Goal: Task Accomplishment & Management: Complete application form

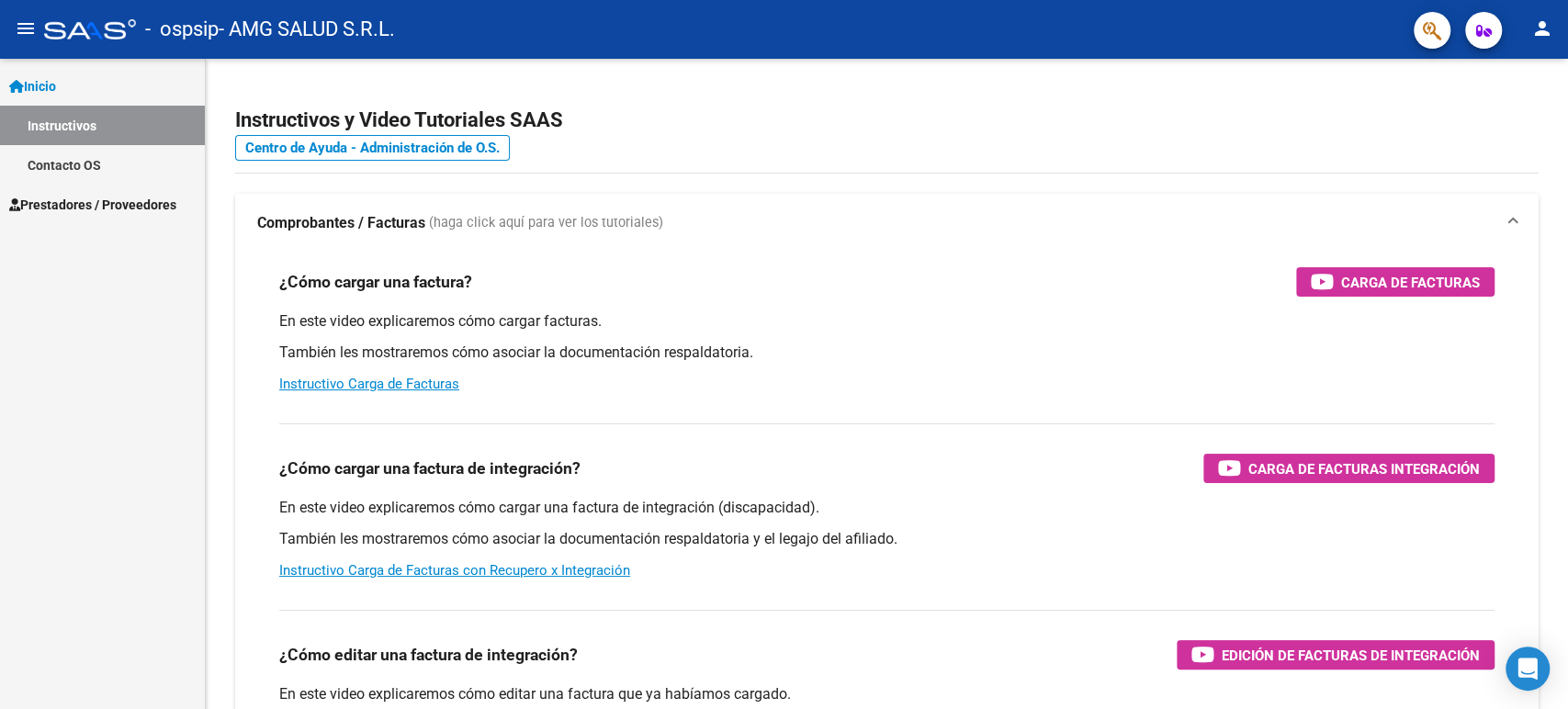
click at [72, 119] on link "Instructivos" at bounding box center [103, 125] width 205 height 40
click at [82, 194] on span "Prestadores / Proveedores" at bounding box center [92, 204] width 167 height 20
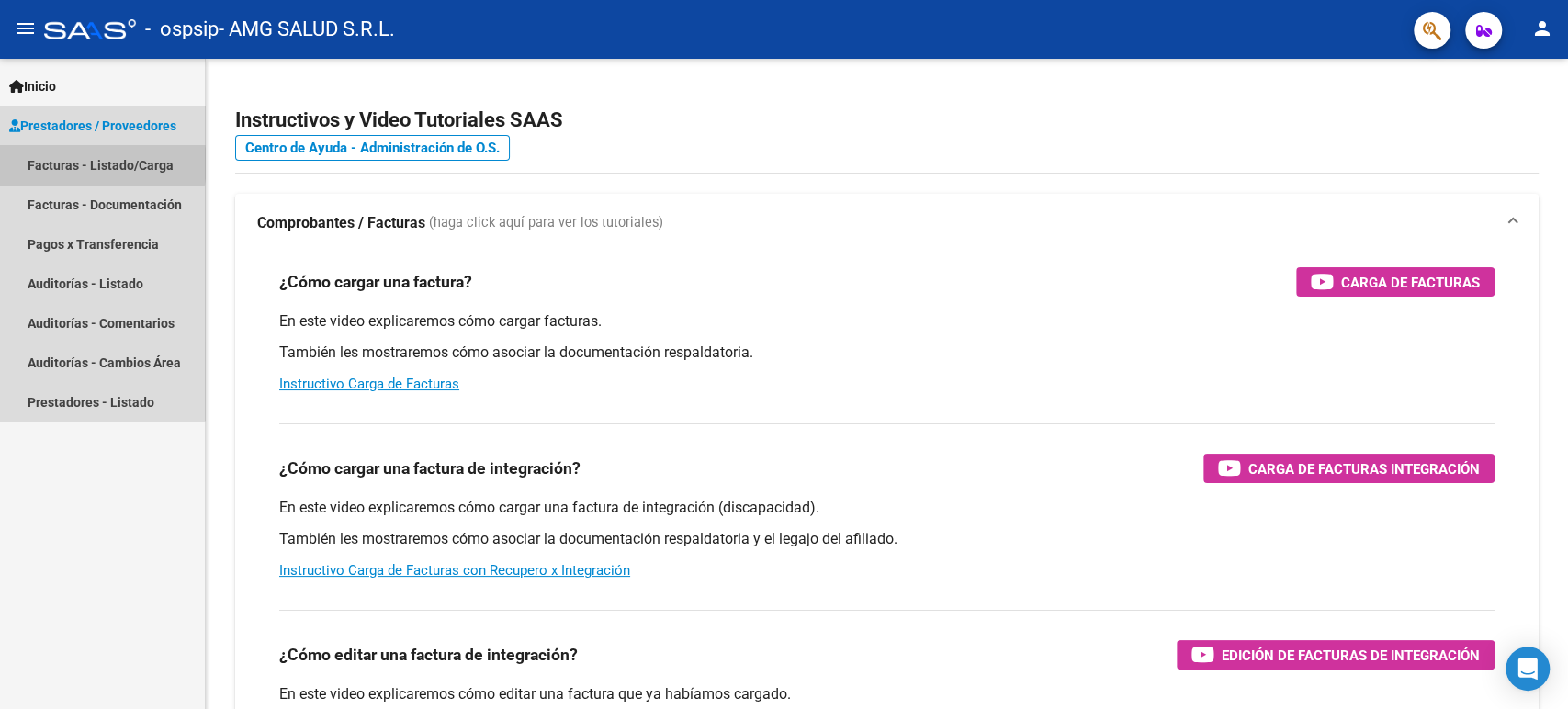
click at [74, 163] on link "Facturas - Listado/Carga" at bounding box center [103, 164] width 205 height 40
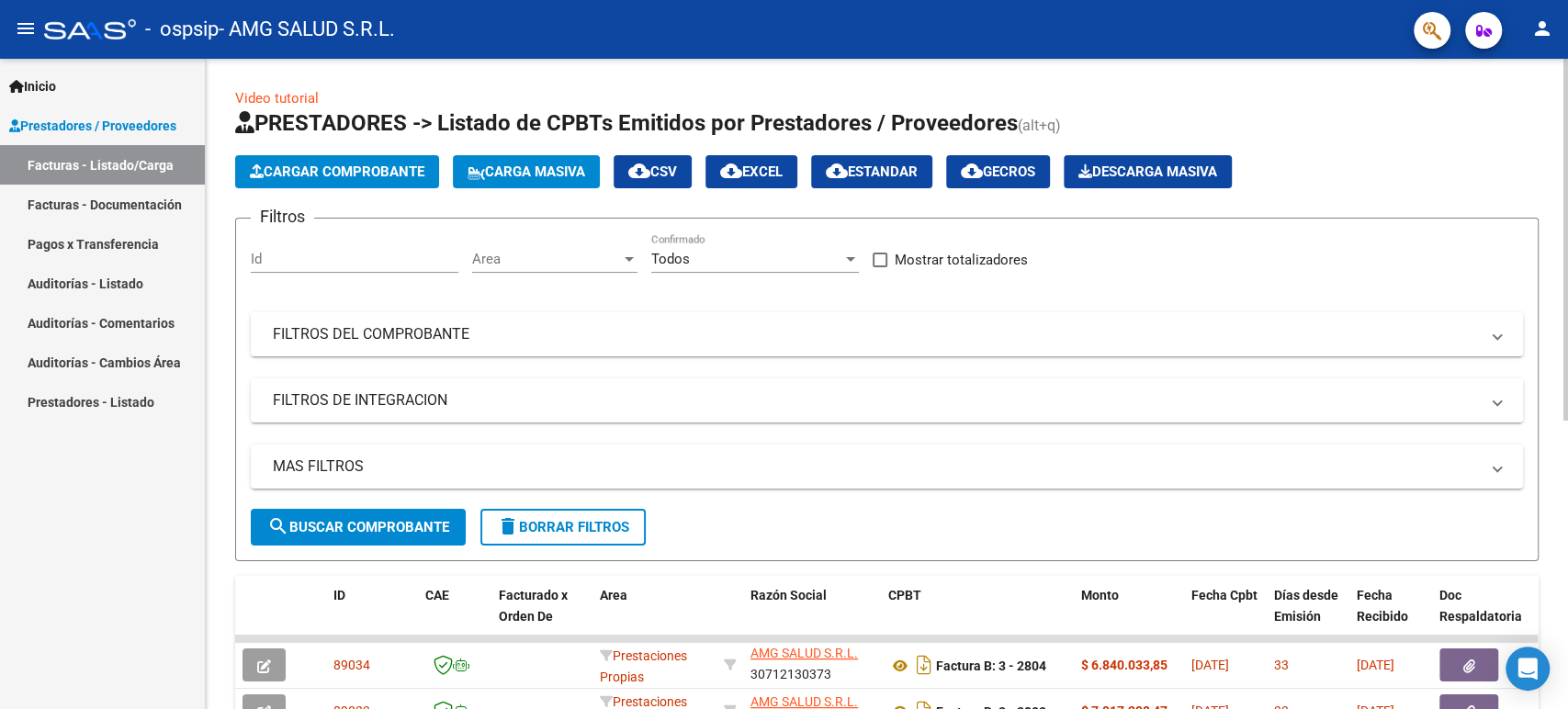
click at [329, 174] on span "Cargar Comprobante" at bounding box center [337, 171] width 174 height 16
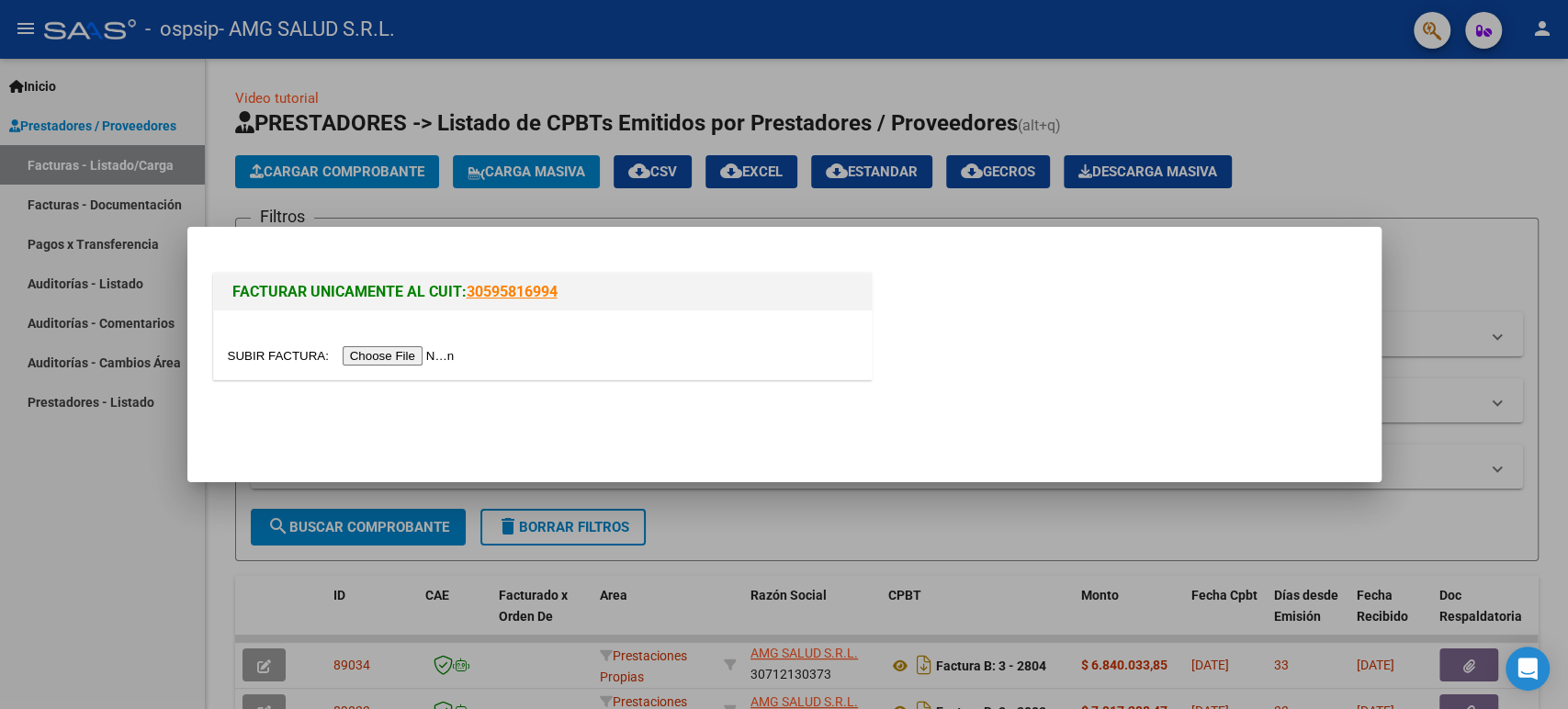
click at [362, 355] on input "file" at bounding box center [344, 356] width 232 height 19
click at [44, 531] on div at bounding box center [784, 354] width 1568 height 709
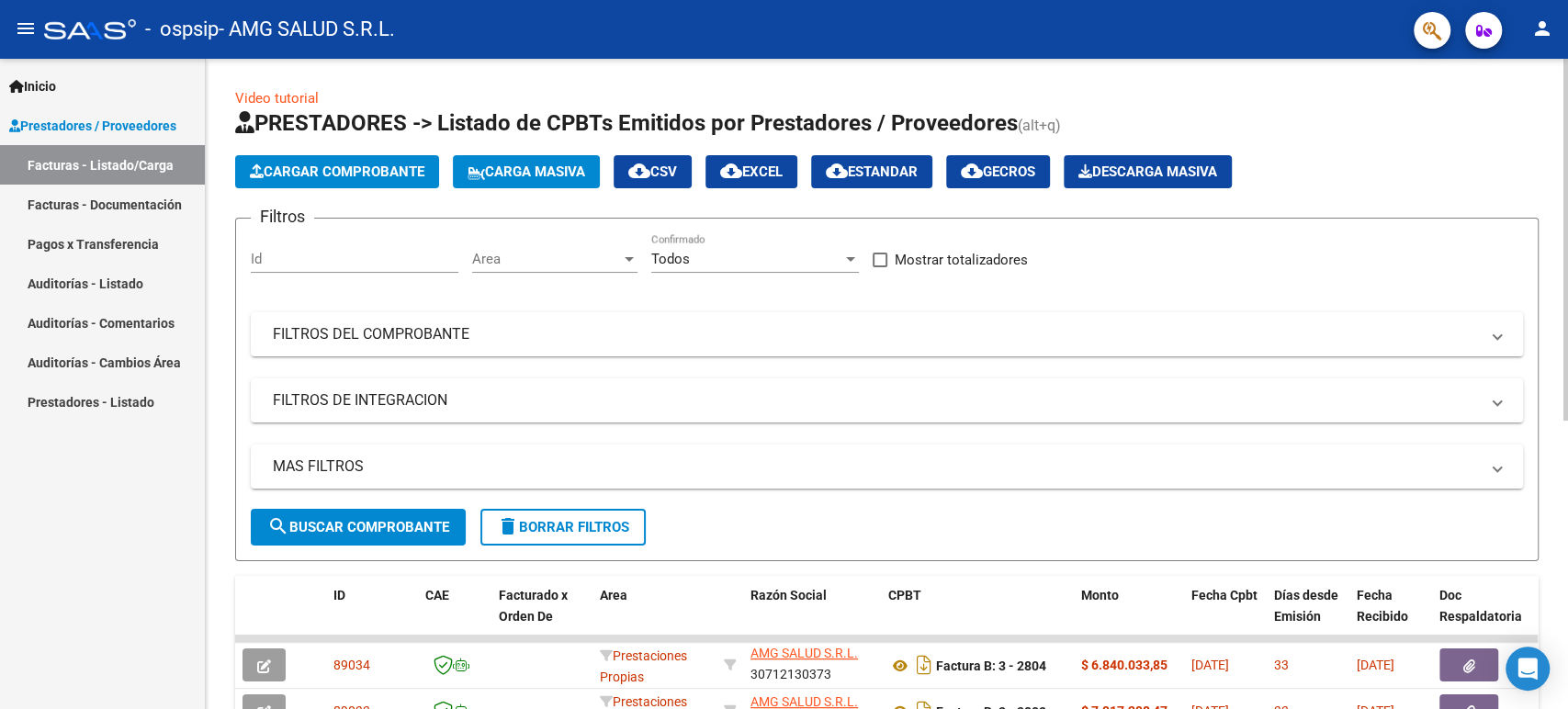
click at [375, 163] on span "Cargar Comprobante" at bounding box center [337, 171] width 174 height 16
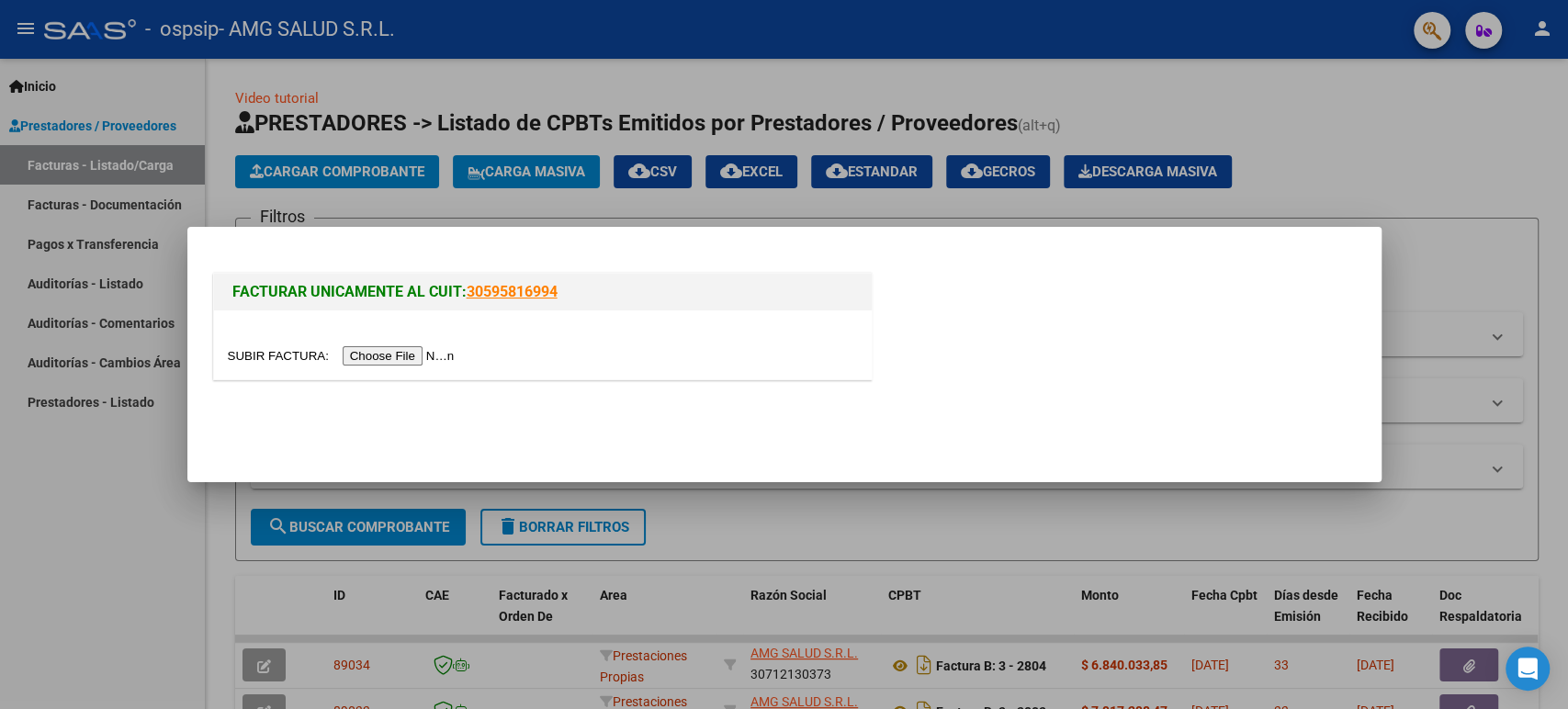
click at [404, 353] on input "file" at bounding box center [344, 356] width 232 height 19
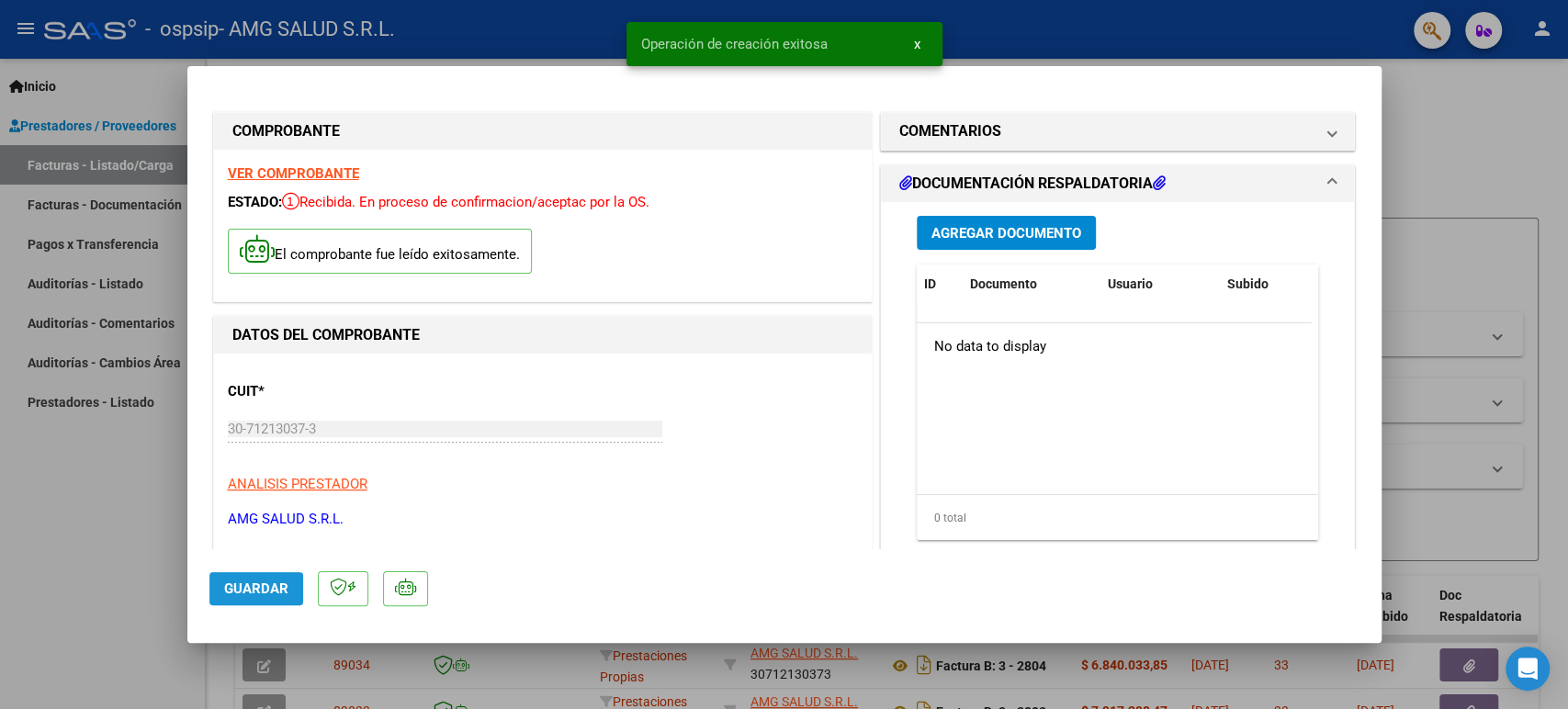
click at [268, 595] on span "Guardar" at bounding box center [256, 588] width 64 height 16
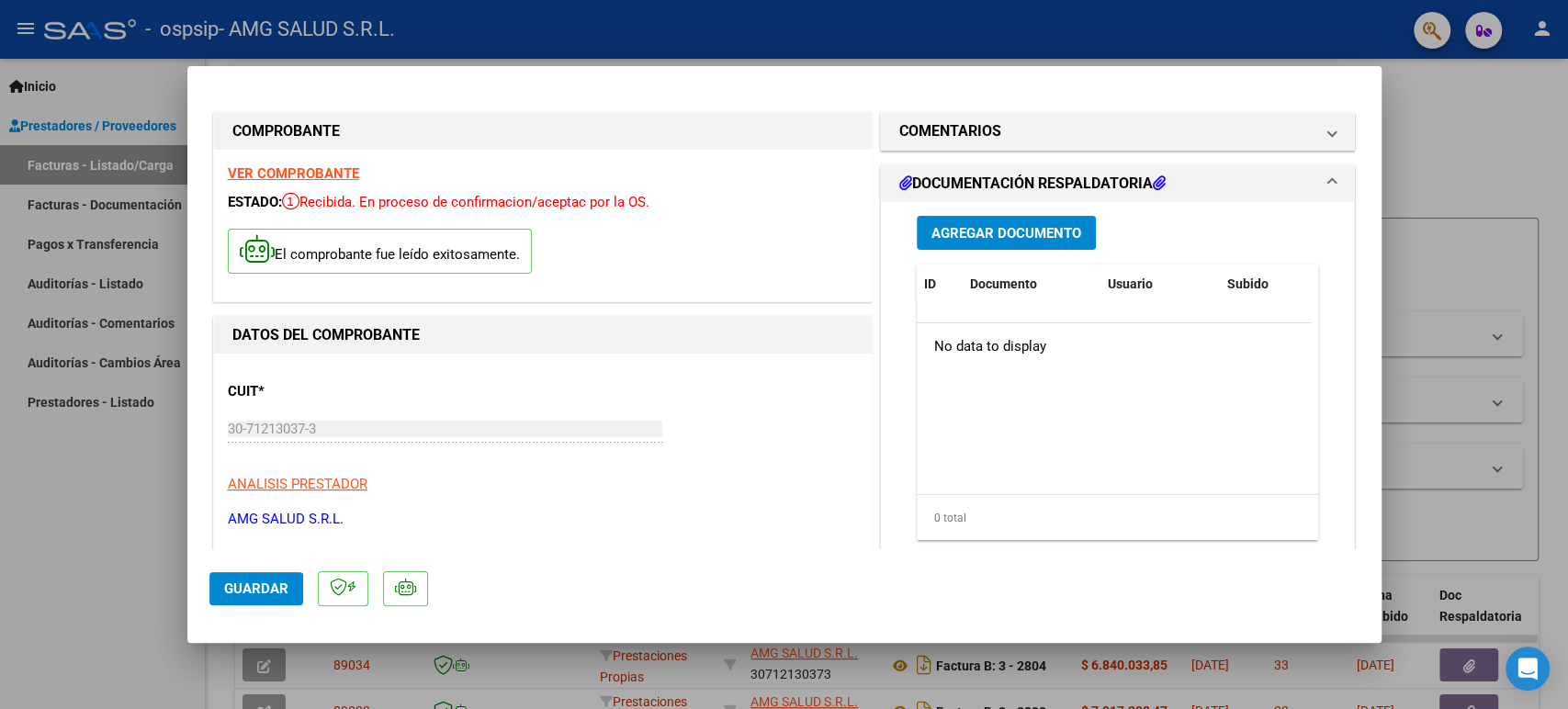
click at [125, 599] on div at bounding box center [784, 354] width 1568 height 709
type input "$ 0,00"
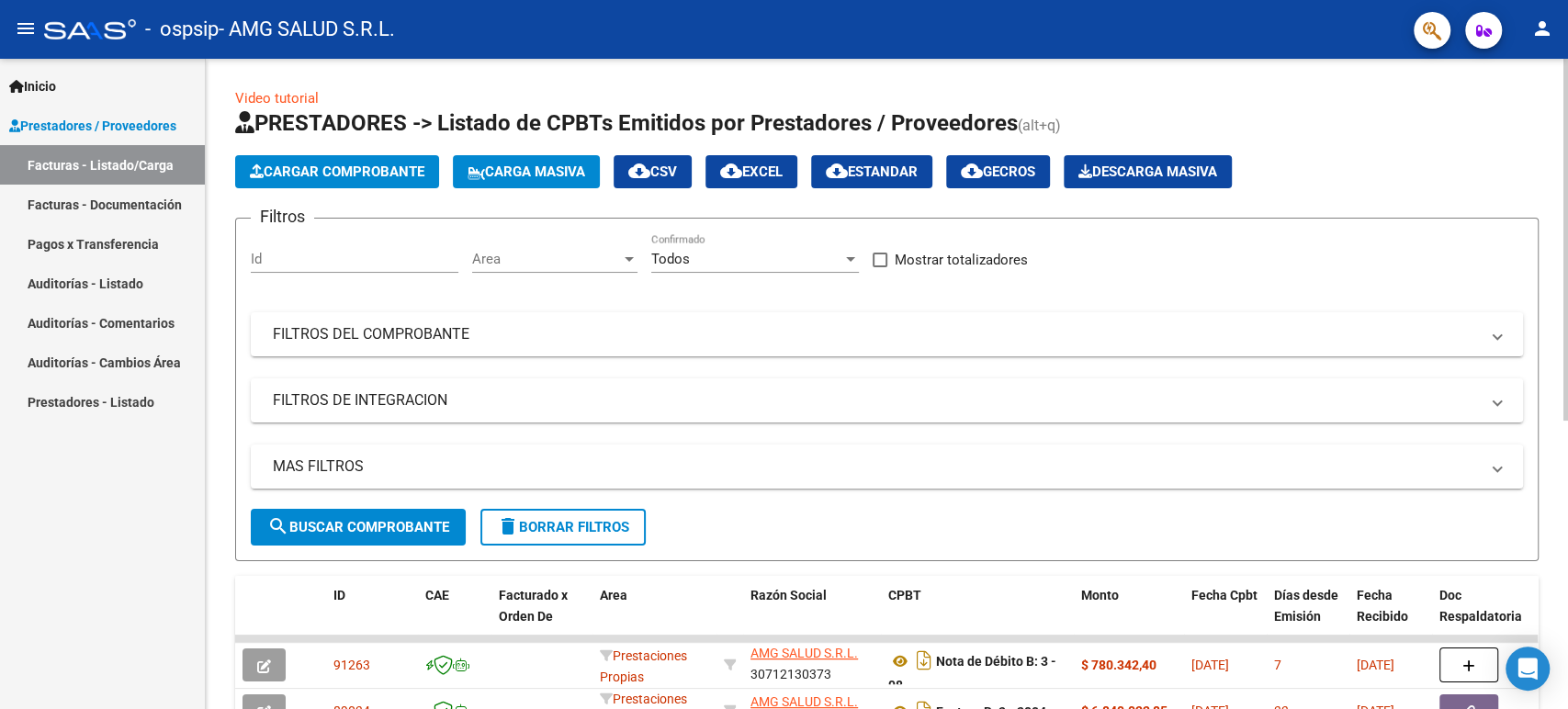
click at [362, 166] on span "Cargar Comprobante" at bounding box center [337, 171] width 174 height 16
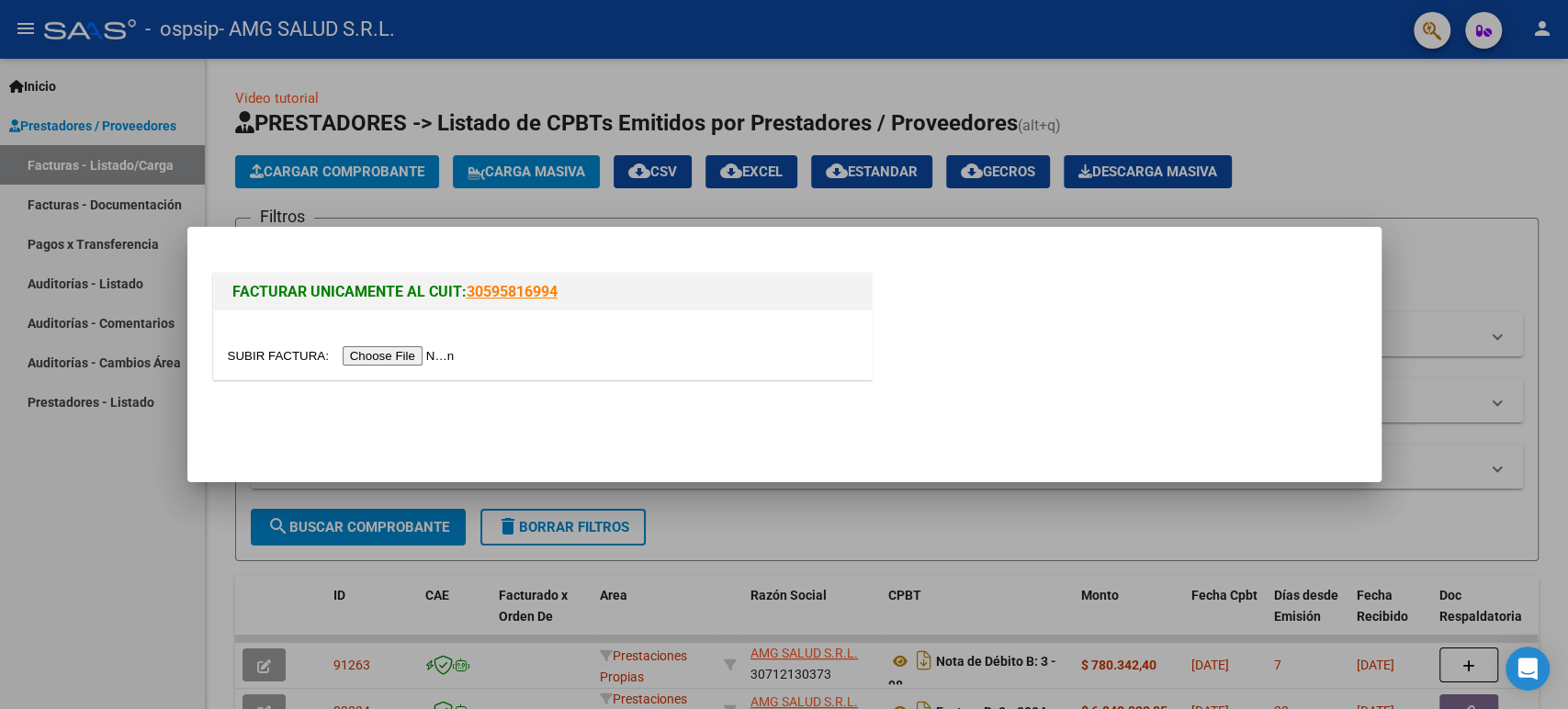
click at [386, 358] on input "file" at bounding box center [344, 356] width 232 height 19
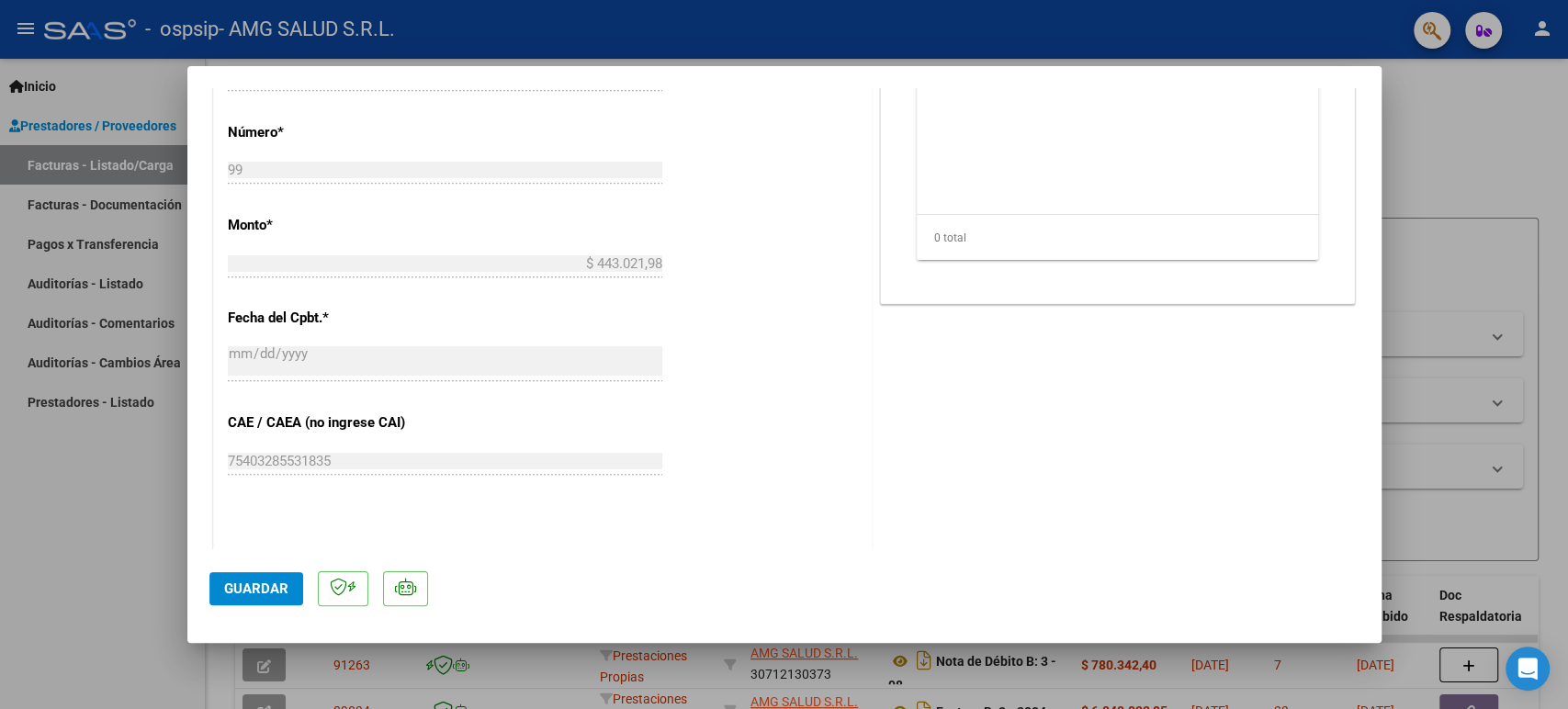
scroll to position [1005, 0]
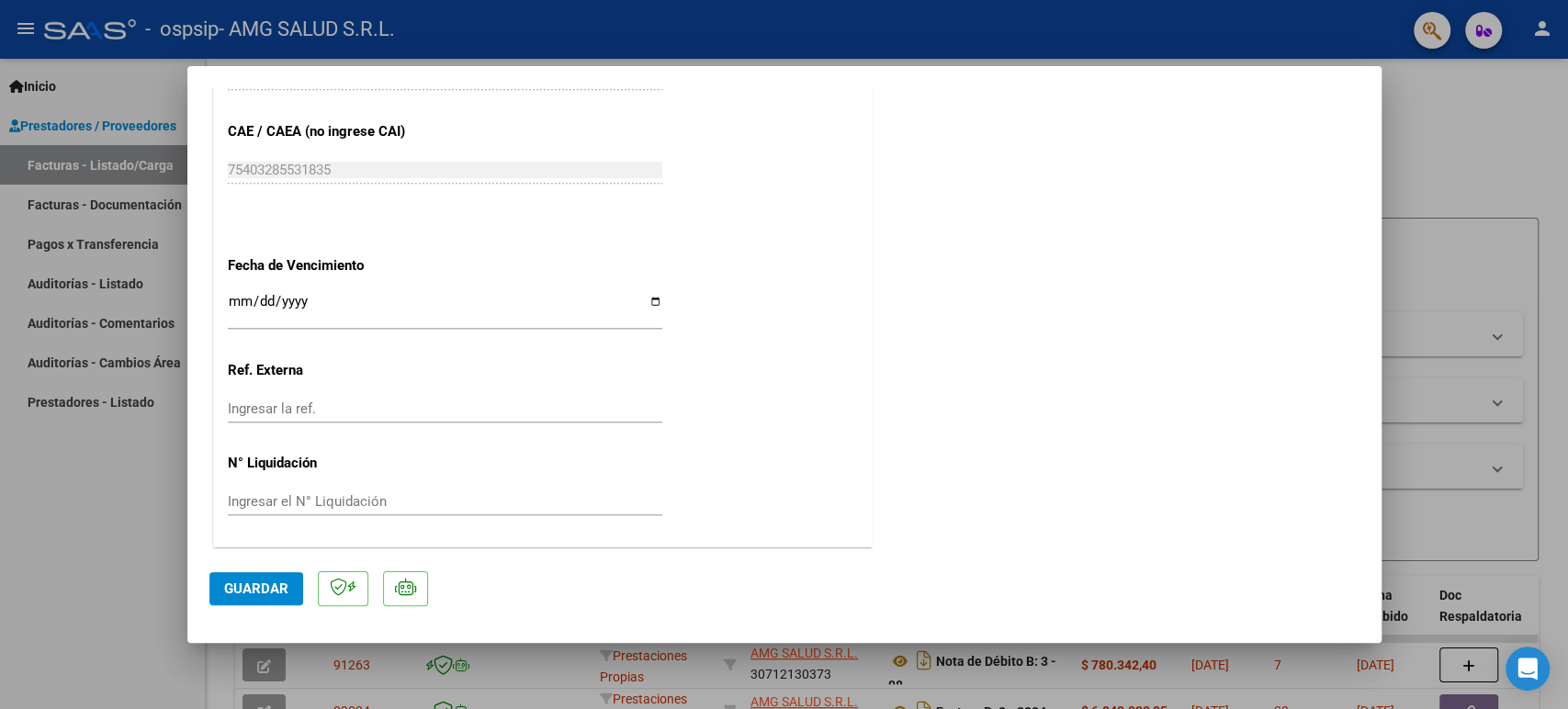
click at [133, 503] on div at bounding box center [784, 354] width 1568 height 709
type input "$ 0,00"
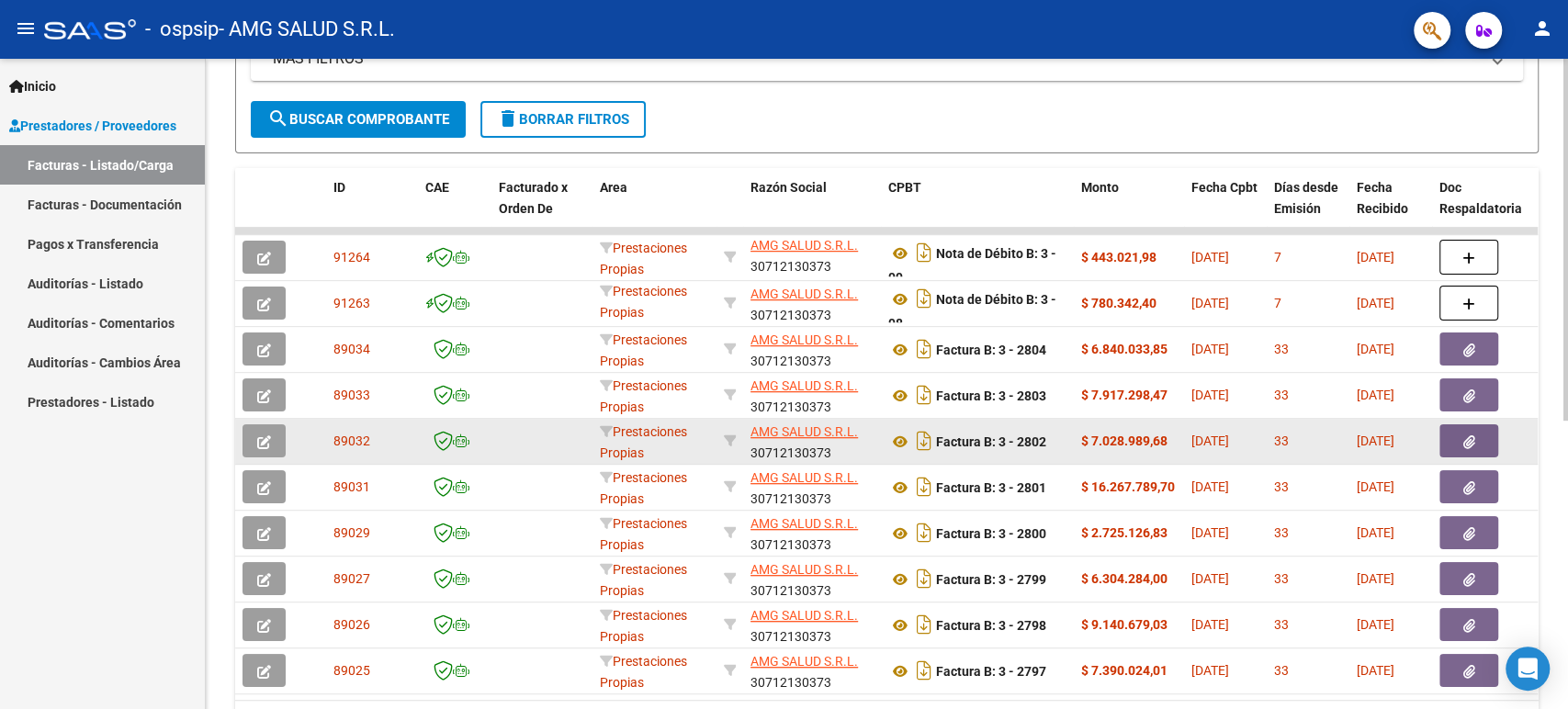
scroll to position [0, 0]
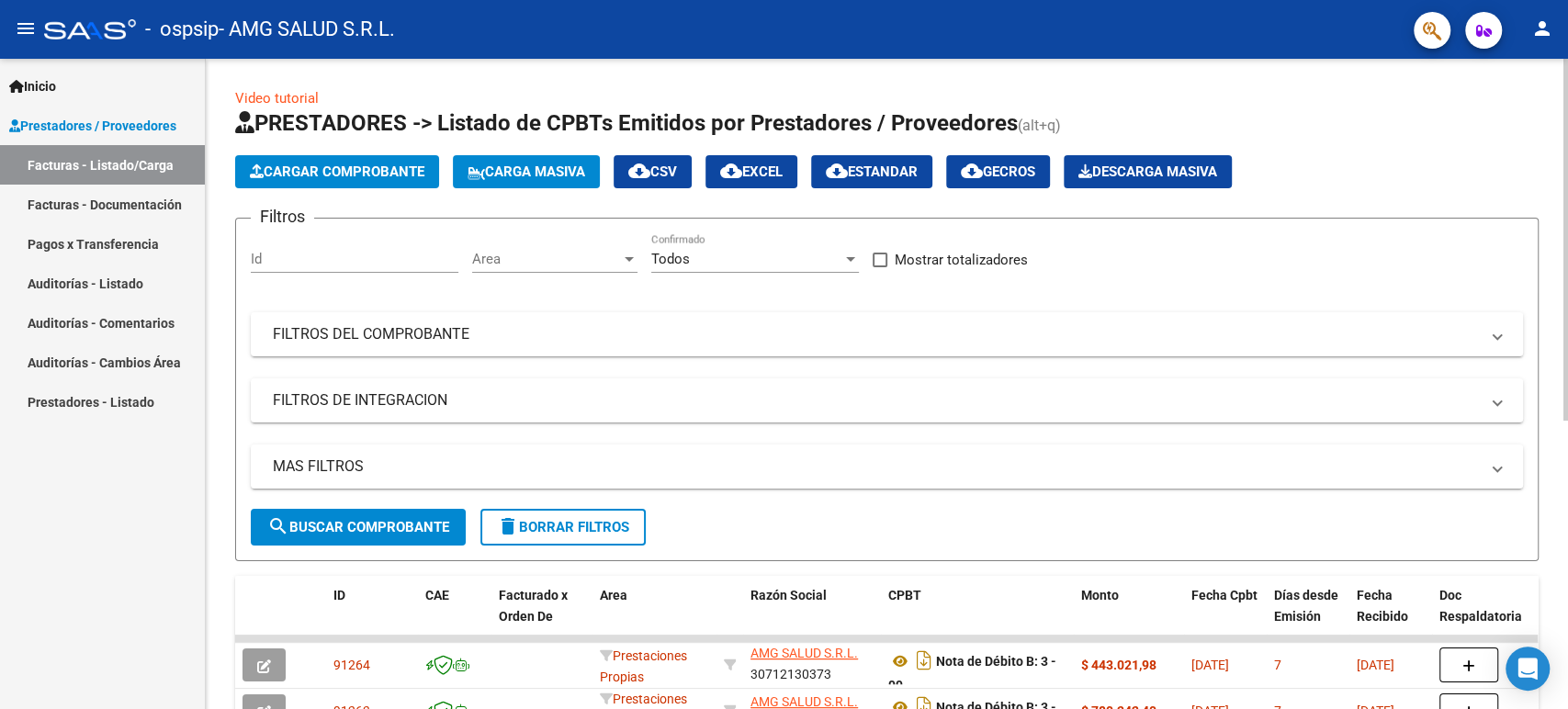
click at [345, 179] on button "Cargar Comprobante" at bounding box center [337, 172] width 204 height 33
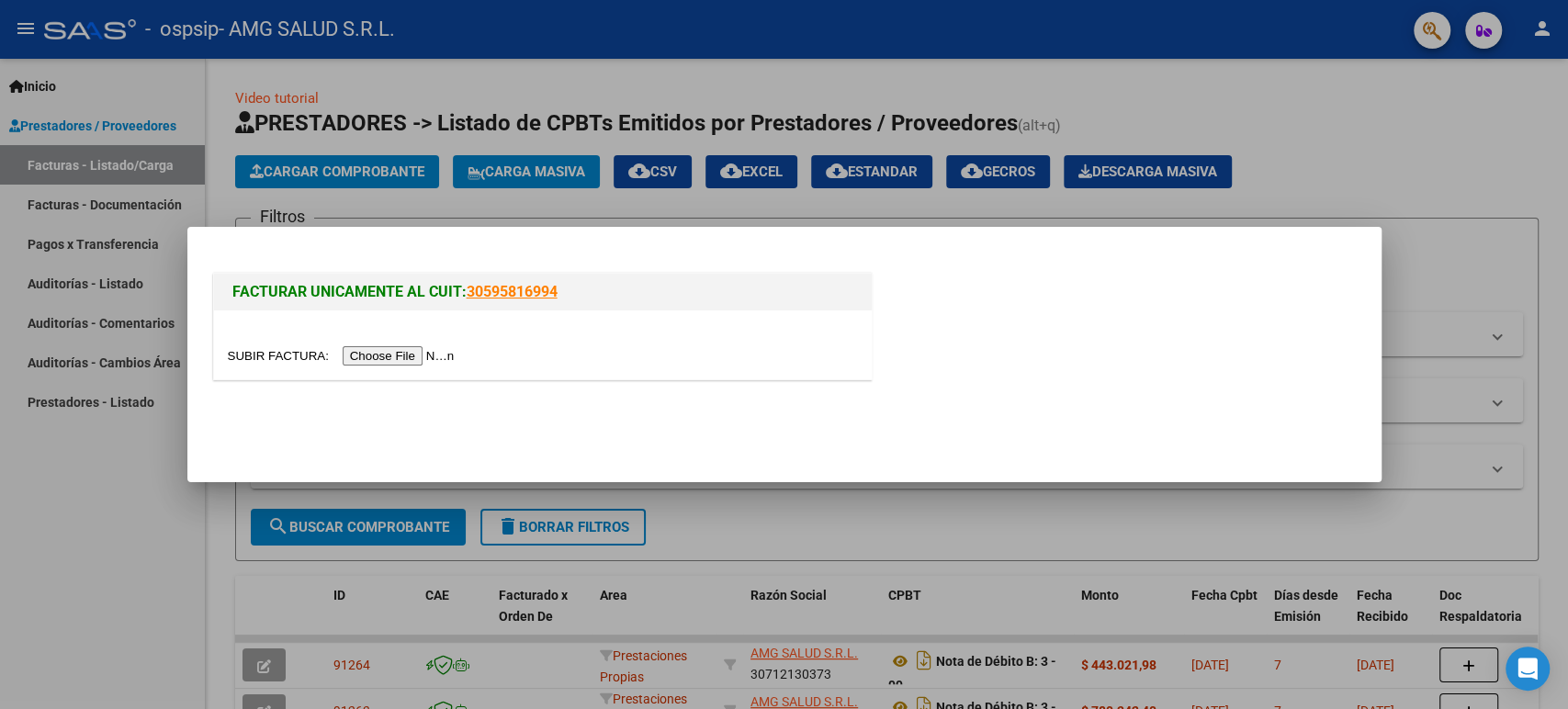
click at [409, 357] on input "file" at bounding box center [344, 356] width 232 height 19
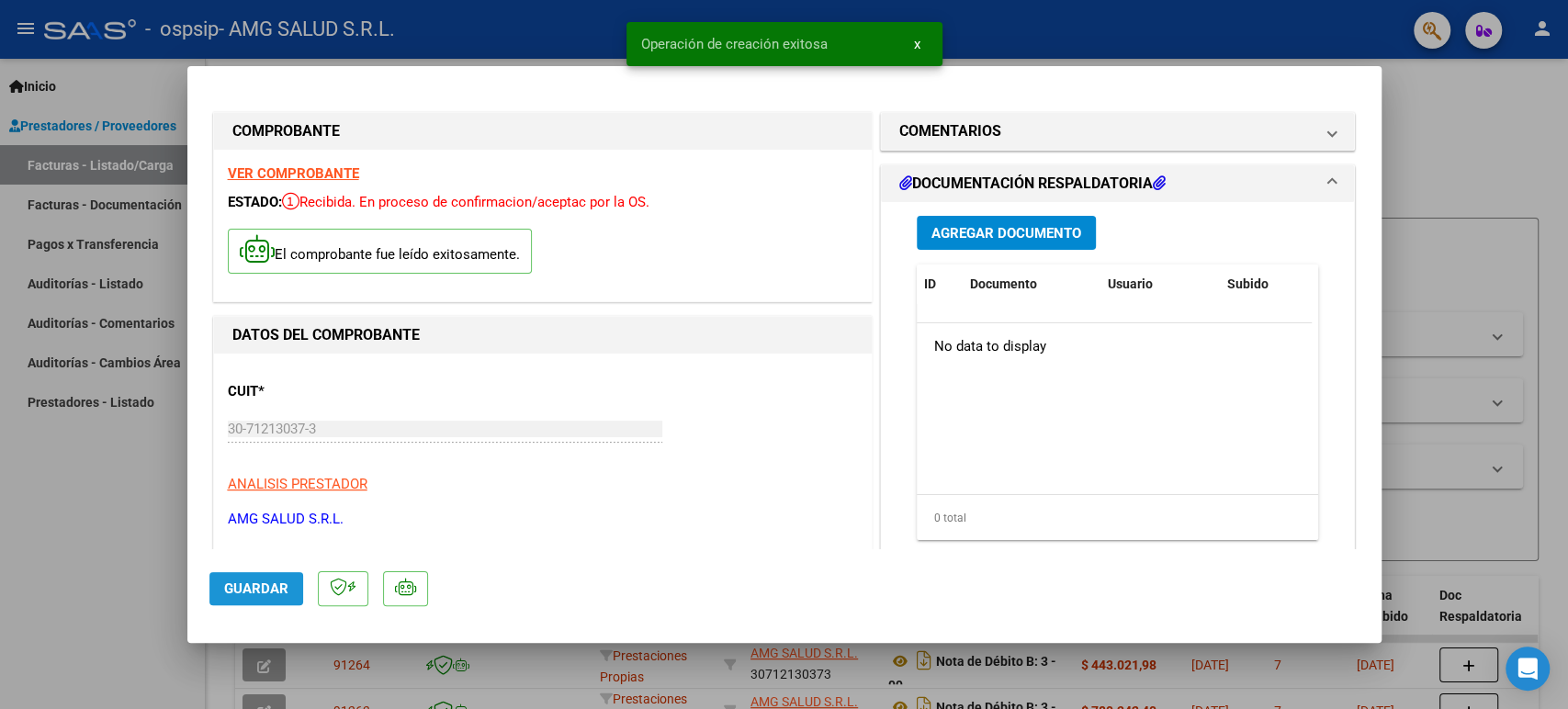
click at [249, 580] on span "Guardar" at bounding box center [256, 588] width 64 height 16
click at [118, 547] on div at bounding box center [784, 354] width 1568 height 709
type input "$ 0,00"
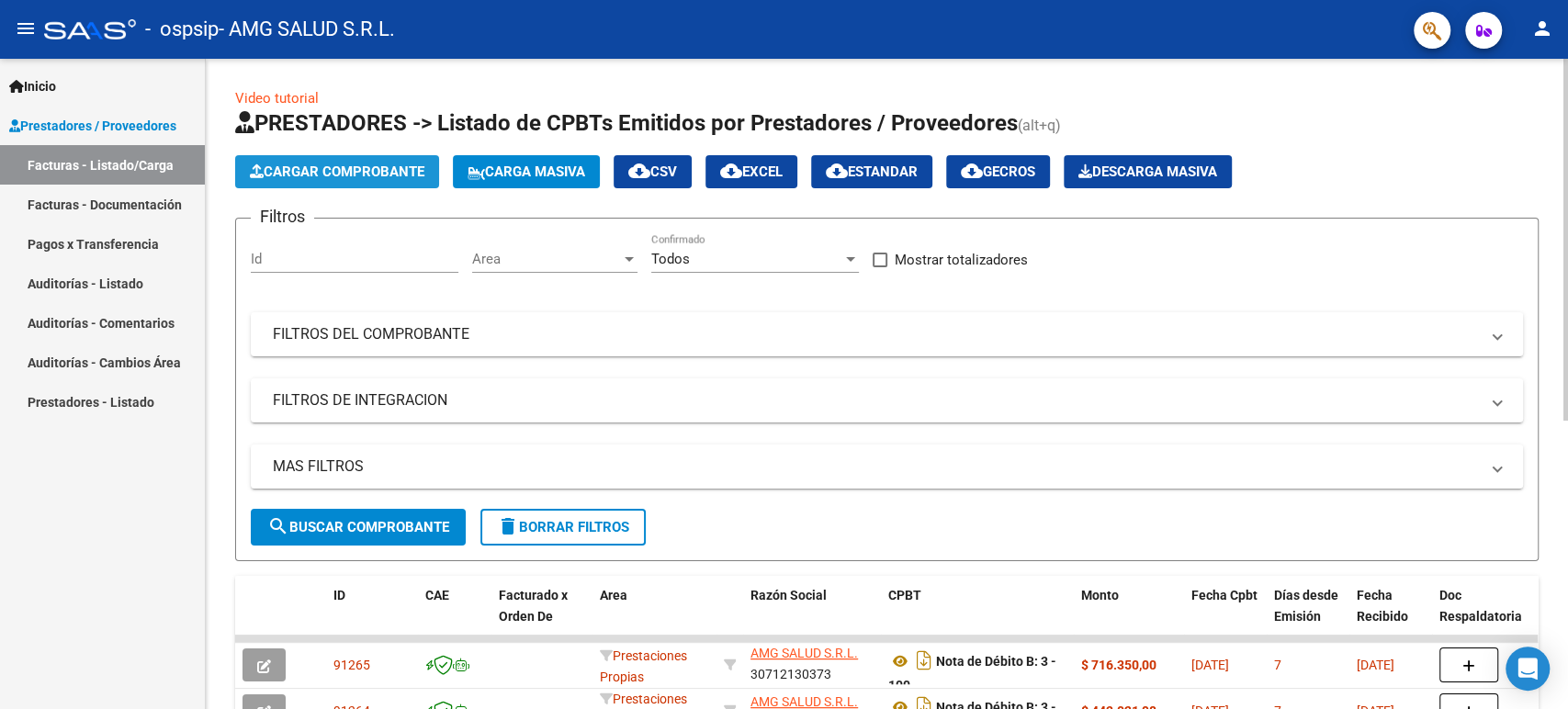
click at [382, 166] on span "Cargar Comprobante" at bounding box center [337, 171] width 174 height 16
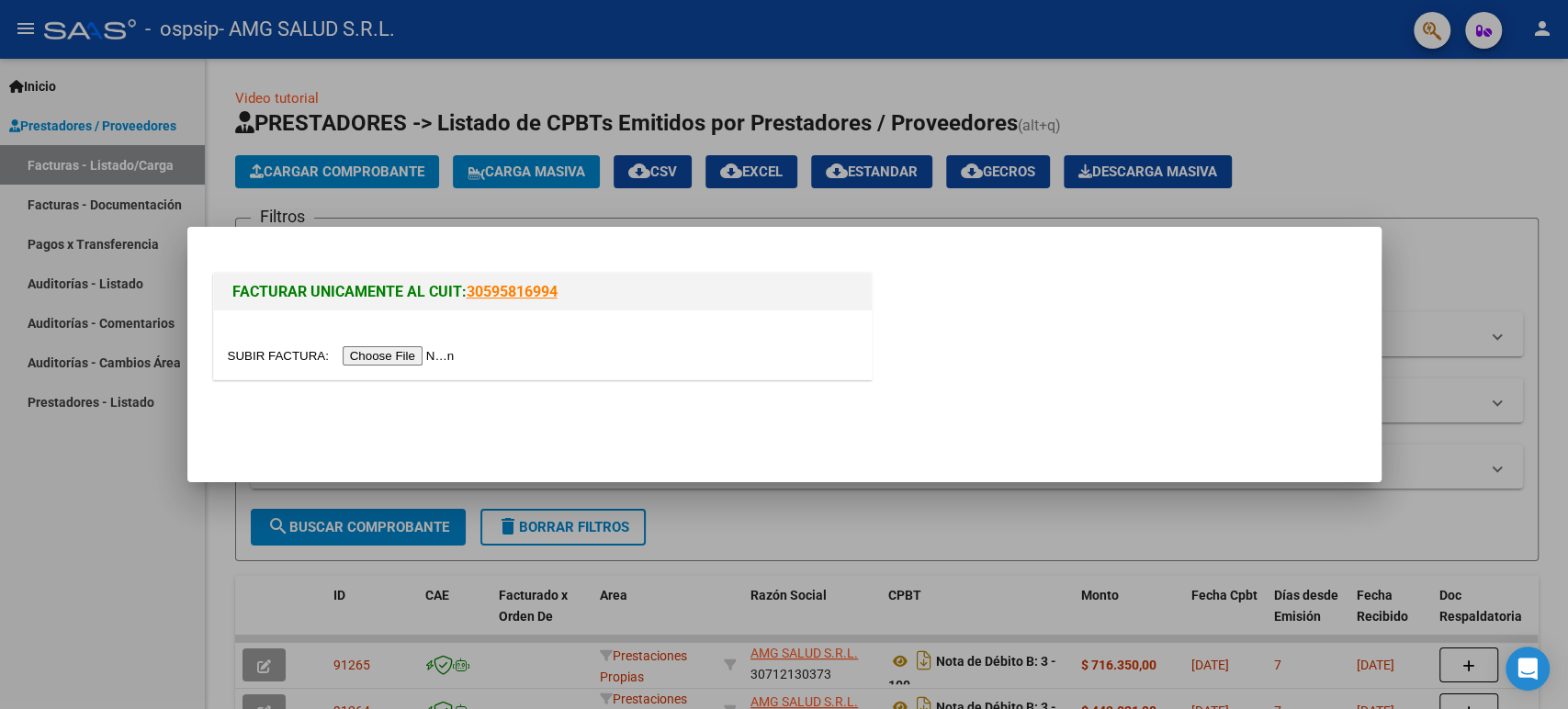
click at [402, 352] on input "file" at bounding box center [344, 356] width 232 height 19
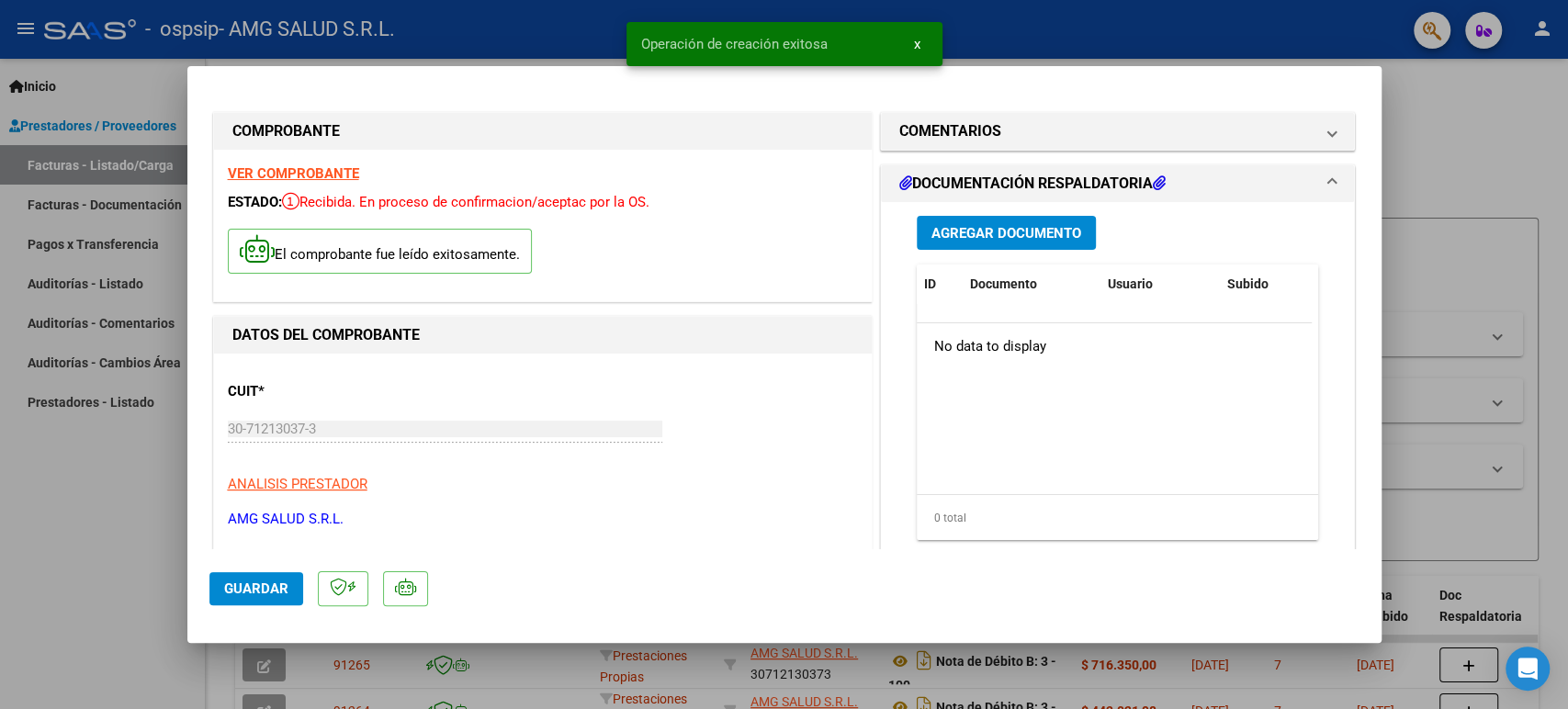
click at [264, 599] on button "Guardar" at bounding box center [256, 589] width 94 height 33
click at [139, 540] on div at bounding box center [784, 354] width 1568 height 709
type input "$ 0,00"
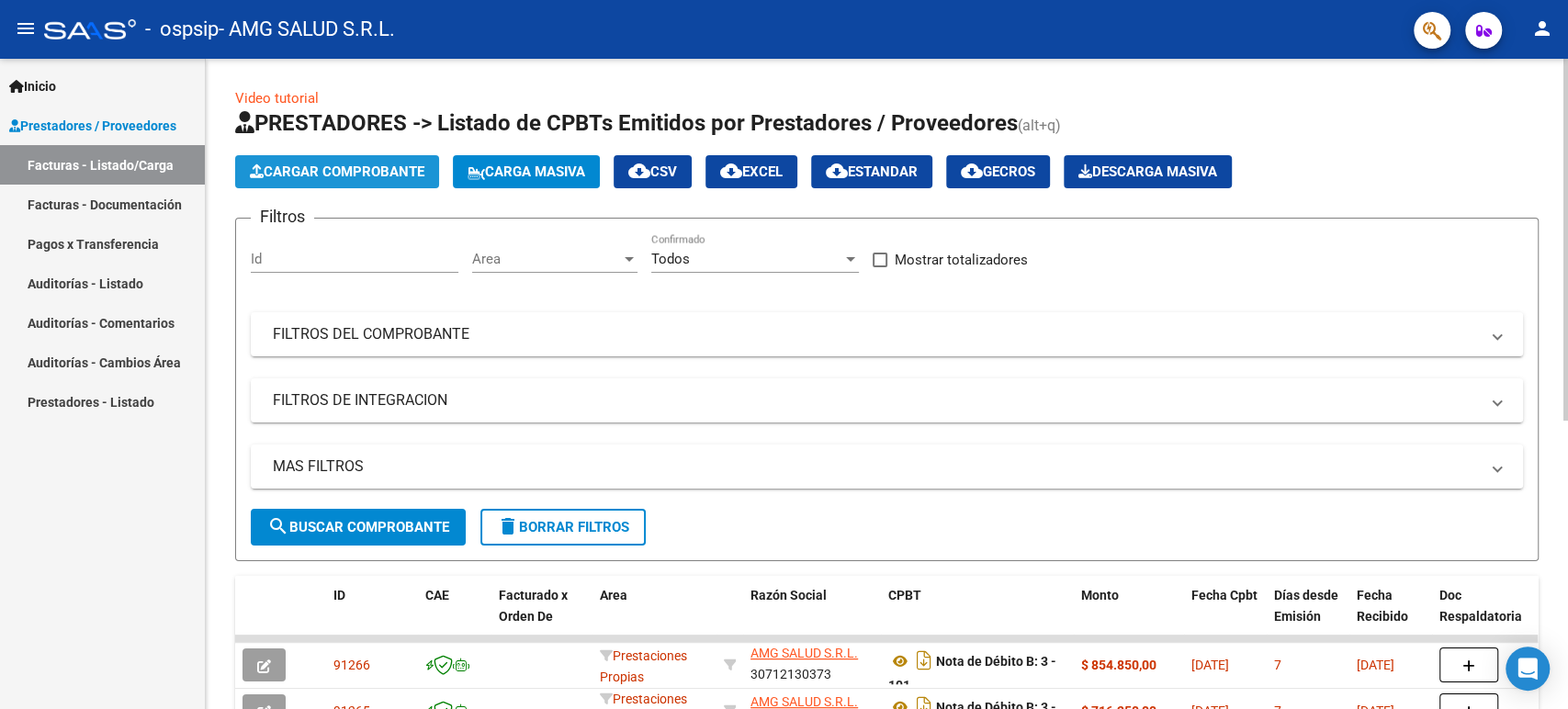
click at [363, 167] on span "Cargar Comprobante" at bounding box center [337, 171] width 174 height 16
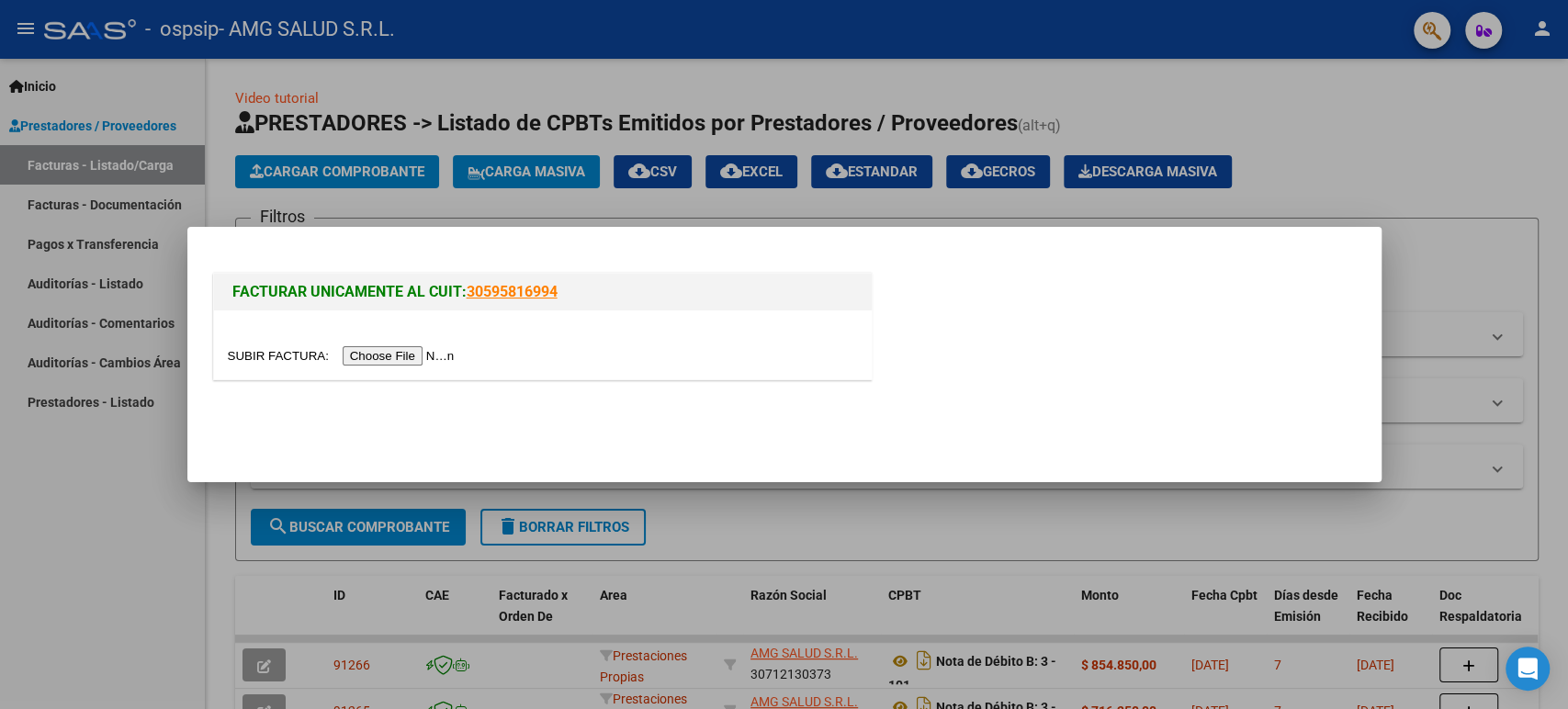
click at [422, 362] on input "file" at bounding box center [344, 356] width 232 height 19
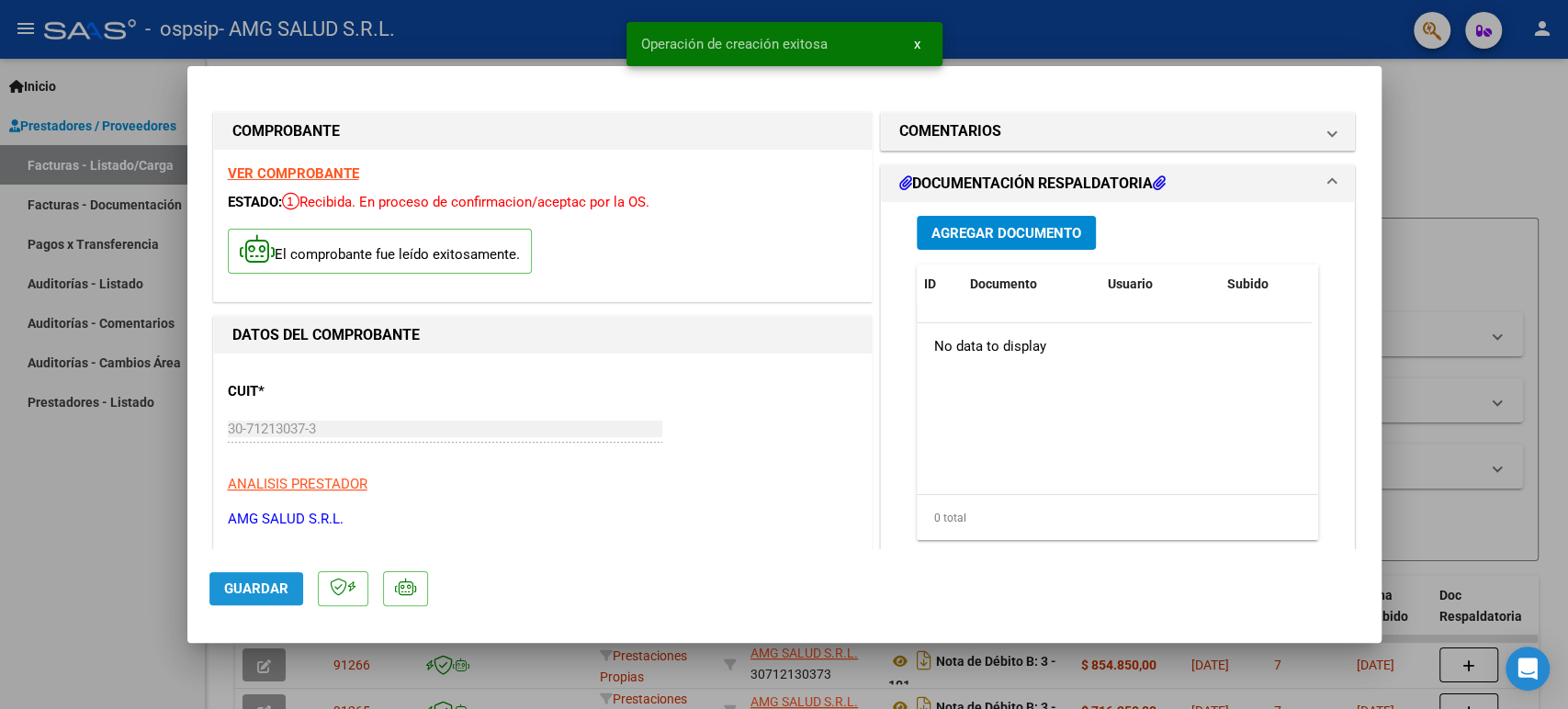
click at [297, 598] on button "Guardar" at bounding box center [256, 589] width 94 height 33
click at [119, 578] on div at bounding box center [784, 354] width 1568 height 709
type input "$ 0,00"
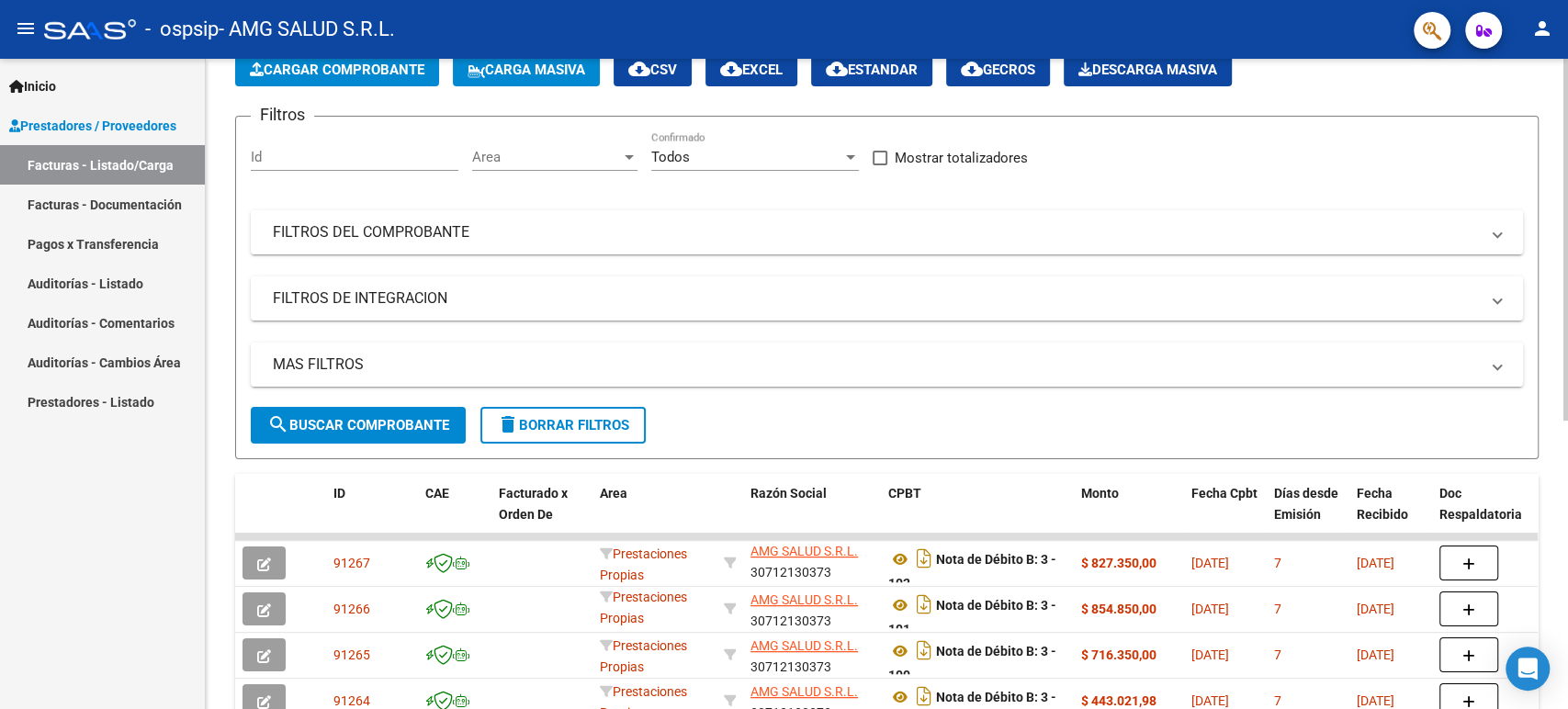
scroll to position [408, 0]
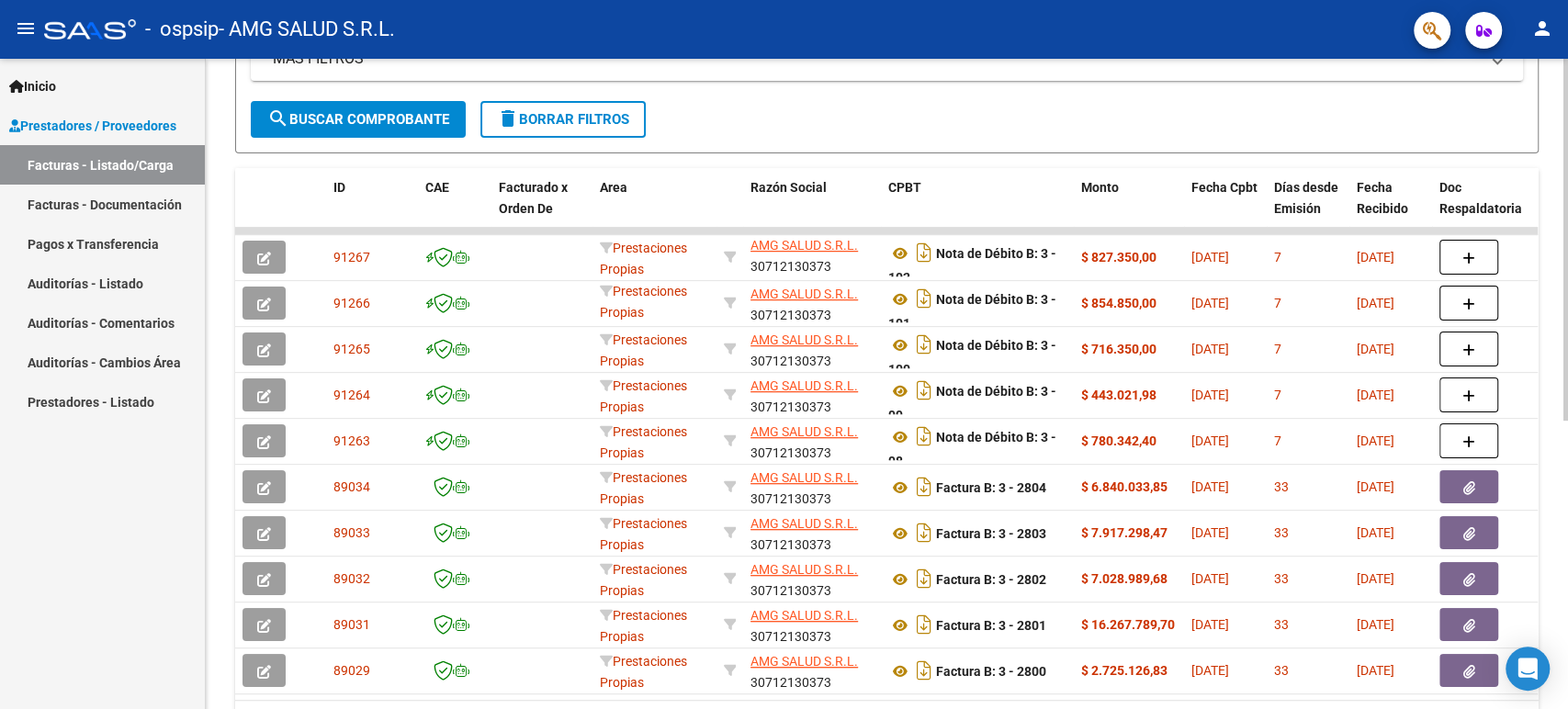
click at [361, 125] on span "search Buscar Comprobante" at bounding box center [358, 119] width 182 height 16
click at [366, 119] on span "search Buscar Comprobante" at bounding box center [358, 119] width 182 height 16
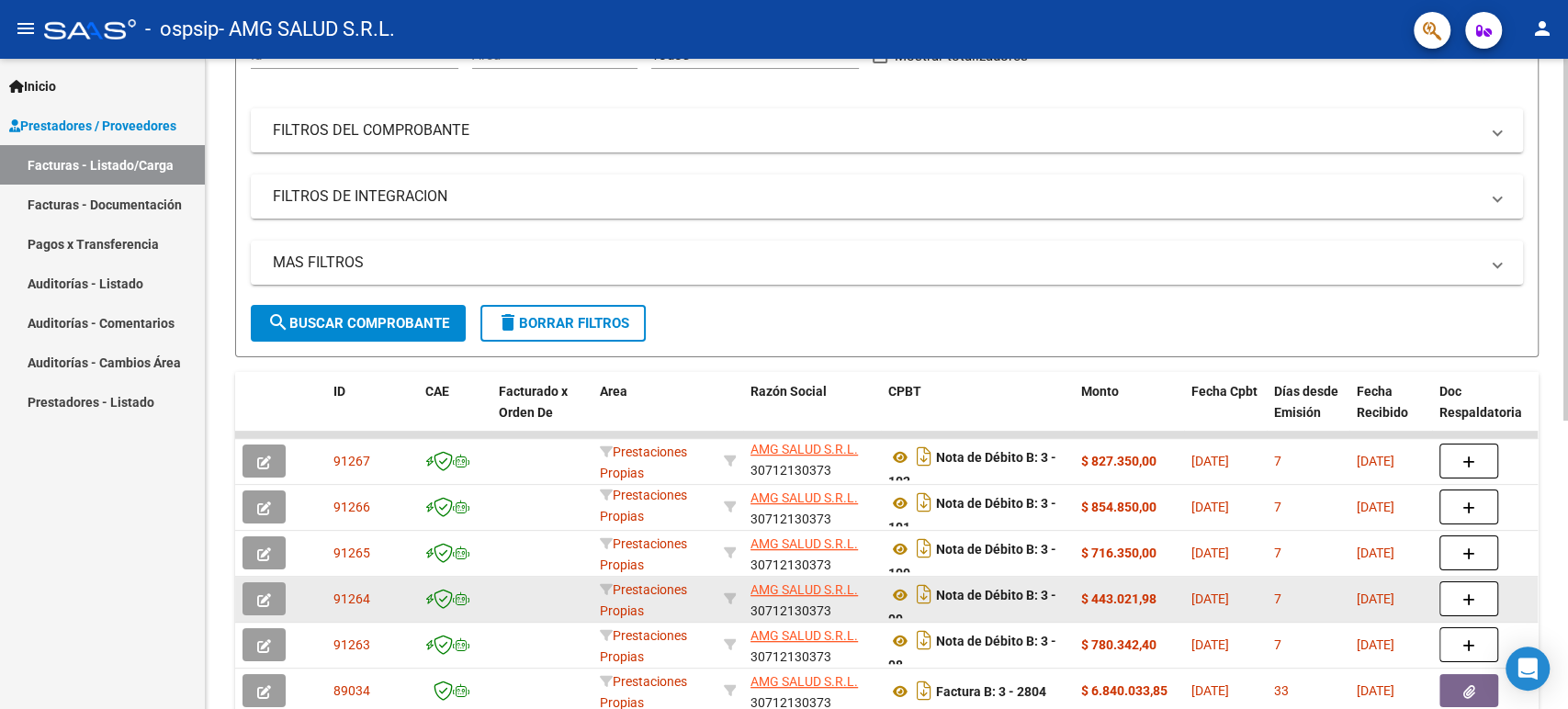
scroll to position [0, 0]
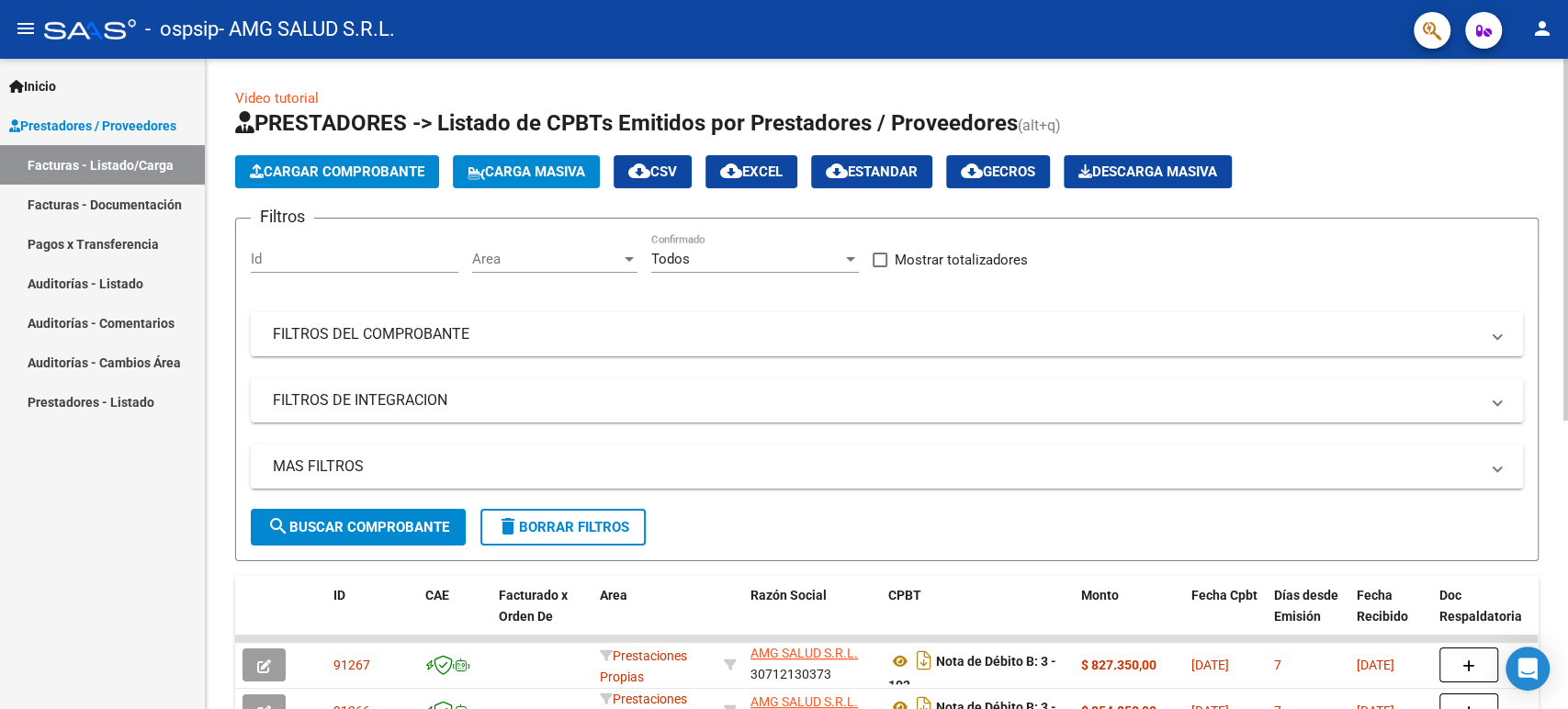
click at [393, 192] on app-list-header "PRESTADORES -> Listado de CPBTs Emitidos por Prestadores / Proveedores (alt+q) …" at bounding box center [887, 335] width 1304 height 453
click at [392, 178] on span "Cargar Comprobante" at bounding box center [337, 171] width 174 height 16
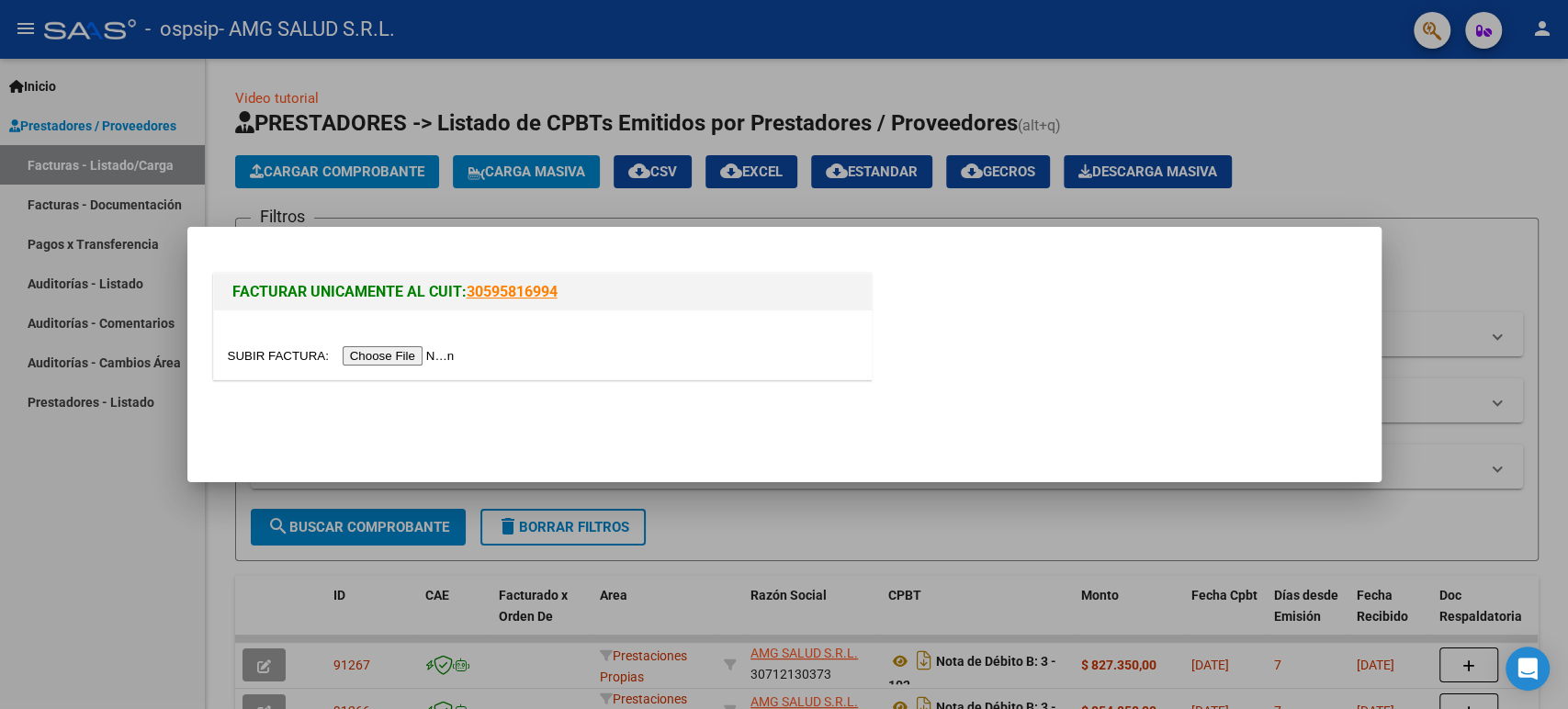
click at [393, 349] on input "file" at bounding box center [344, 356] width 232 height 19
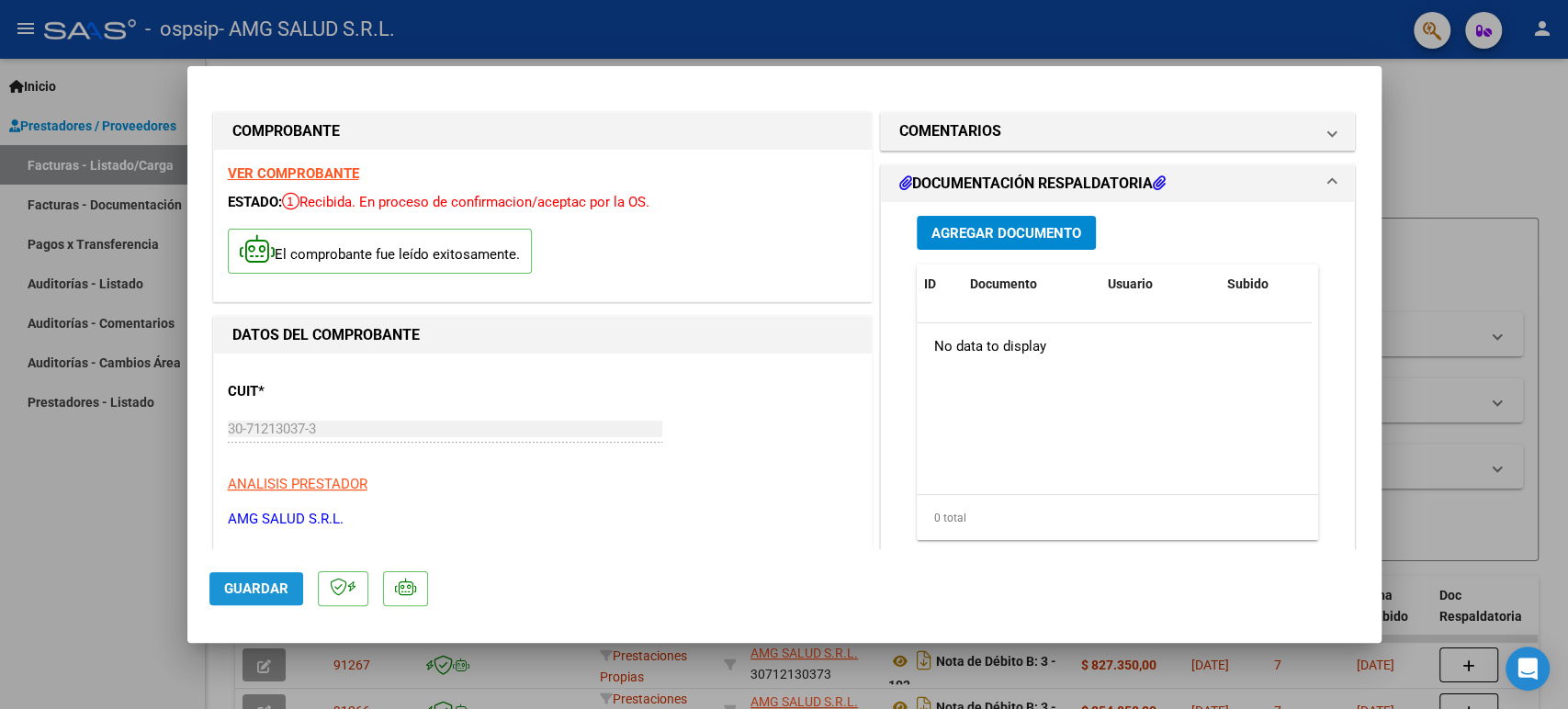
click at [252, 587] on span "Guardar" at bounding box center [256, 588] width 64 height 16
click at [253, 587] on span "Guardar" at bounding box center [256, 588] width 64 height 16
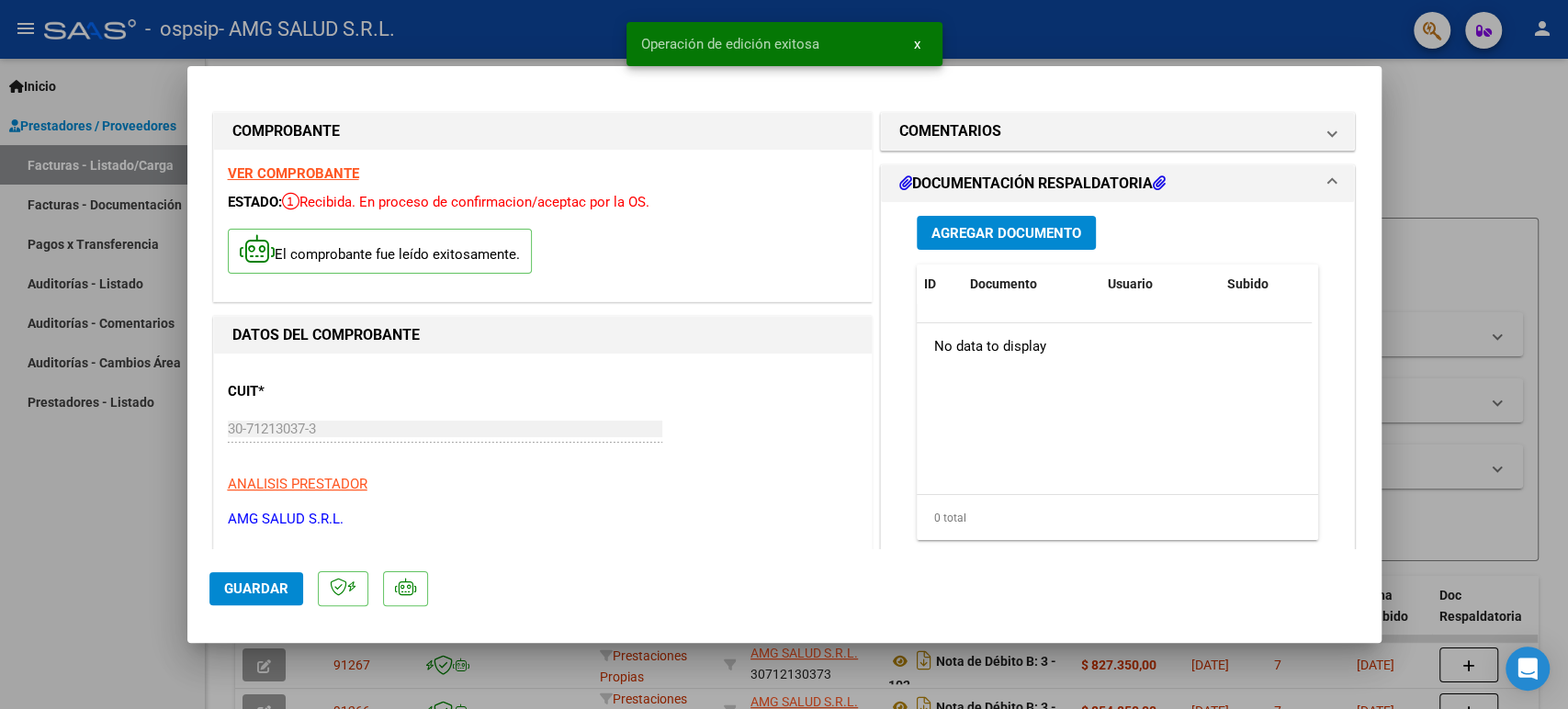
click at [150, 601] on div at bounding box center [784, 354] width 1568 height 709
type input "$ 0,00"
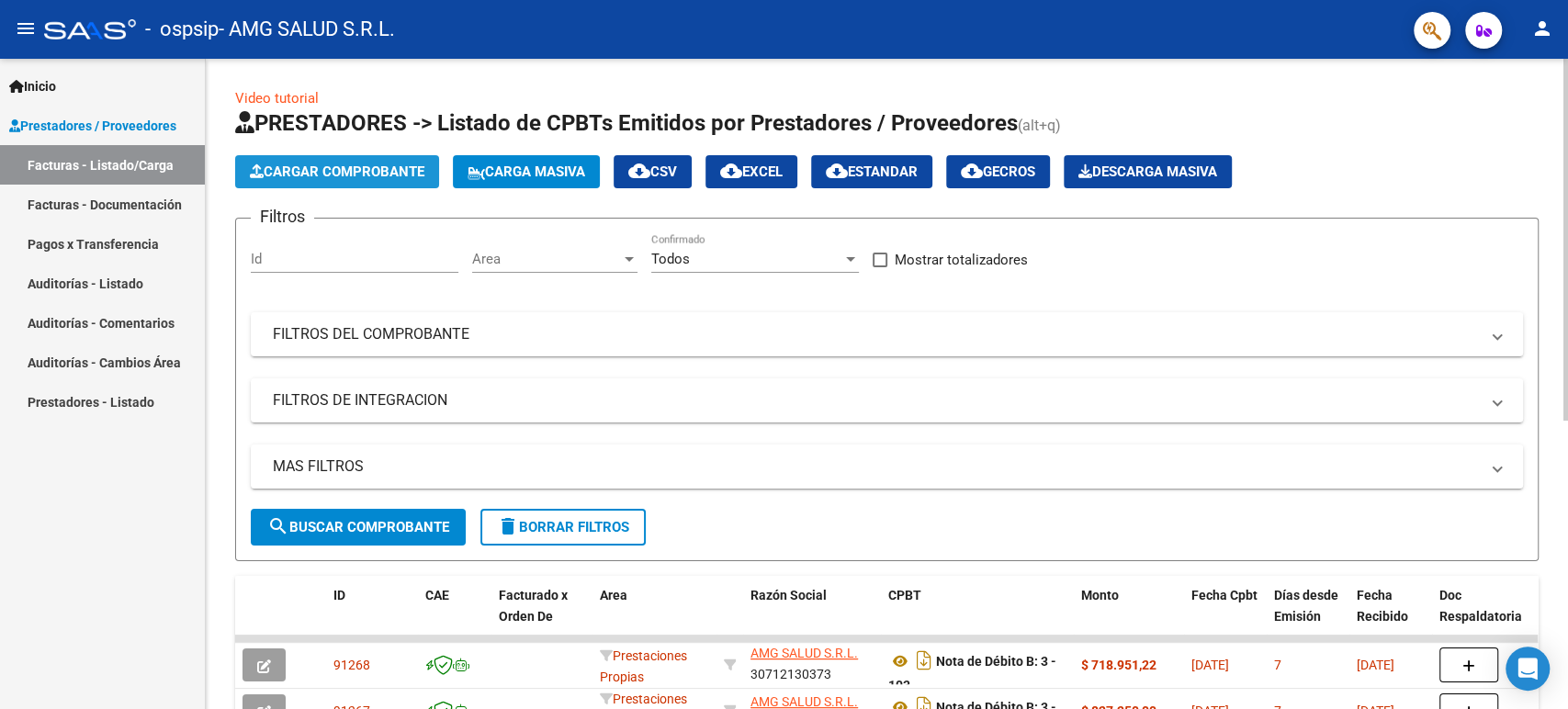
click at [326, 177] on span "Cargar Comprobante" at bounding box center [337, 171] width 174 height 16
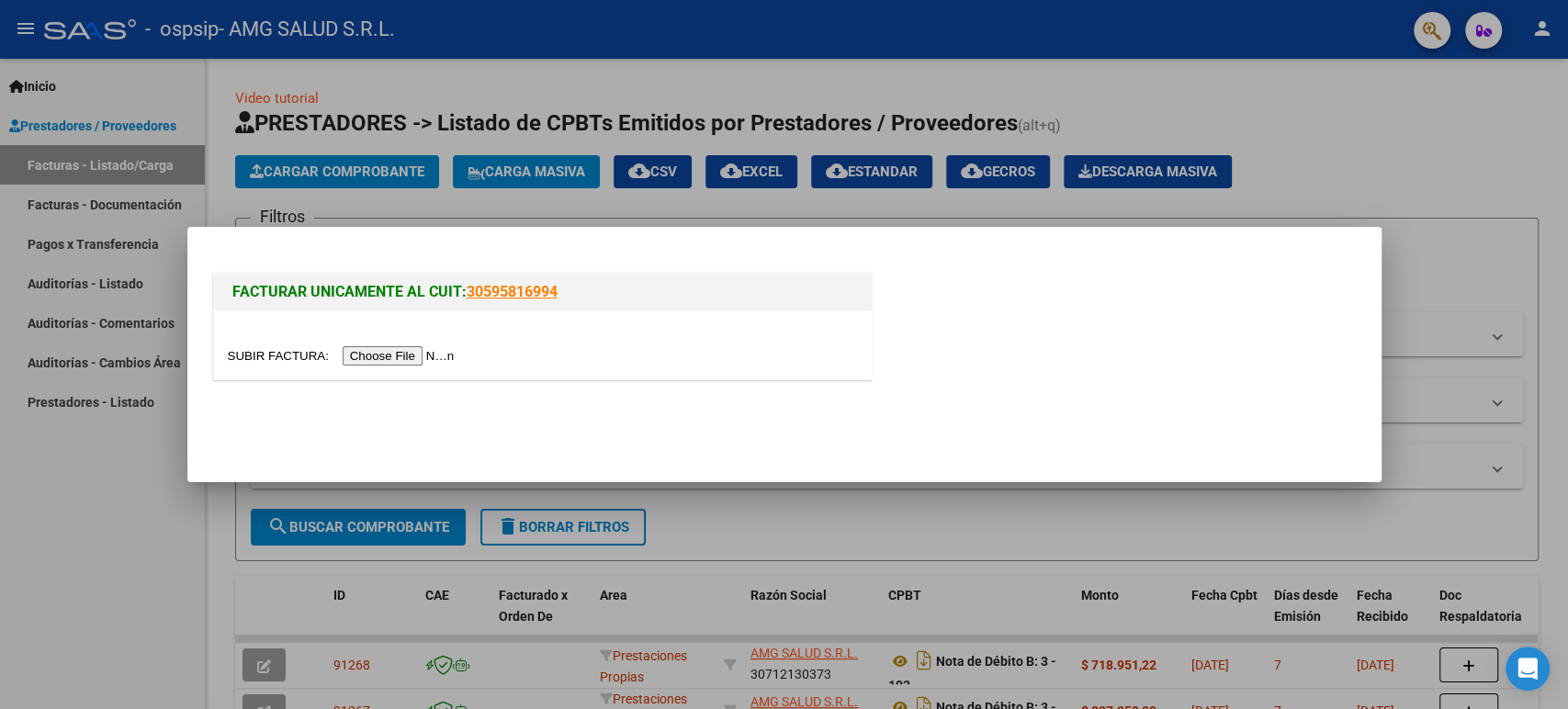
click at [390, 358] on input "file" at bounding box center [344, 356] width 232 height 19
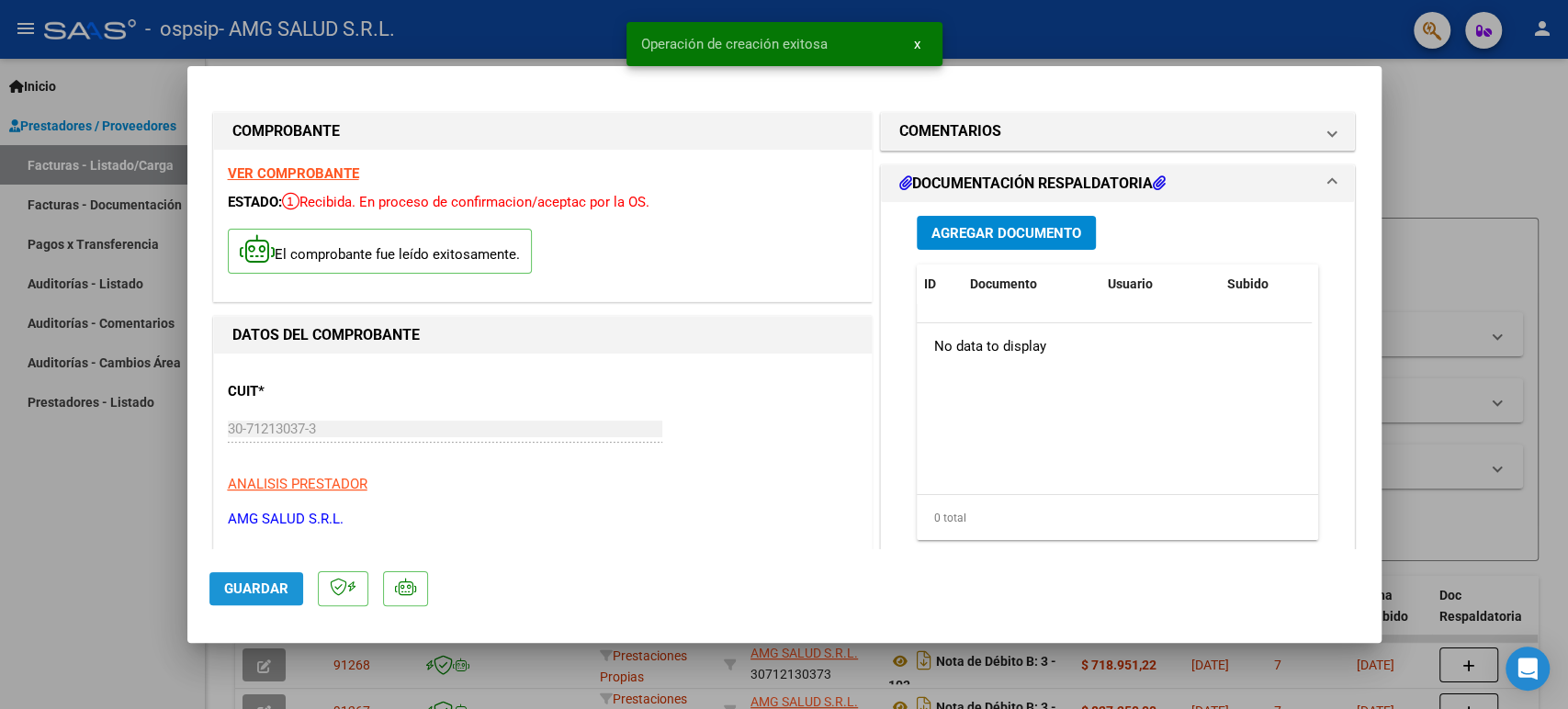
click at [262, 588] on span "Guardar" at bounding box center [256, 588] width 64 height 16
click at [141, 601] on div at bounding box center [784, 354] width 1568 height 709
type input "$ 0,00"
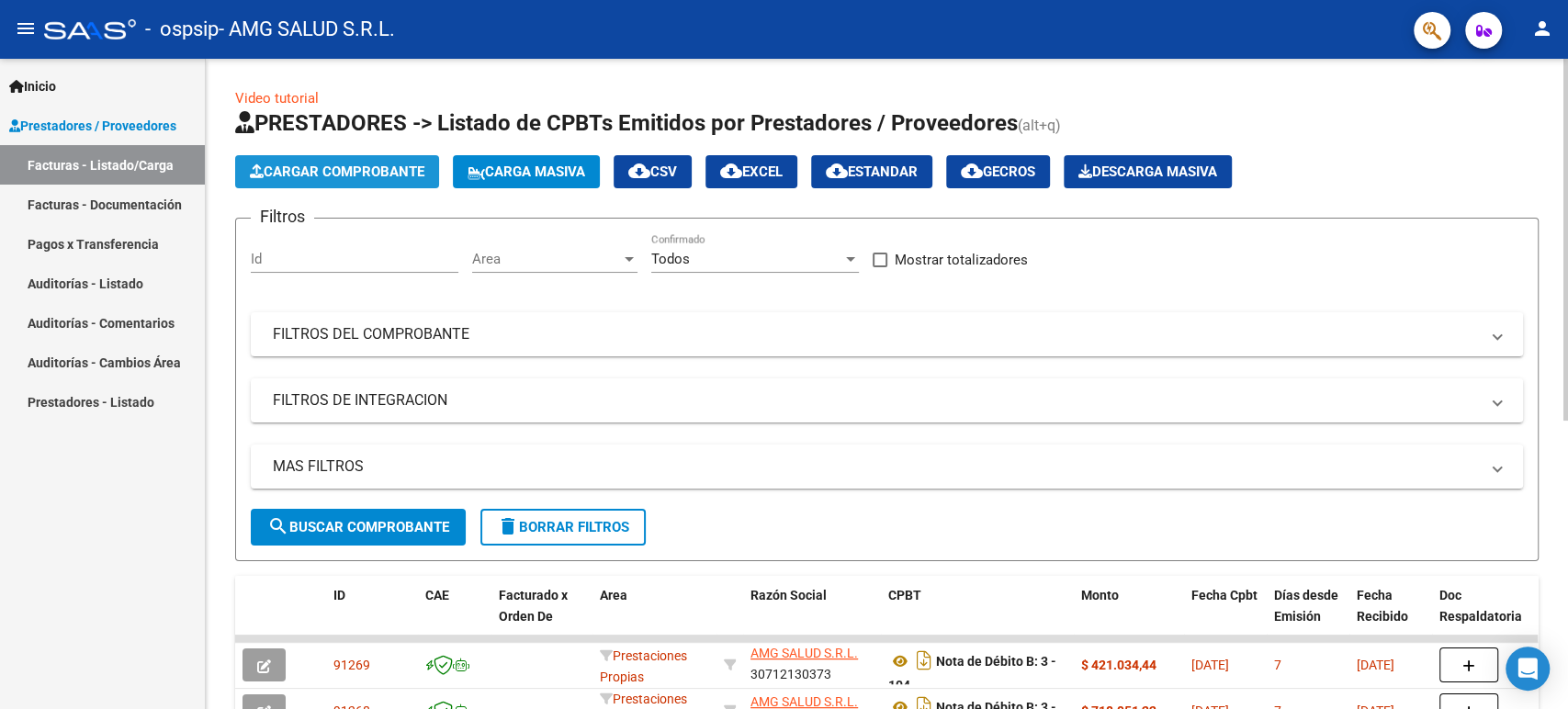
click at [308, 177] on span "Cargar Comprobante" at bounding box center [337, 171] width 174 height 16
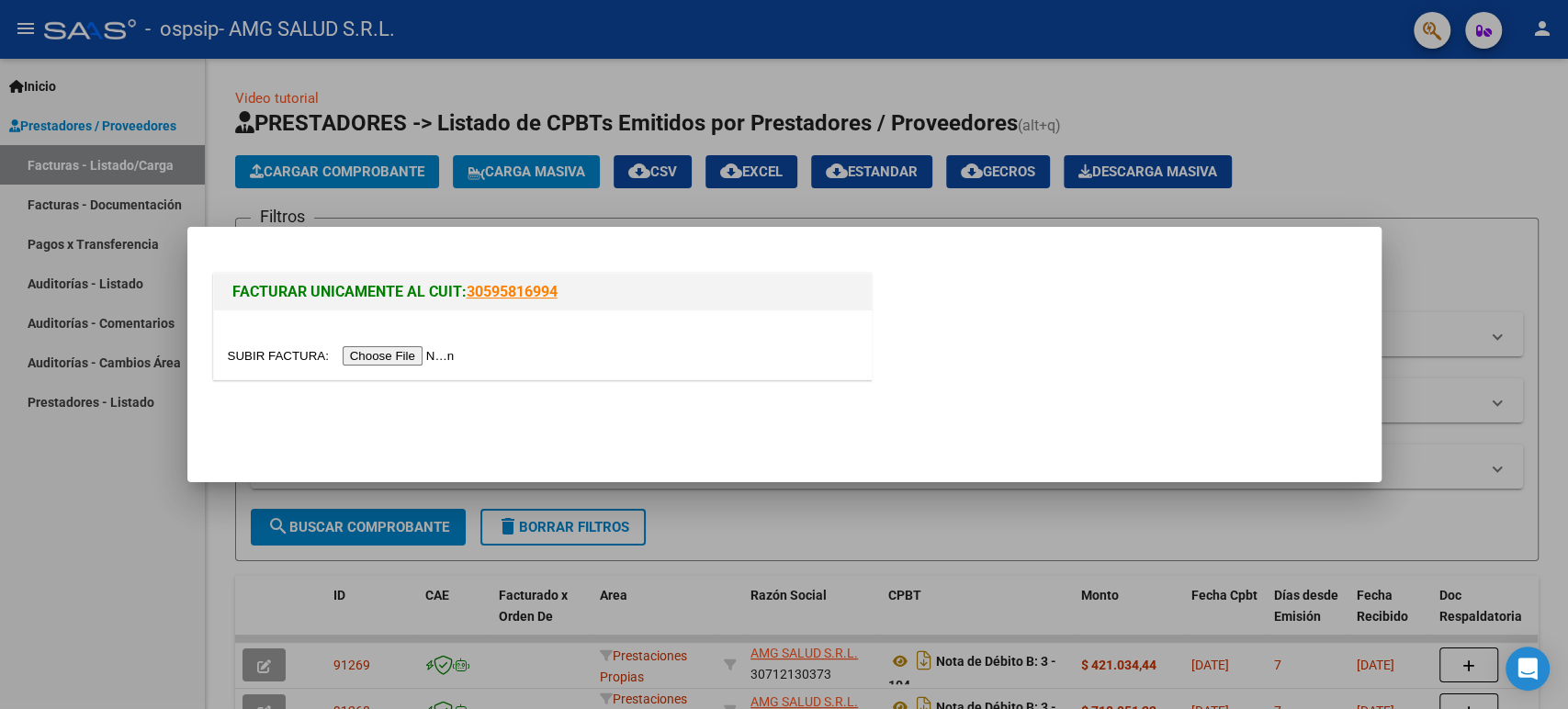
click at [442, 350] on input "file" at bounding box center [344, 356] width 232 height 19
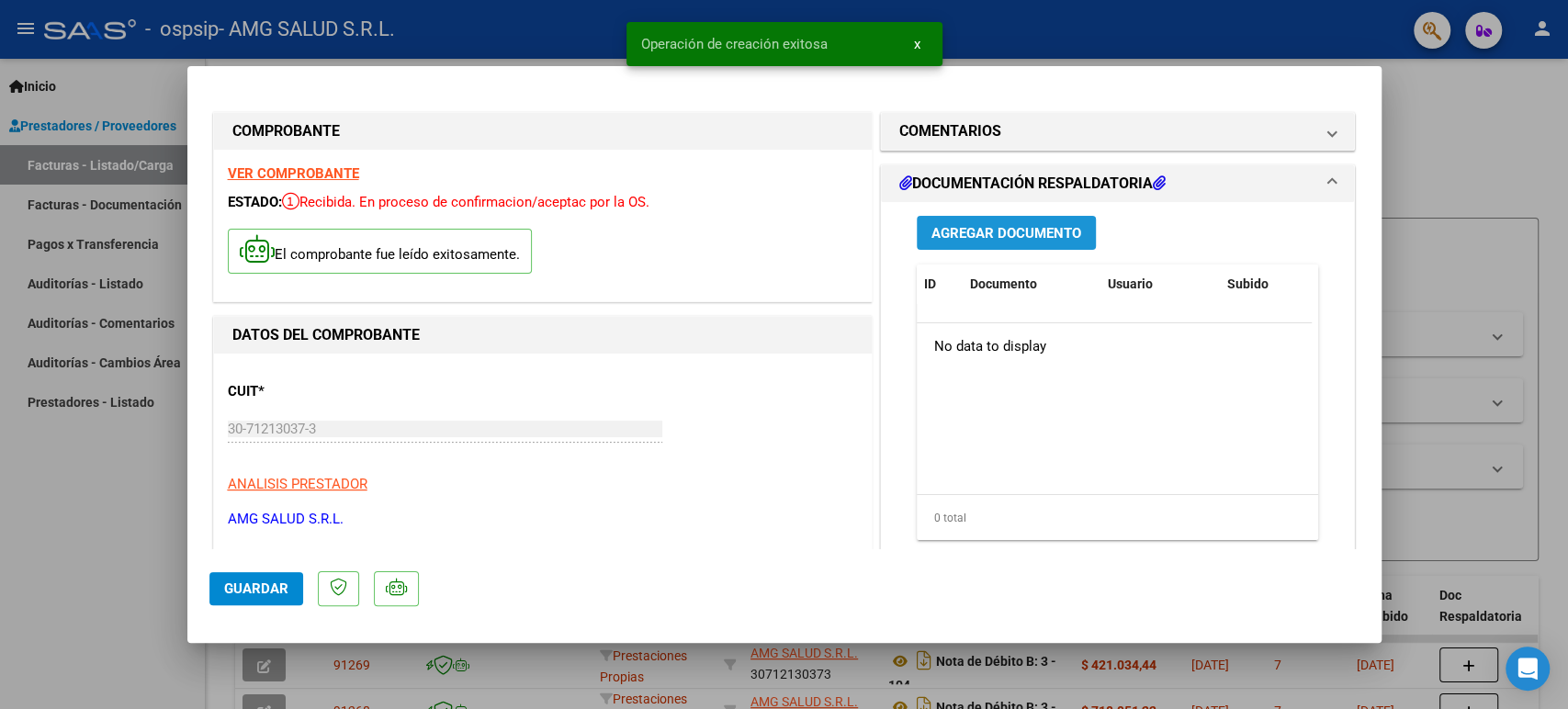
click at [994, 231] on span "Agregar Documento" at bounding box center [1006, 233] width 150 height 16
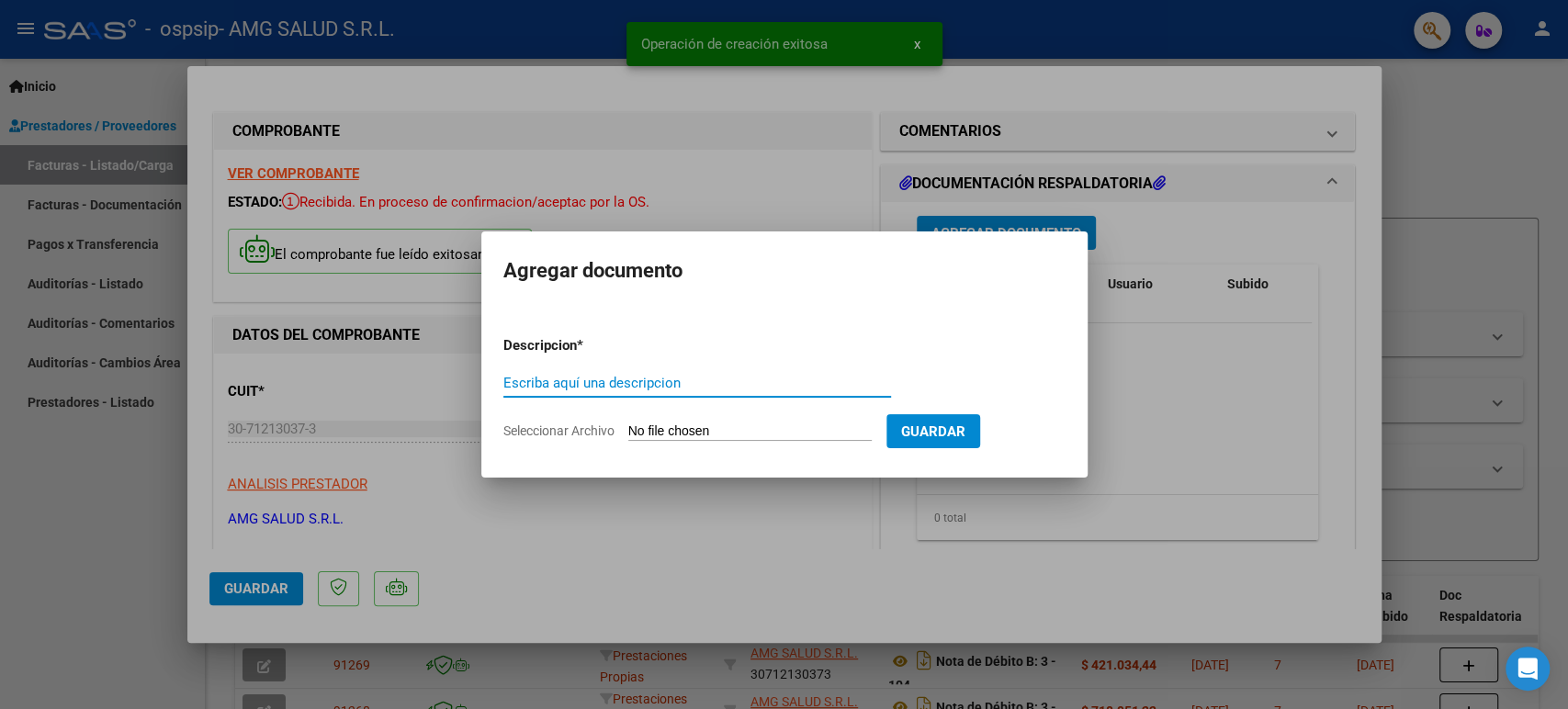
click at [727, 433] on input "Seleccionar Archivo" at bounding box center [751, 432] width 244 height 17
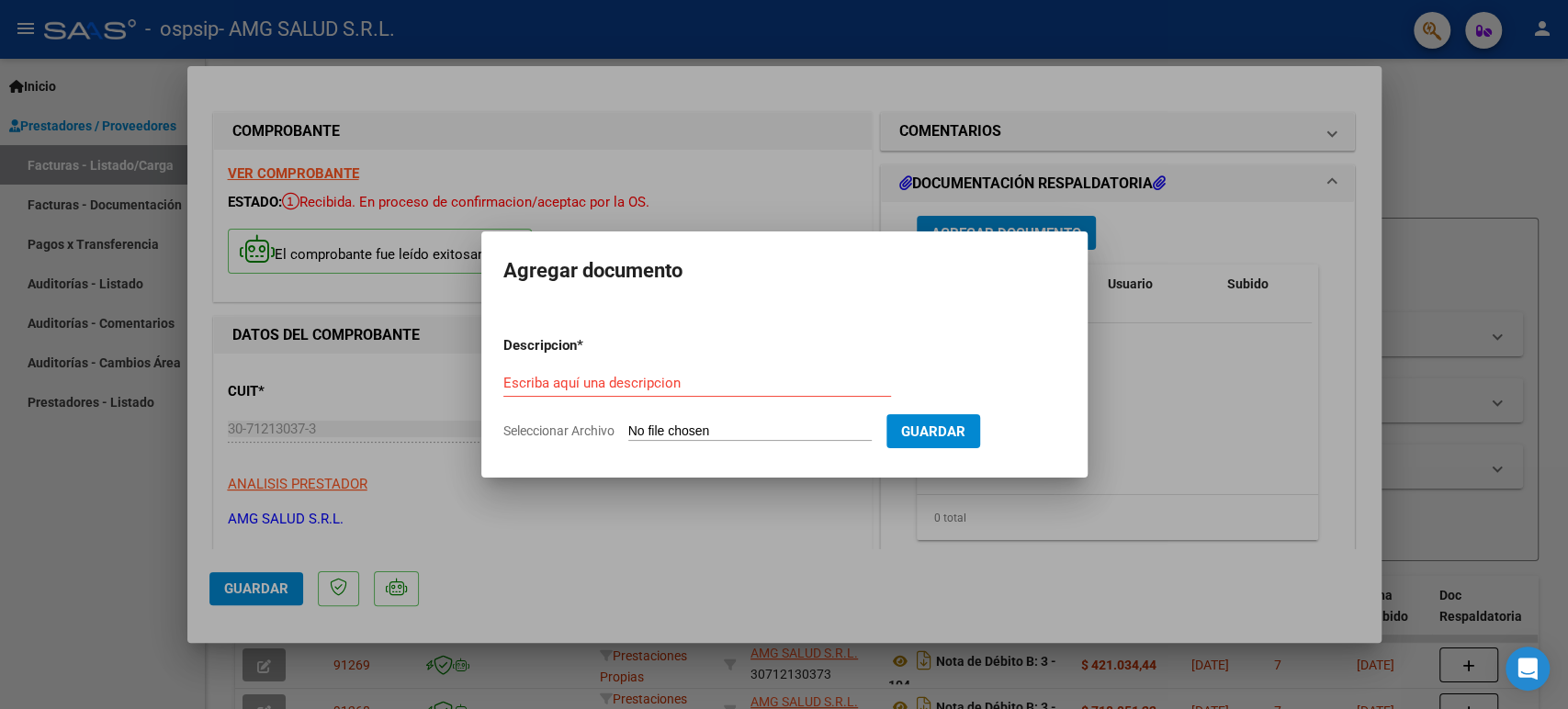
type input "C:\fakepath\SOPORTE Factura B-3-2825 [PERSON_NAME].pdf"
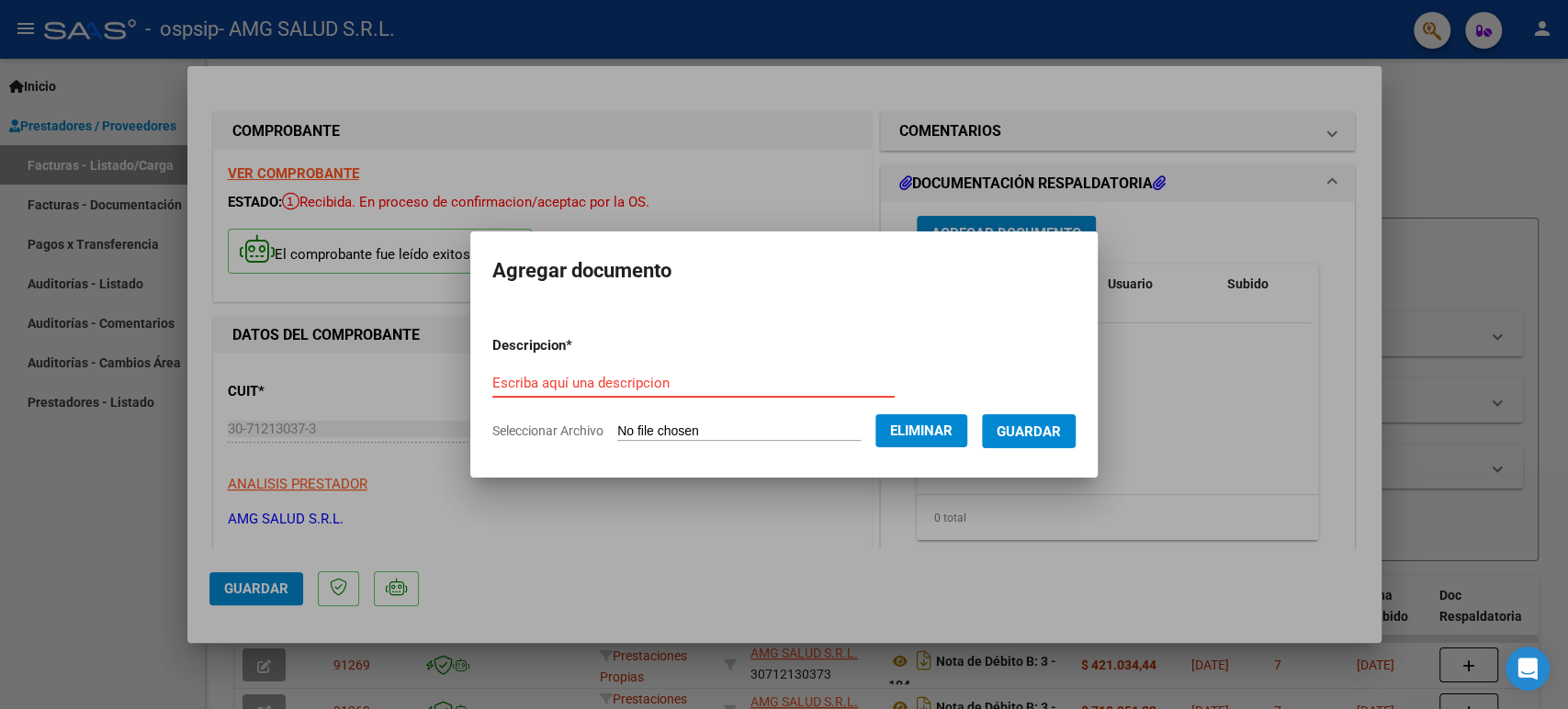
click at [668, 390] on input "Escriba aquí una descripcion" at bounding box center [694, 383] width 402 height 16
type input "Soporte Fact 3-2825 [PERSON_NAME] M"
click at [1043, 434] on span "Guardar" at bounding box center [1029, 431] width 64 height 16
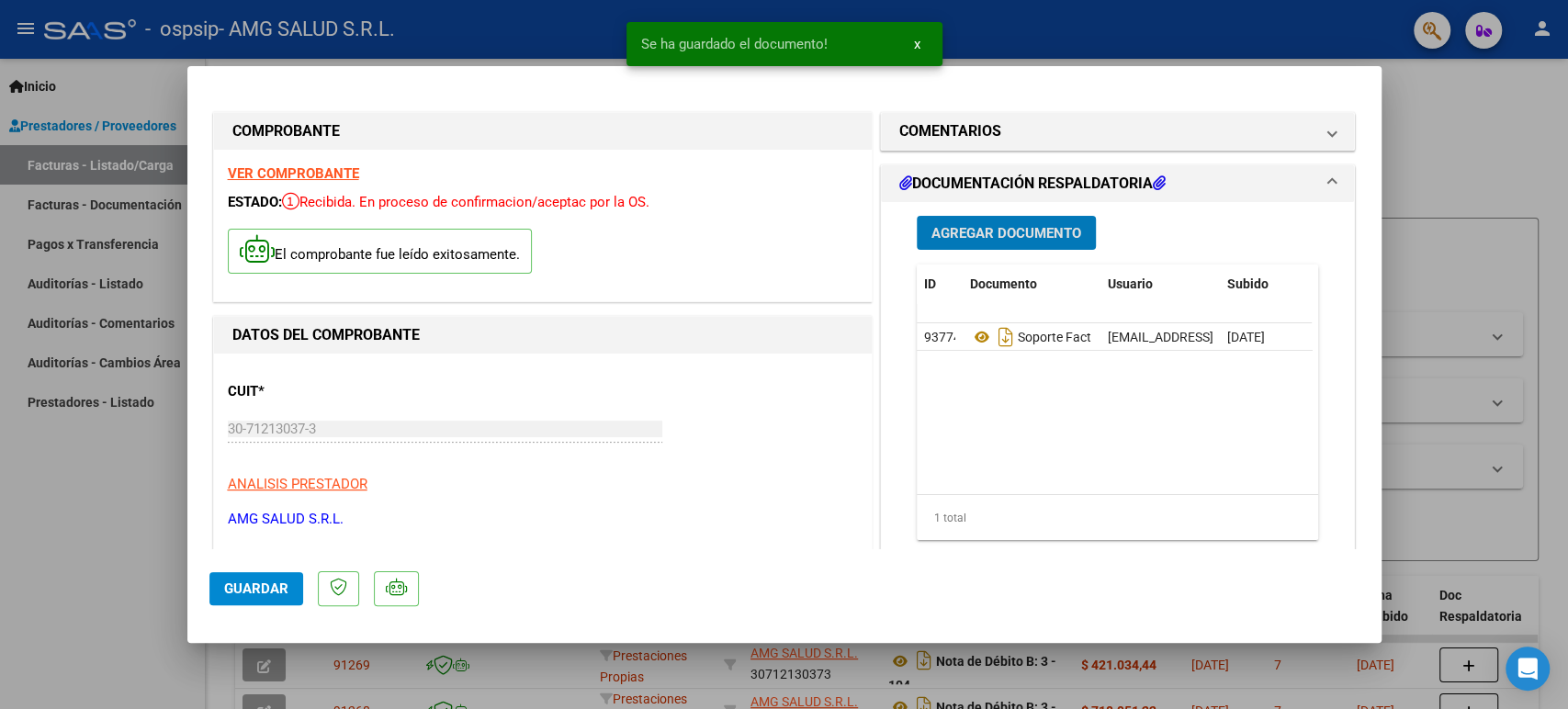
click at [254, 593] on span "Guardar" at bounding box center [256, 588] width 64 height 16
click at [166, 574] on div at bounding box center [784, 354] width 1568 height 709
type input "$ 0,00"
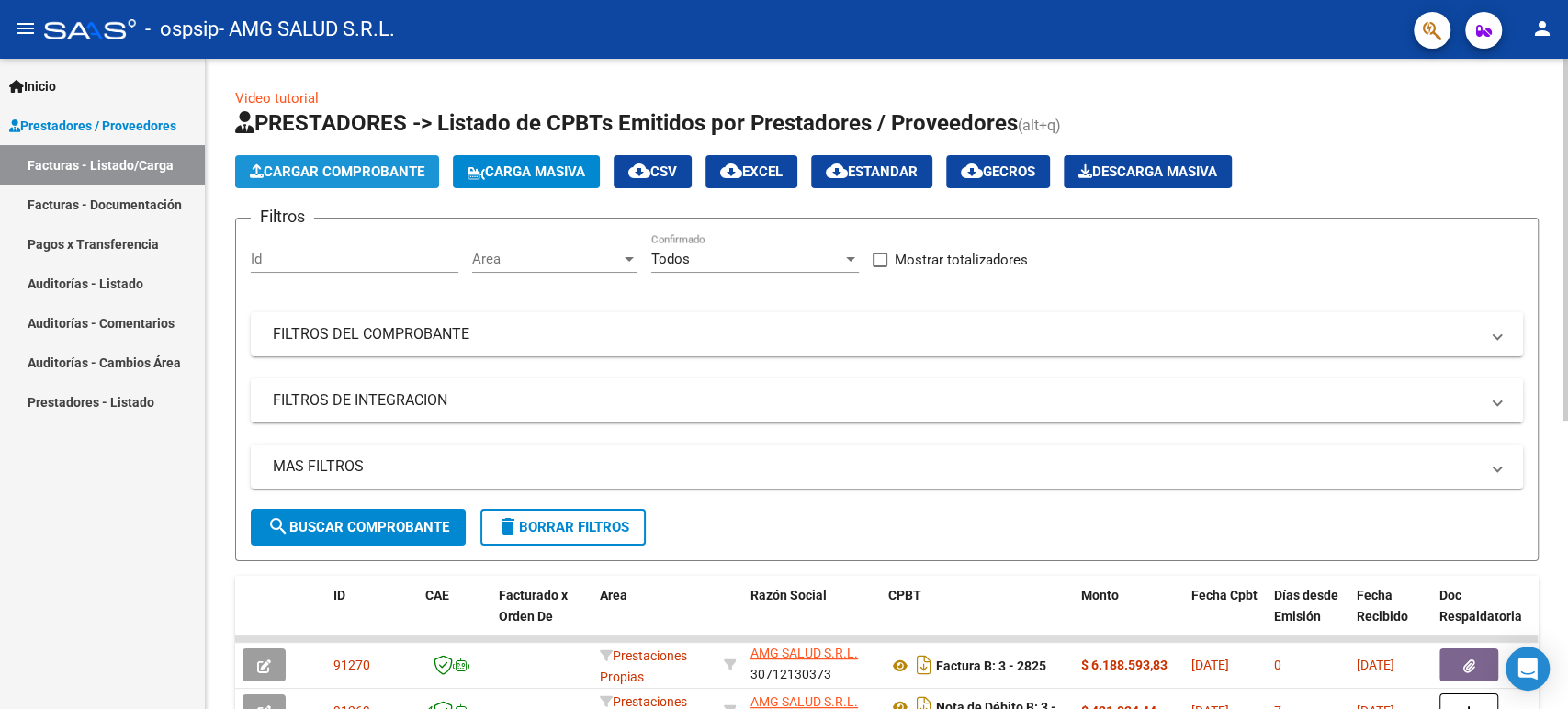
click at [390, 174] on span "Cargar Comprobante" at bounding box center [337, 171] width 174 height 16
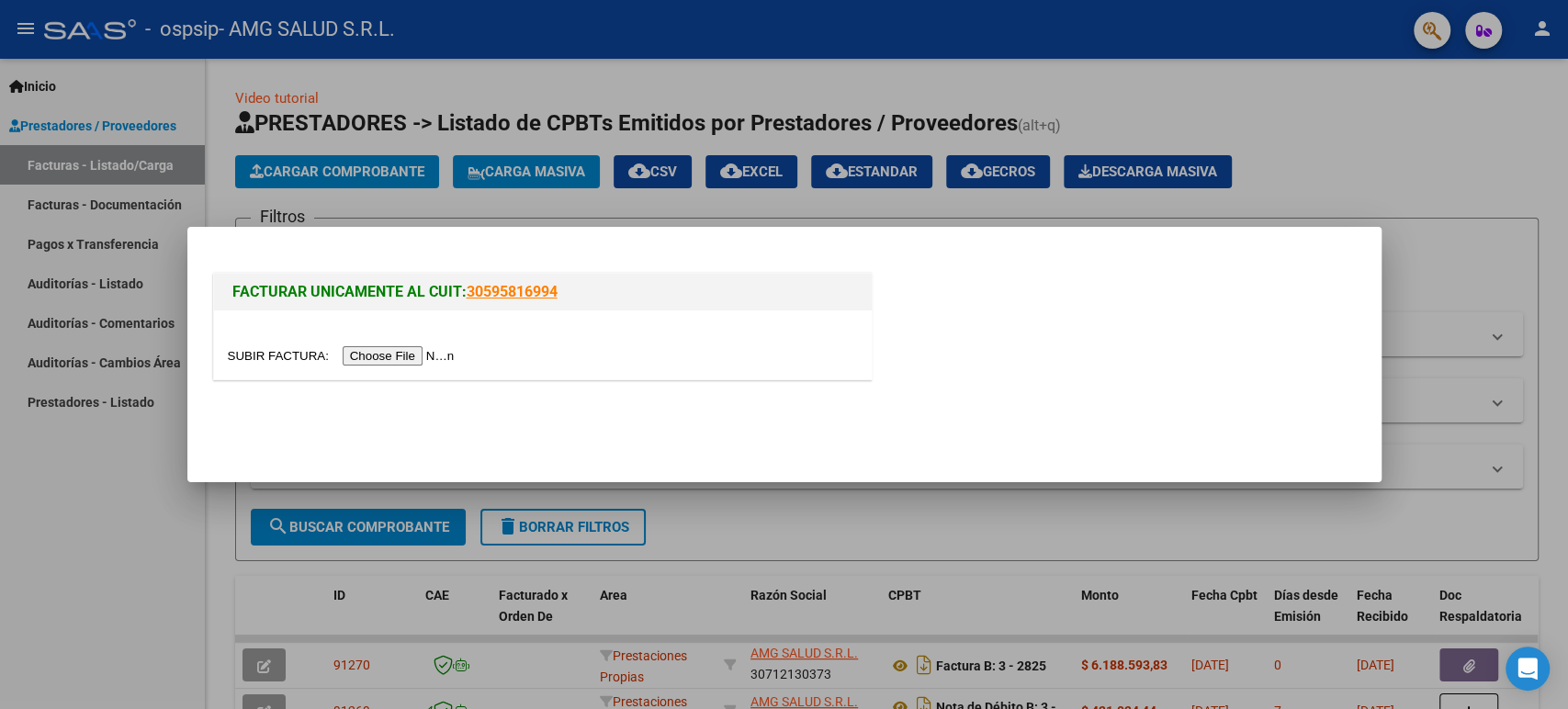
click at [395, 350] on input "file" at bounding box center [344, 356] width 232 height 19
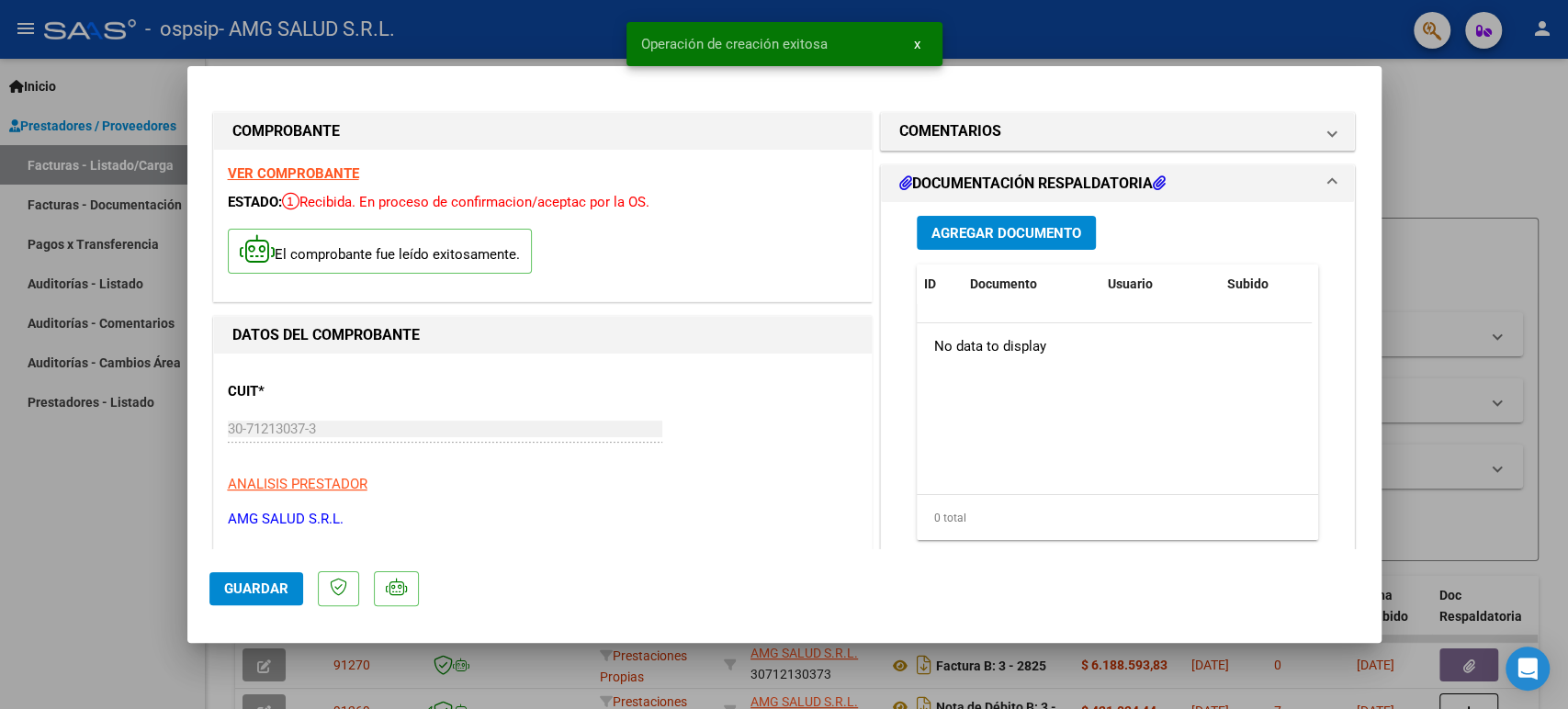
click at [1014, 236] on span "Agregar Documento" at bounding box center [1006, 233] width 150 height 16
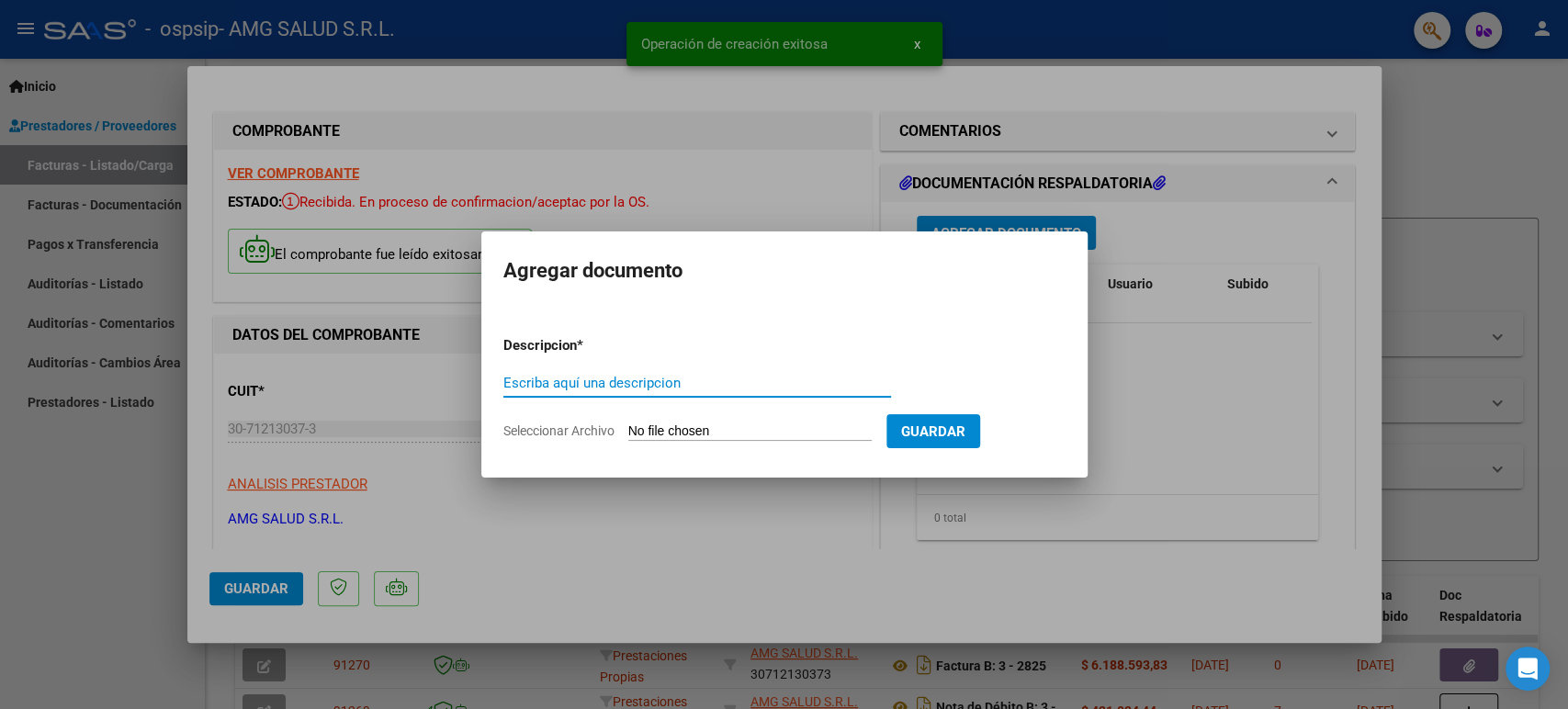
click at [734, 431] on input "Seleccionar Archivo" at bounding box center [751, 432] width 244 height 17
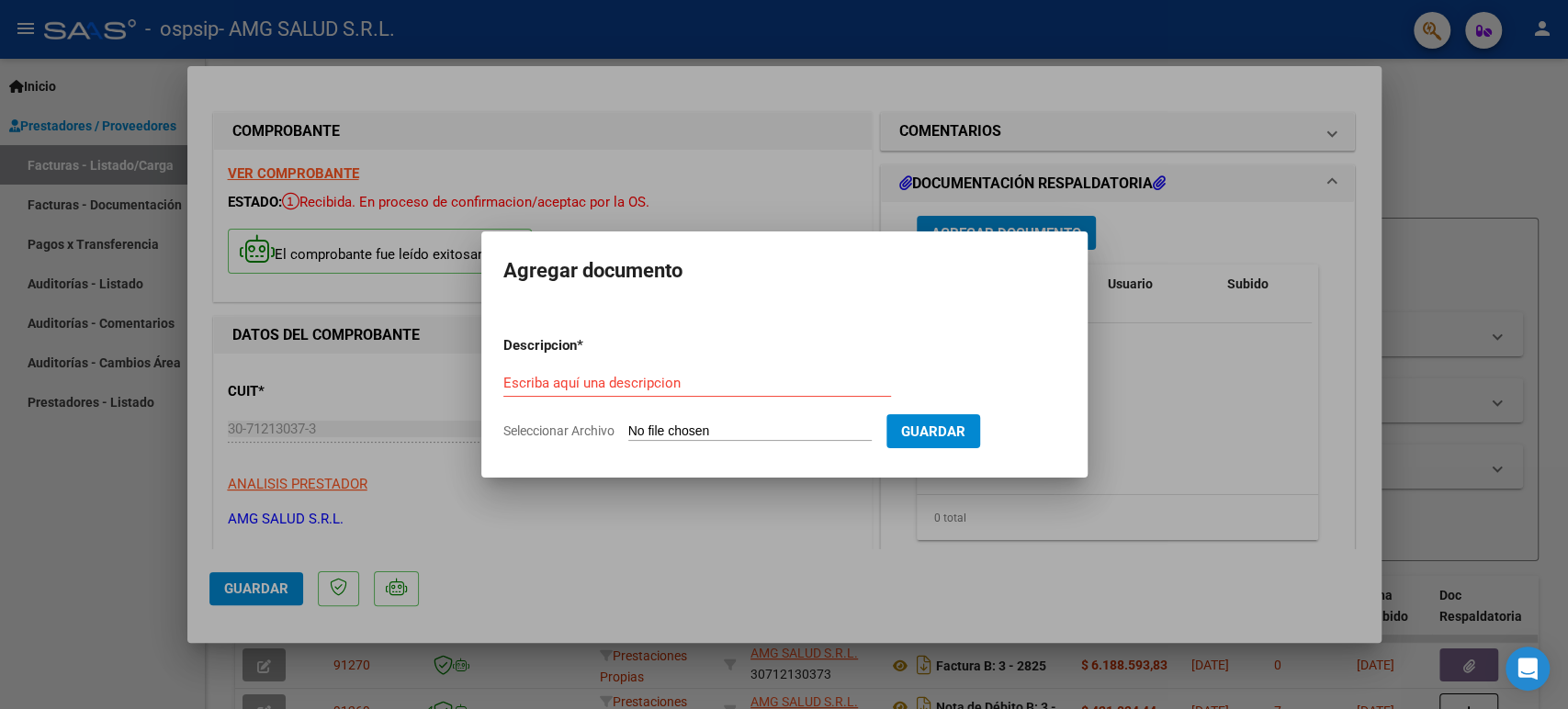
type input "C:\fakepath\SOPORTE Factura B-00003-00002826 [PERSON_NAME]pdf"
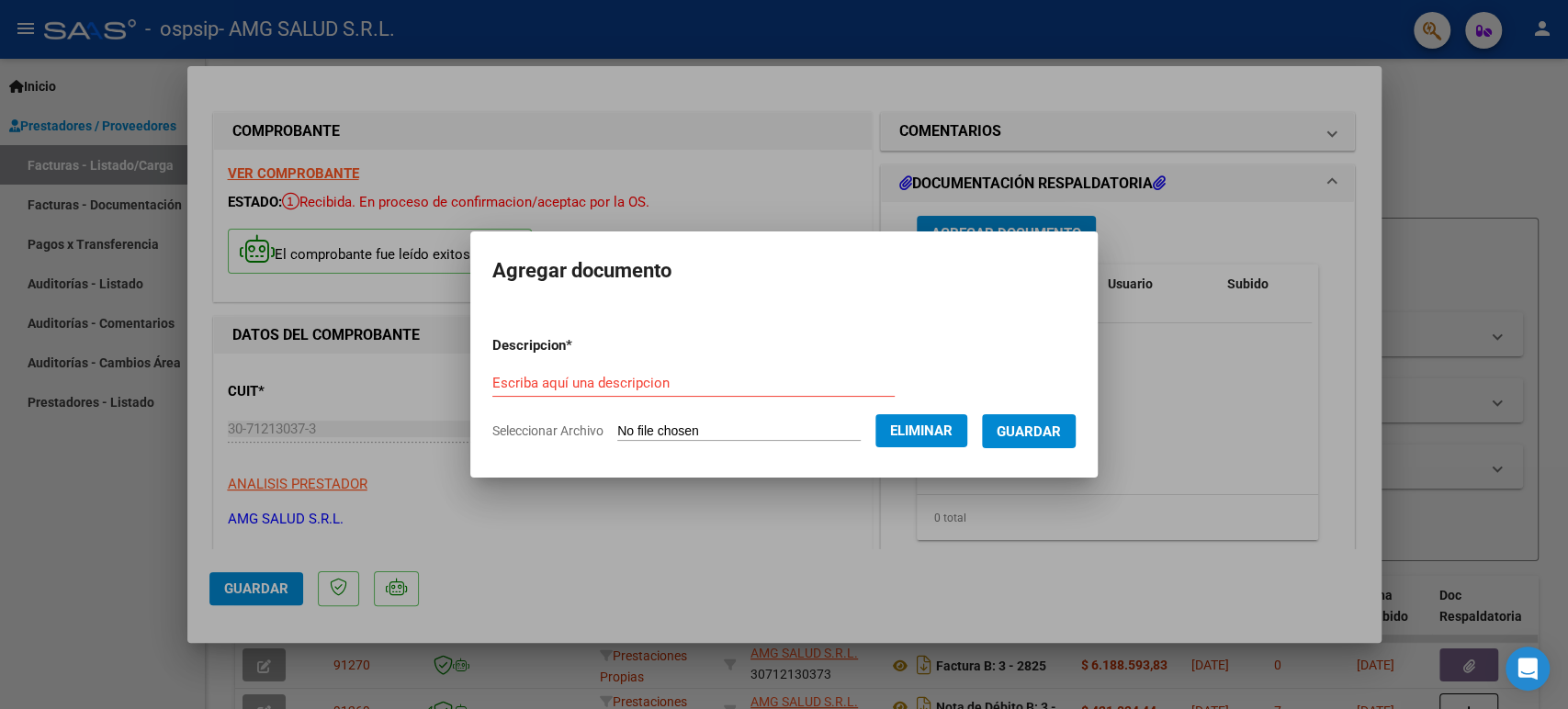
click at [625, 384] on input "Escriba aquí una descripcion" at bounding box center [694, 383] width 402 height 16
type input "Soporte Fact B-2826 Sotomayor M"
click at [1051, 429] on span "Guardar" at bounding box center [1029, 431] width 64 height 16
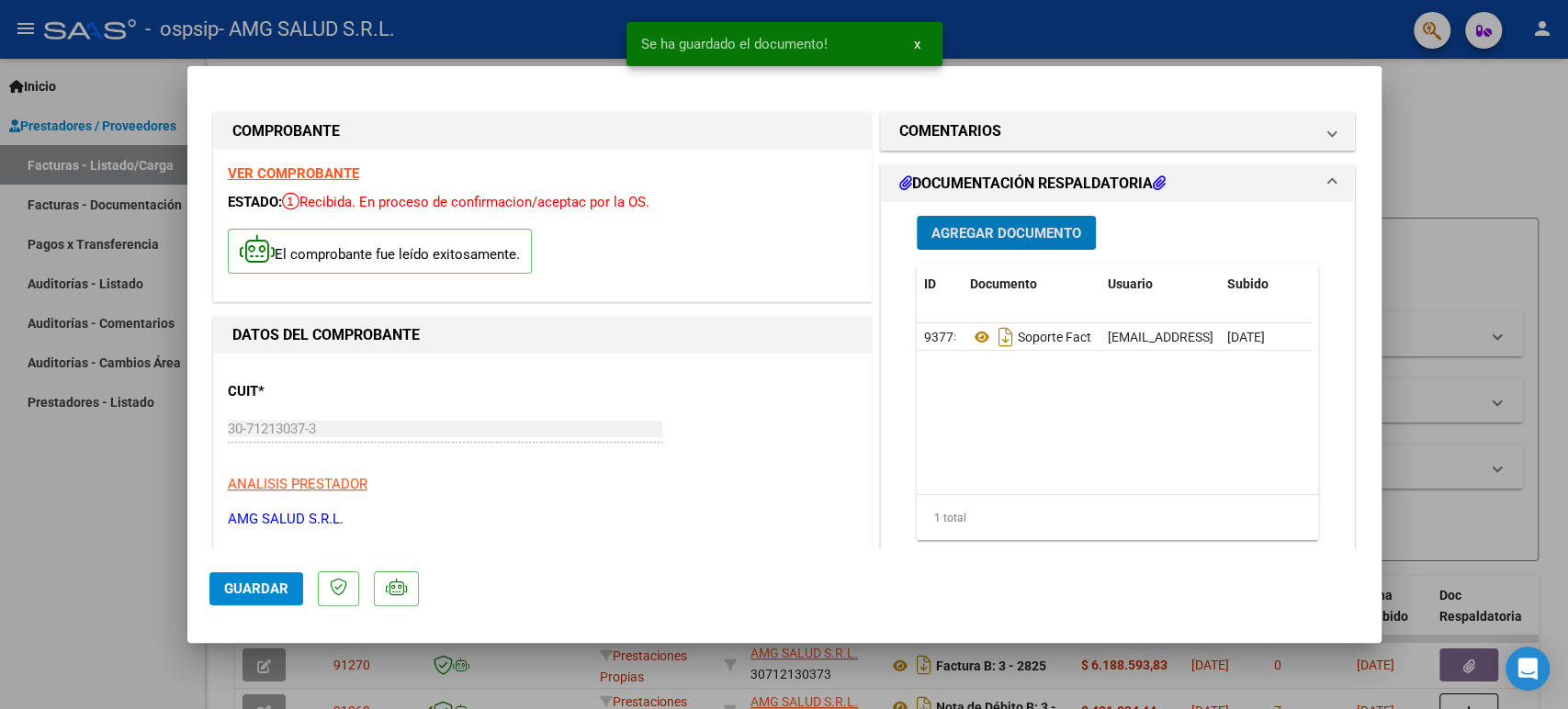
click at [251, 582] on span "Guardar" at bounding box center [256, 588] width 64 height 16
click at [125, 559] on div at bounding box center [784, 354] width 1568 height 709
type input "$ 0,00"
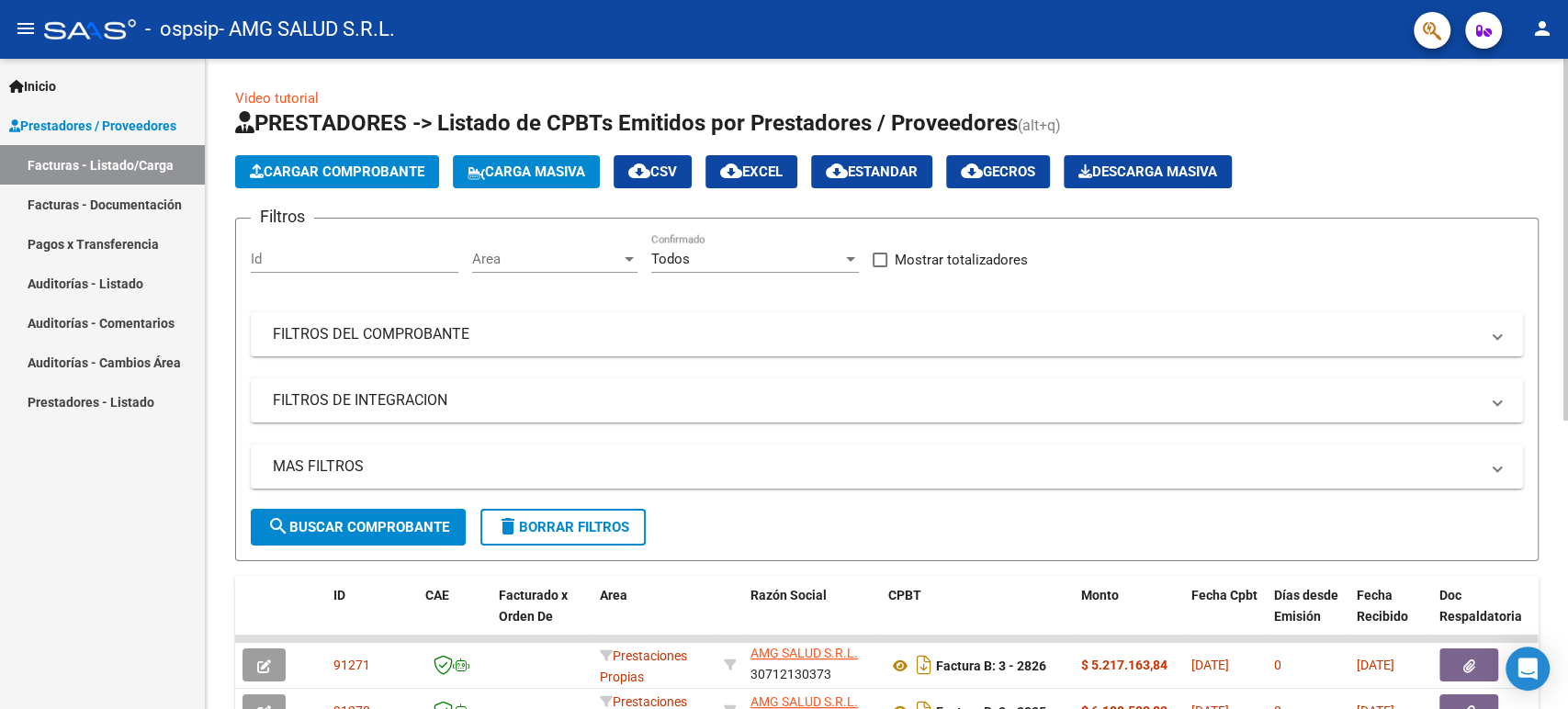
click at [356, 172] on span "Cargar Comprobante" at bounding box center [337, 171] width 174 height 16
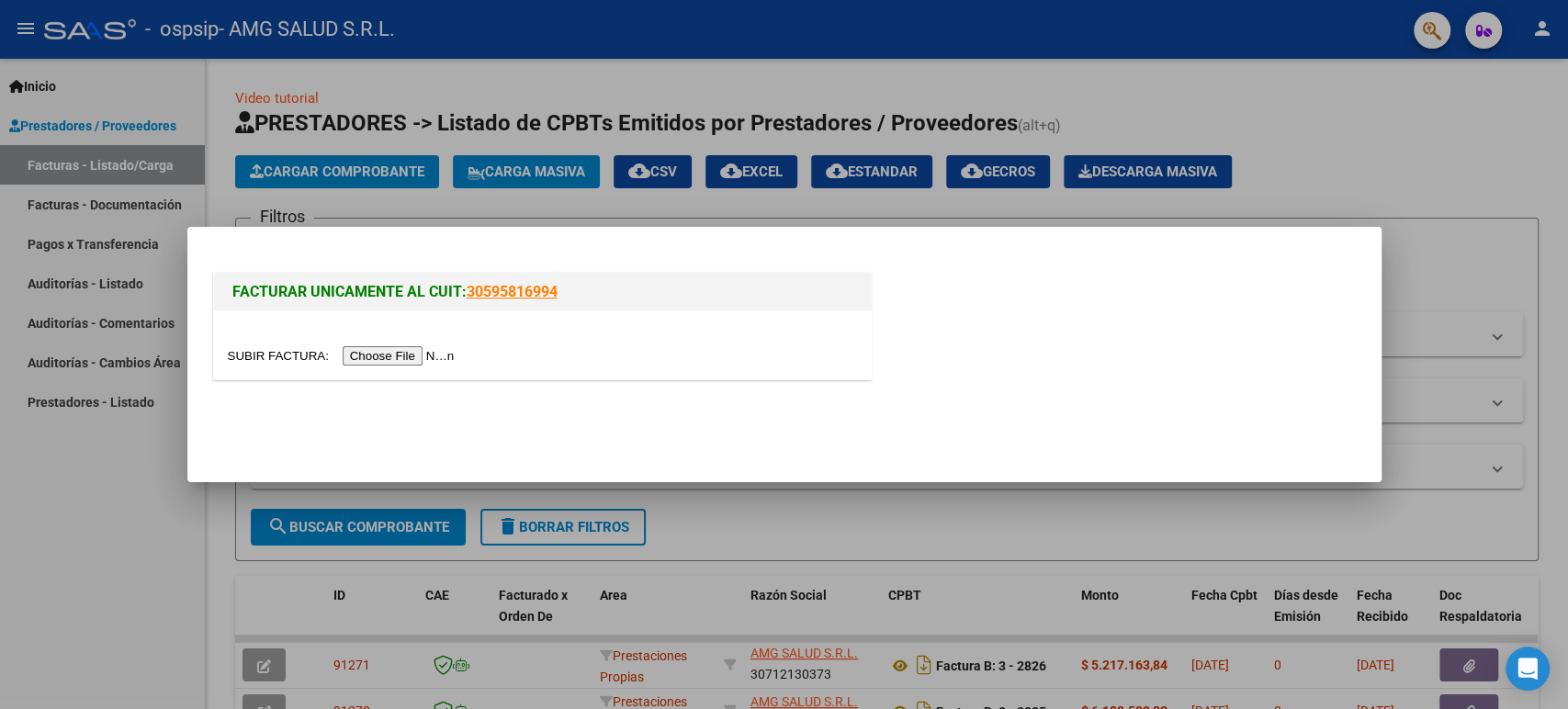
click at [429, 358] on input "file" at bounding box center [344, 356] width 232 height 19
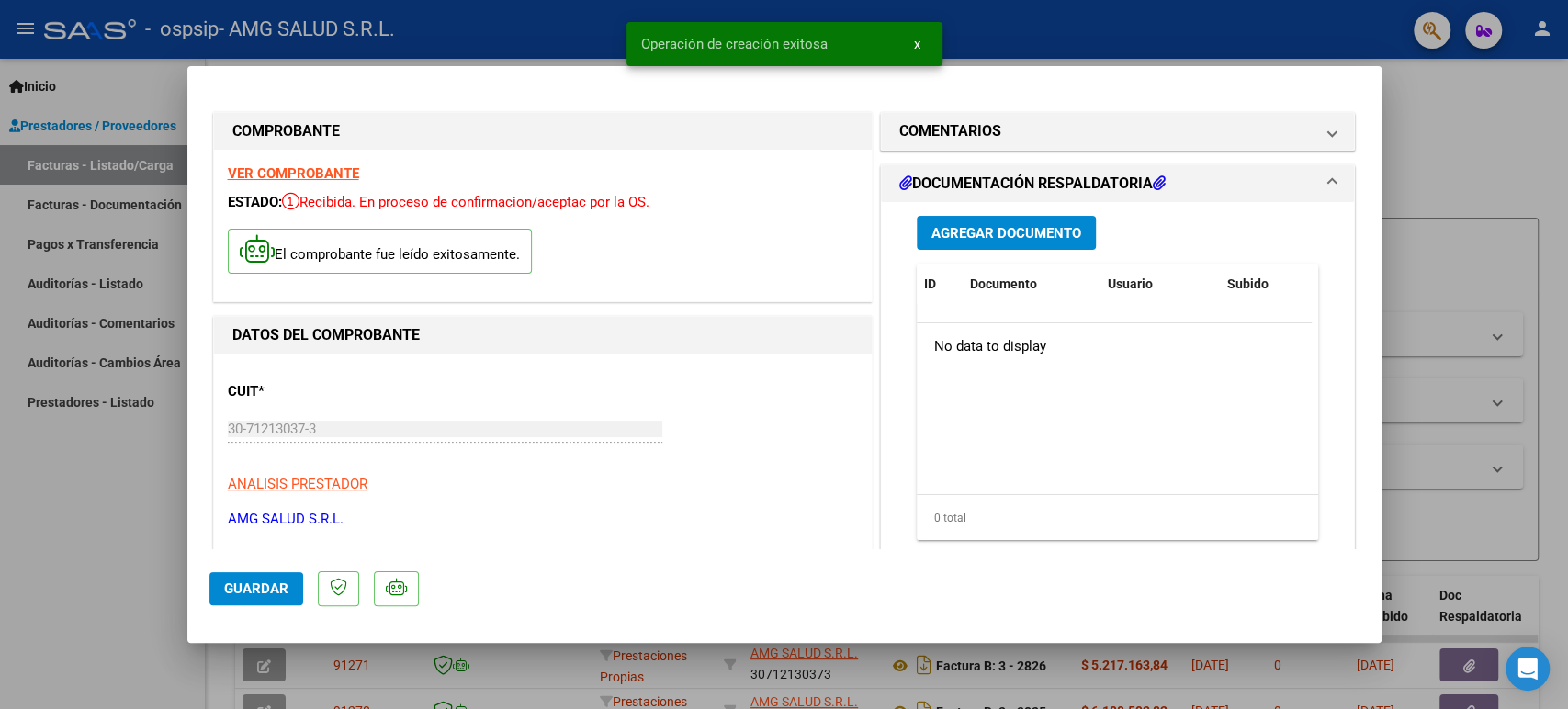
click at [1018, 225] on span "Agregar Documento" at bounding box center [1006, 233] width 150 height 16
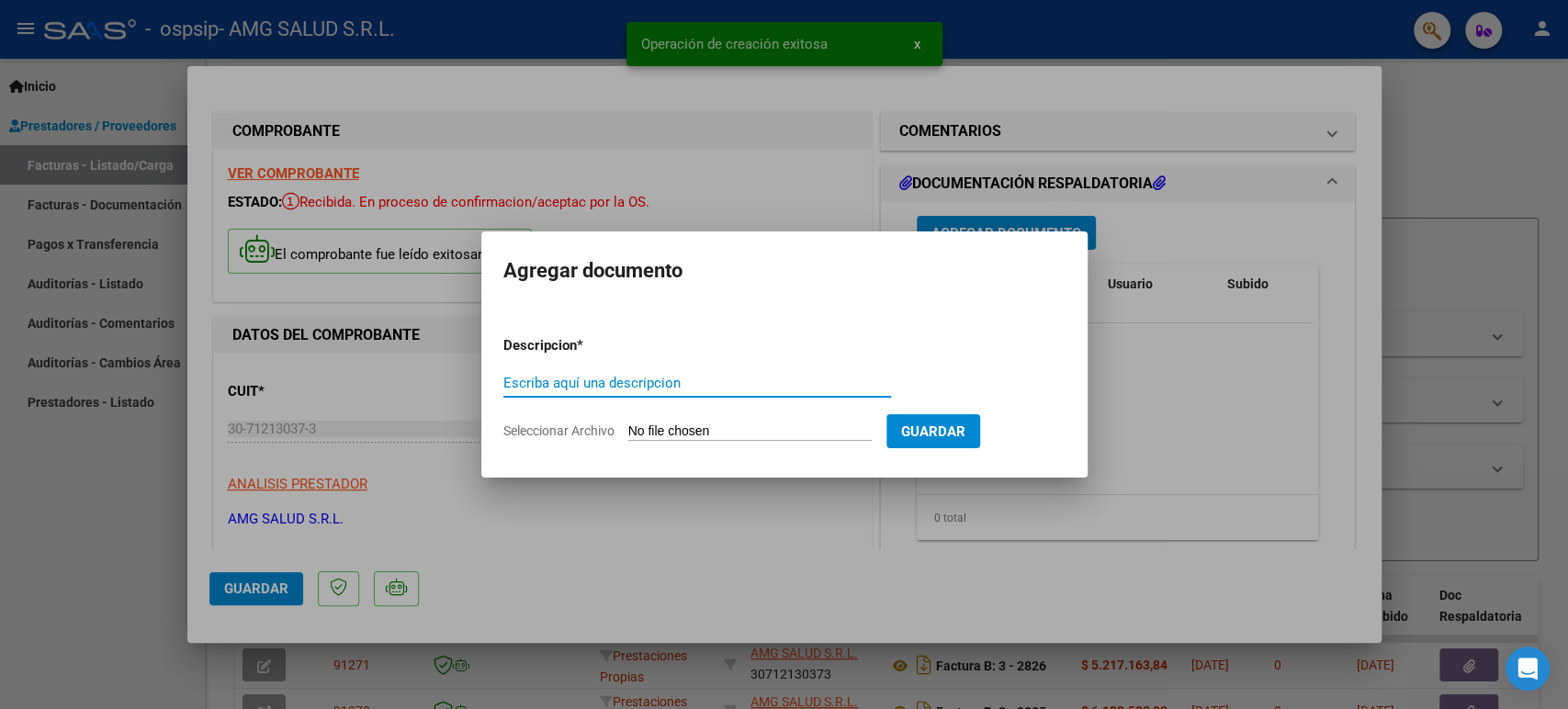
click at [775, 425] on input "Seleccionar Archivo" at bounding box center [751, 432] width 244 height 17
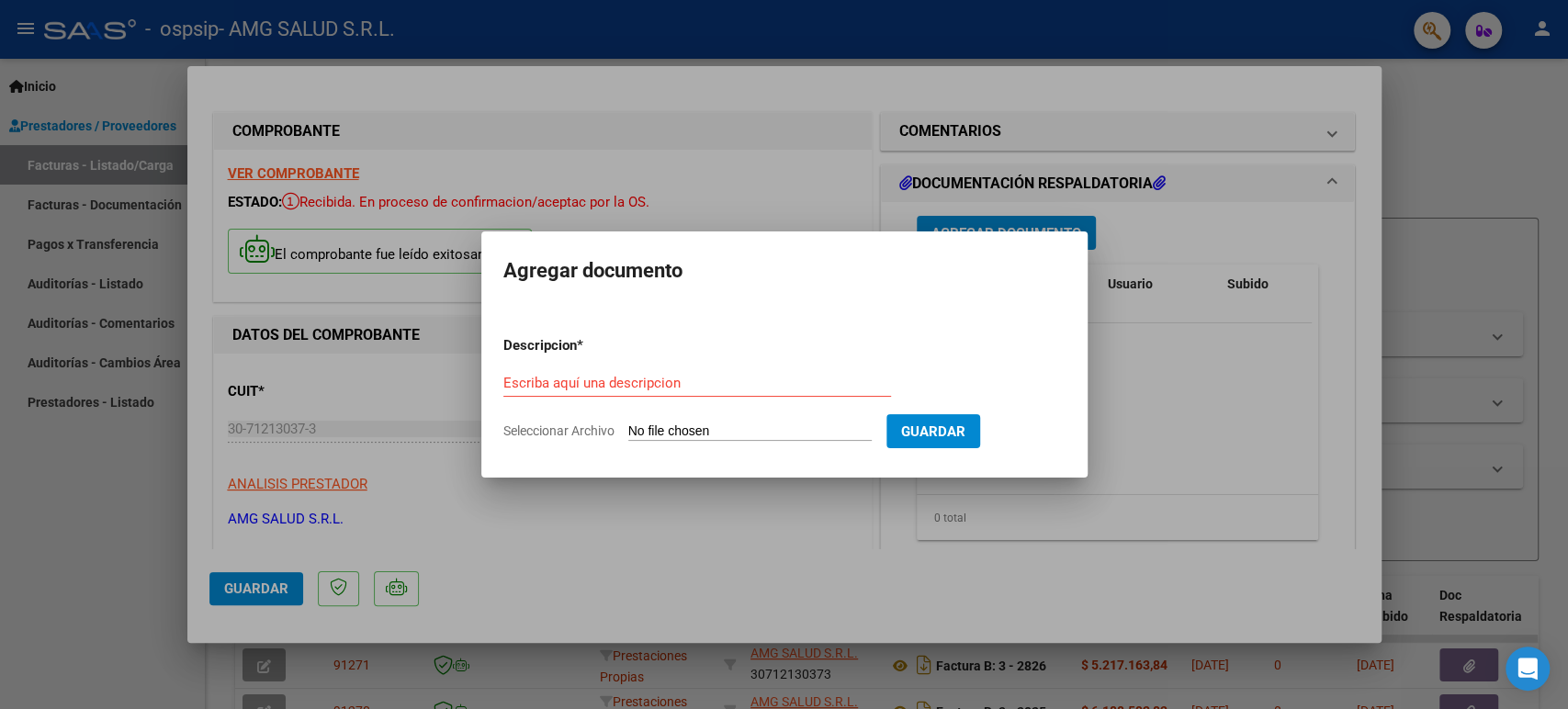
type input "C:\fakepath\SOPORTE Factura B-3-00002827 [PERSON_NAME].pdf"
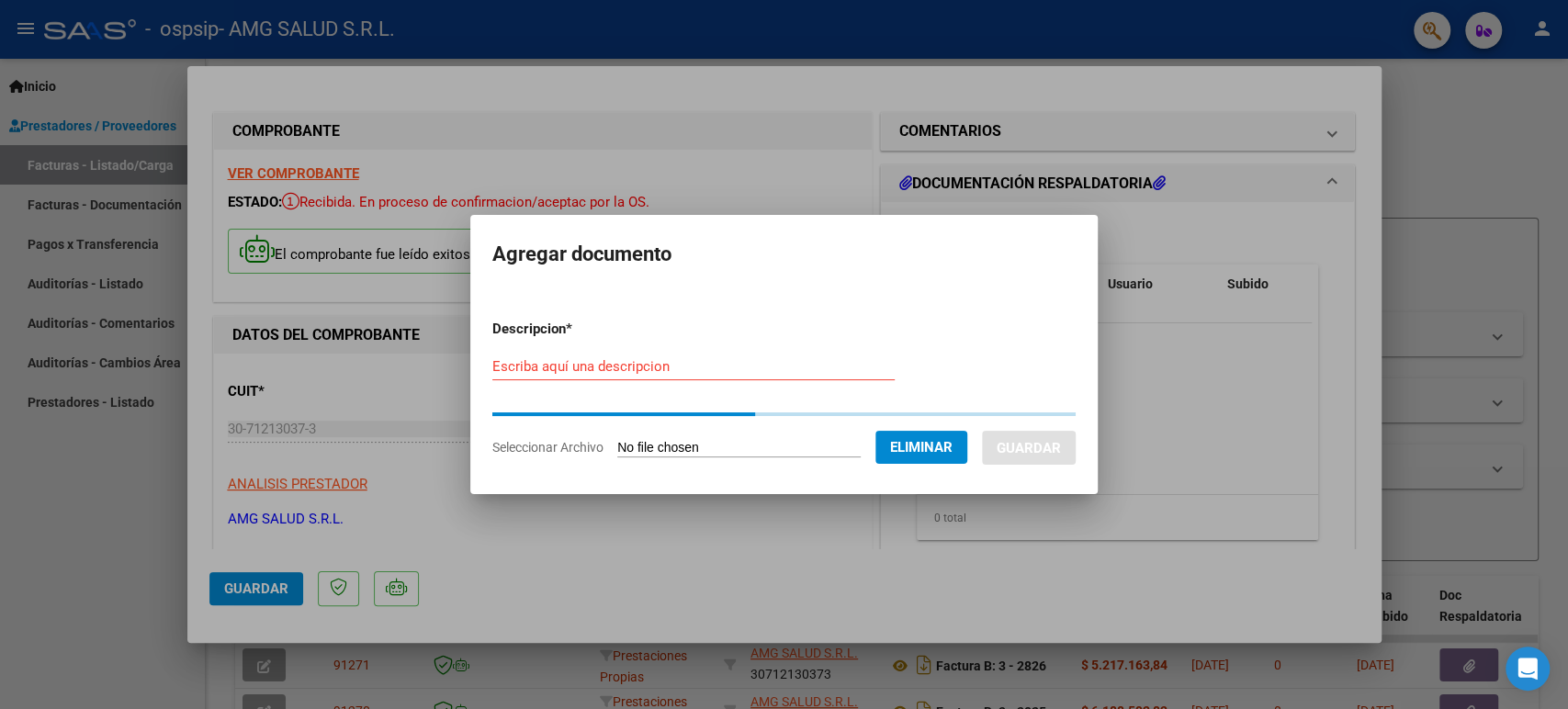
click at [593, 370] on input "Escriba aquí una descripcion" at bounding box center [694, 366] width 402 height 16
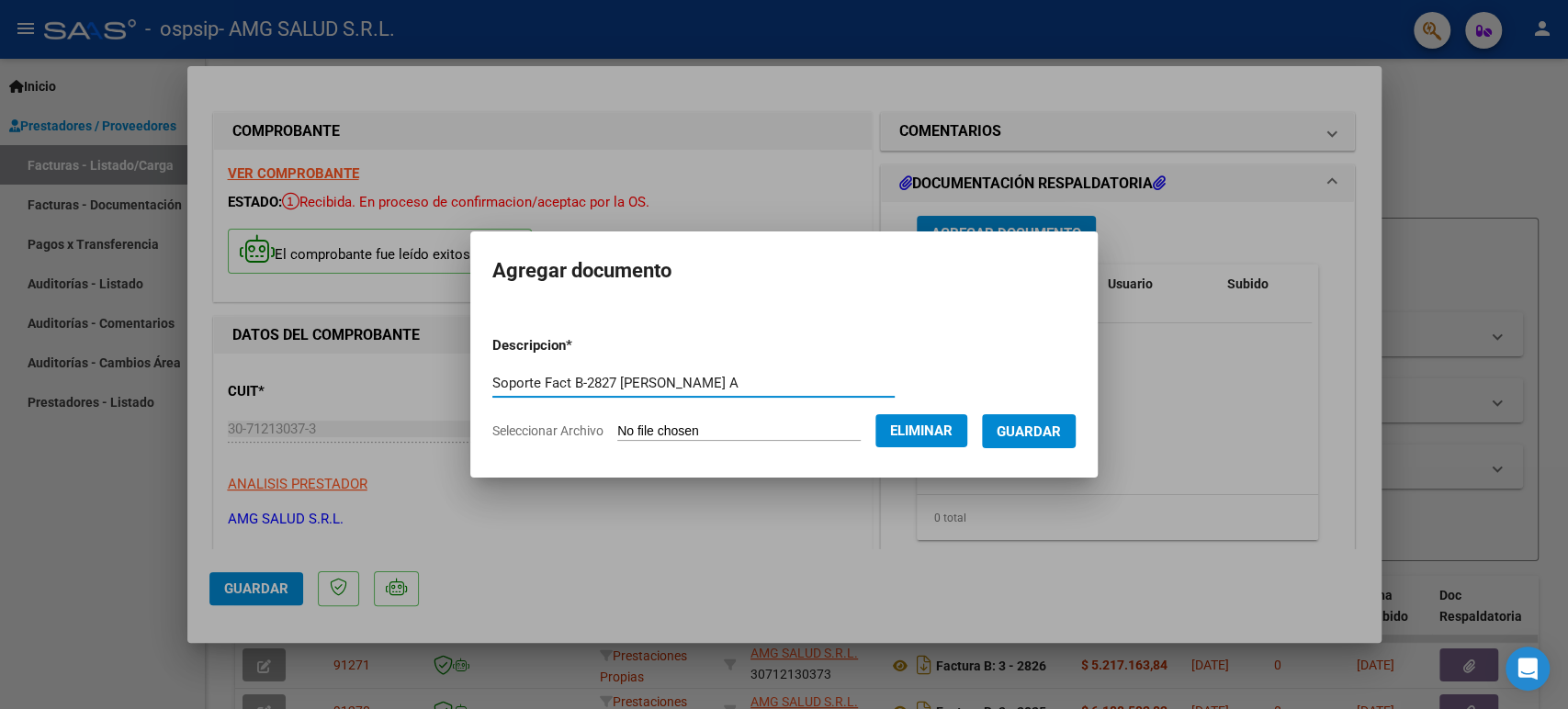
type input "Soporte Fact B-2827 [PERSON_NAME] A"
click at [1035, 436] on span "Guardar" at bounding box center [1029, 431] width 64 height 16
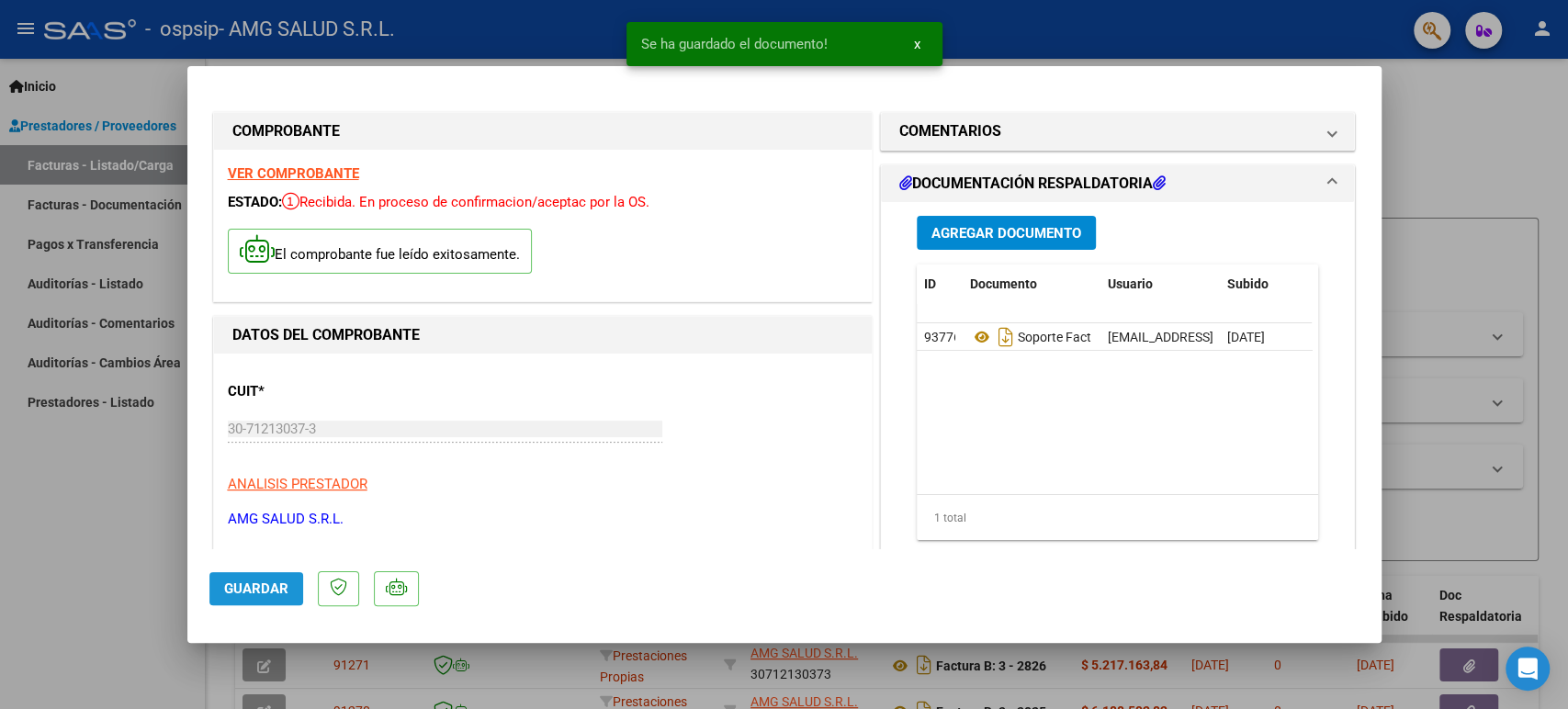
click at [265, 587] on span "Guardar" at bounding box center [256, 588] width 64 height 16
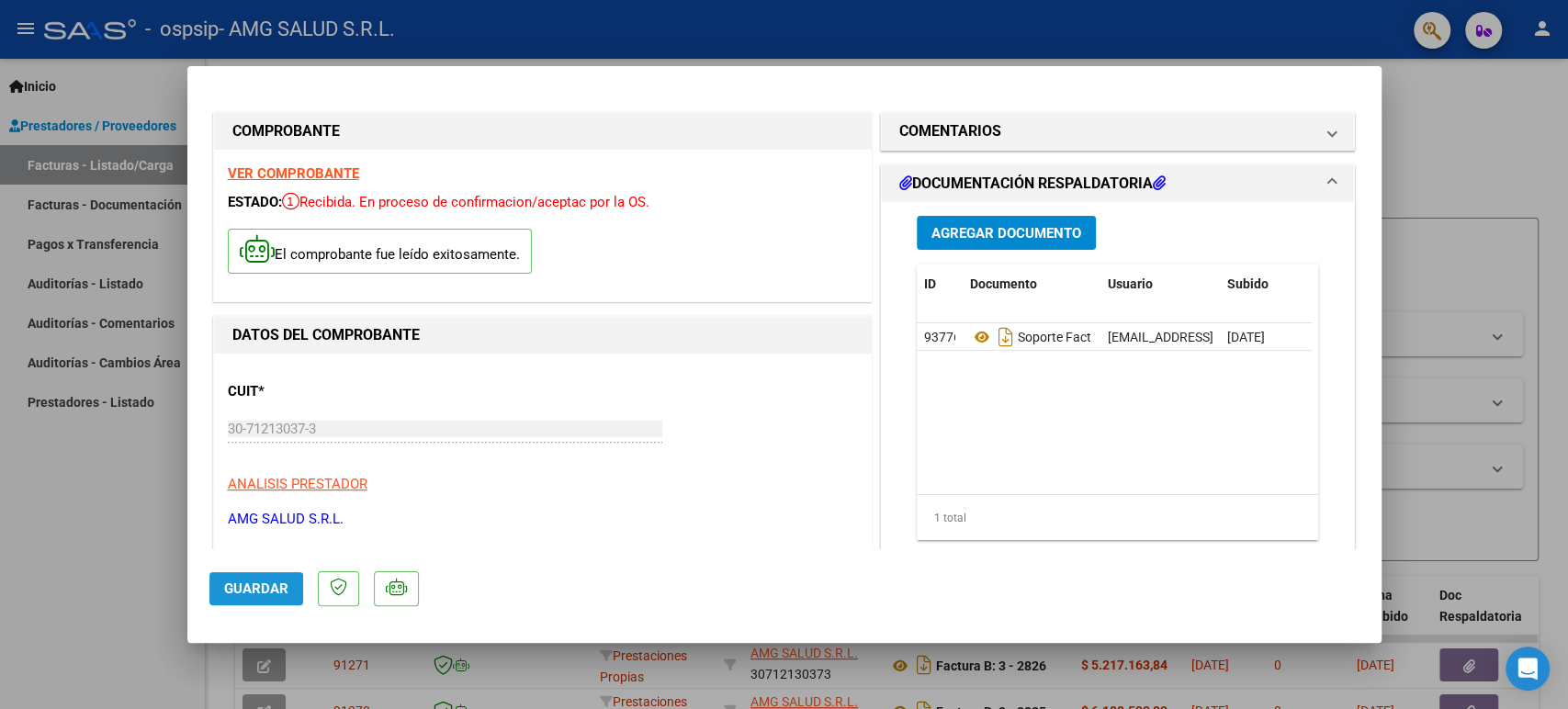
click at [273, 591] on span "Guardar" at bounding box center [256, 588] width 64 height 16
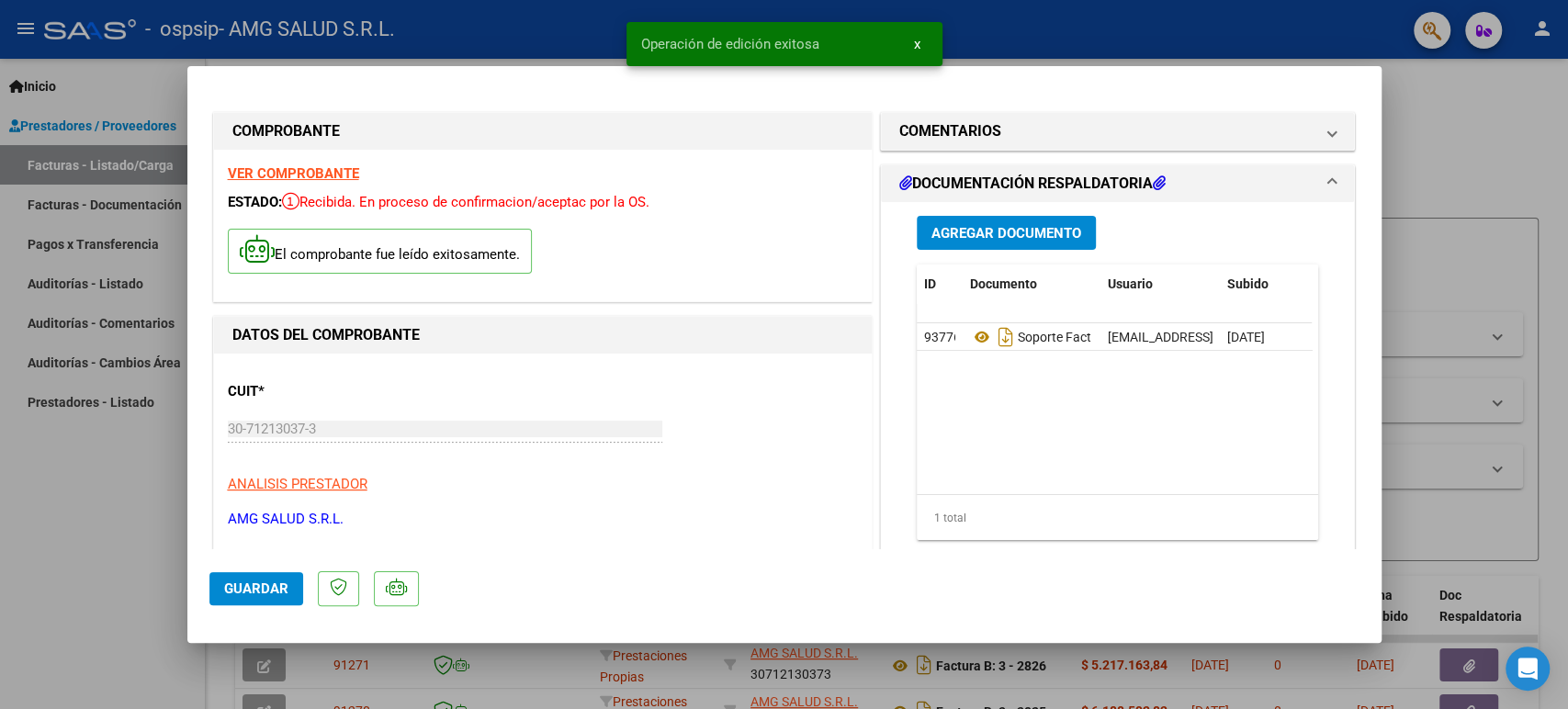
click at [41, 604] on div at bounding box center [784, 354] width 1568 height 709
type input "$ 0,00"
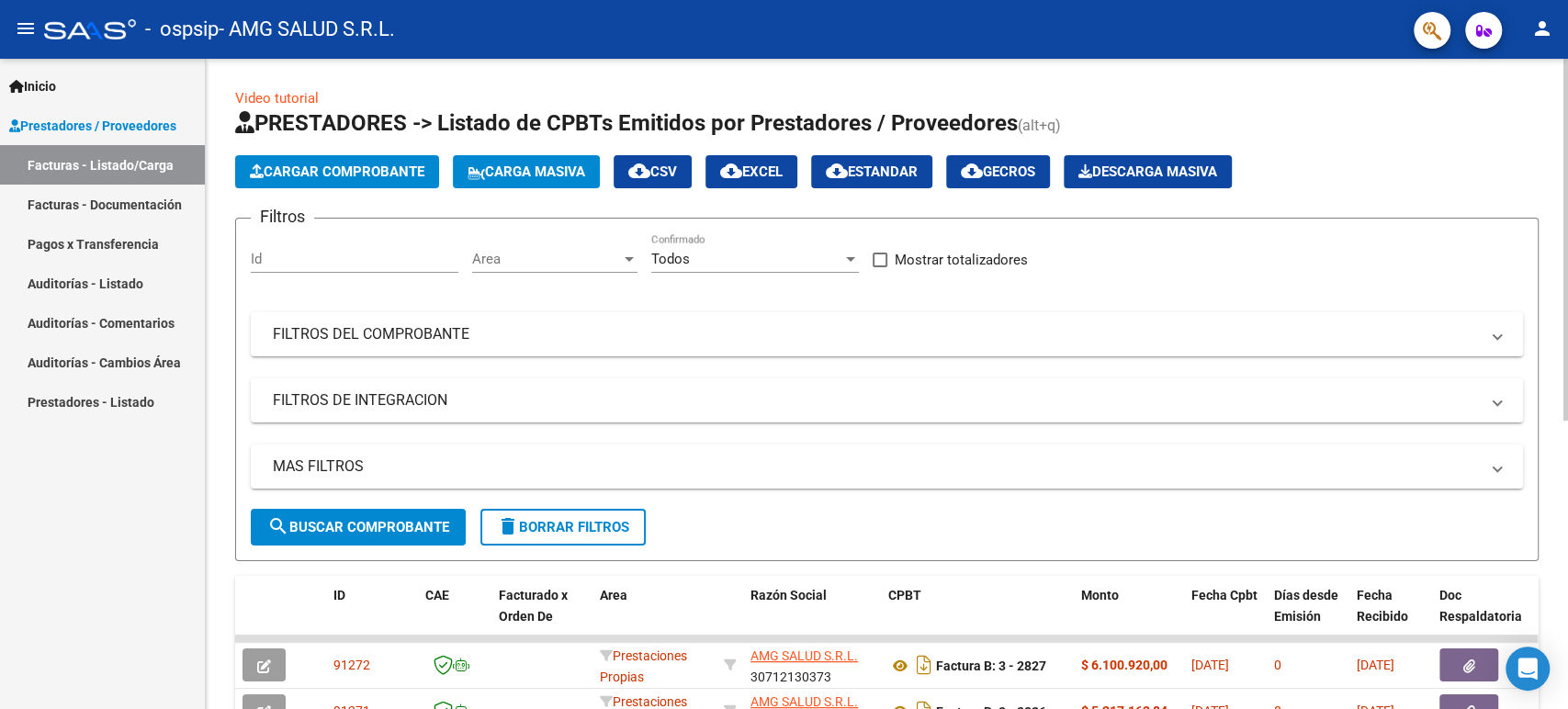
click at [312, 174] on span "Cargar Comprobante" at bounding box center [337, 171] width 174 height 16
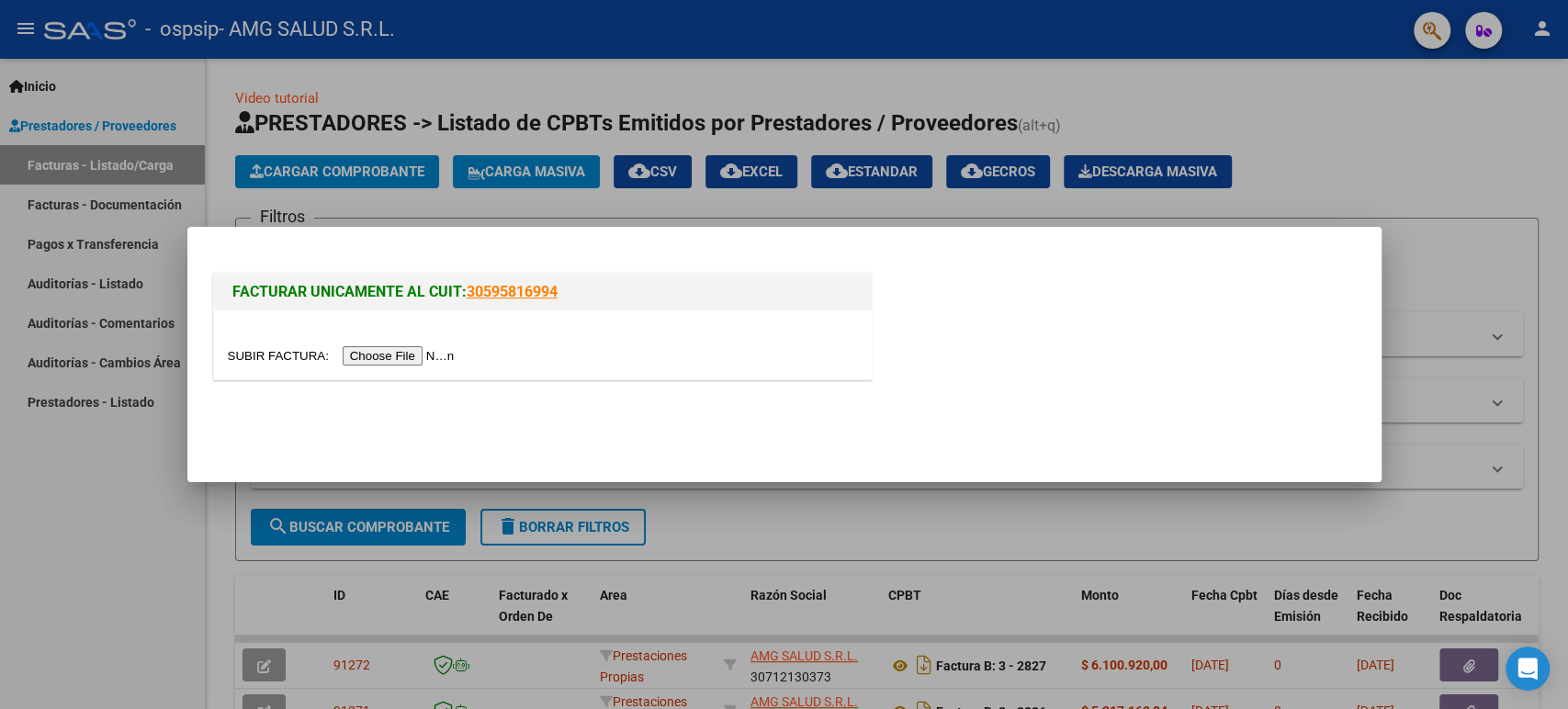
click at [412, 357] on input "file" at bounding box center [344, 356] width 232 height 19
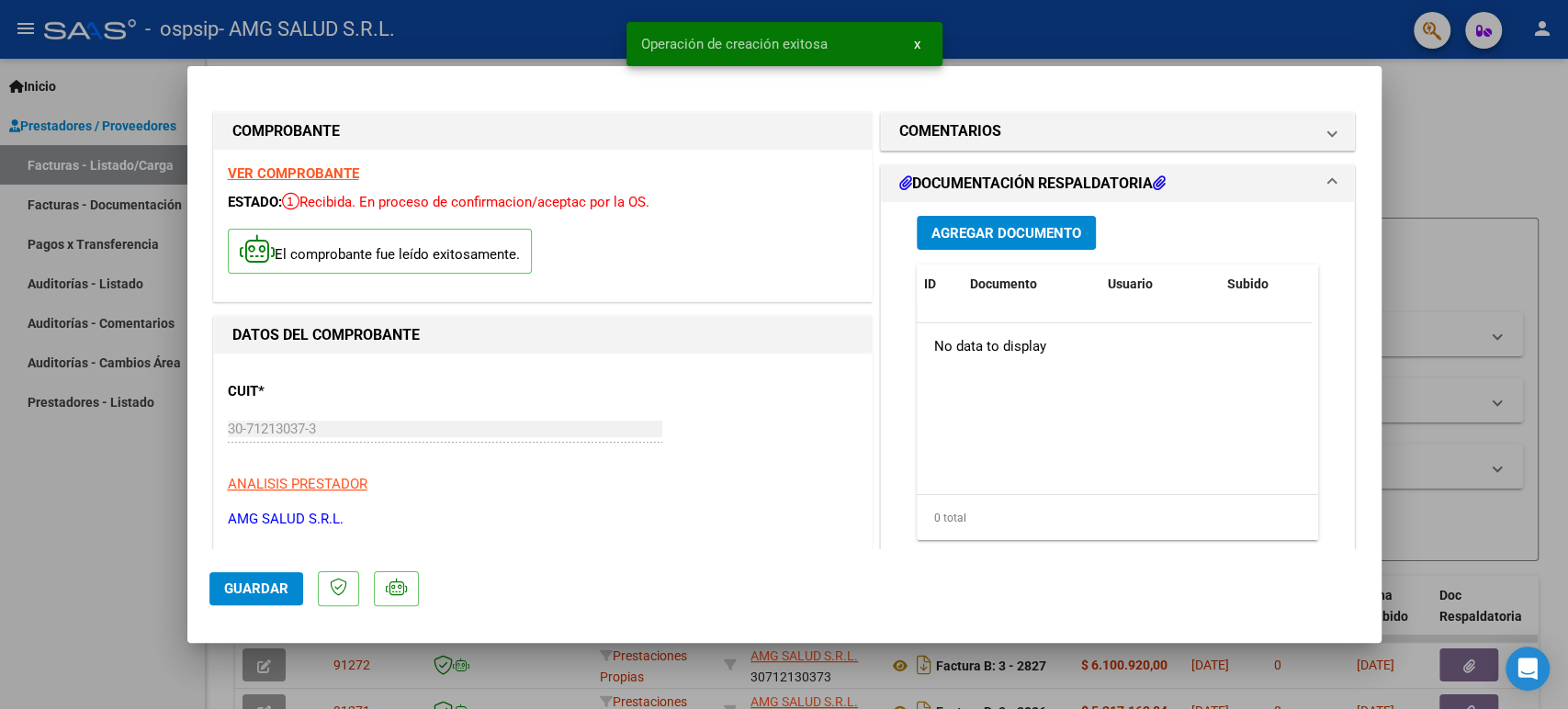
click at [1021, 233] on span "Agregar Documento" at bounding box center [1006, 233] width 150 height 16
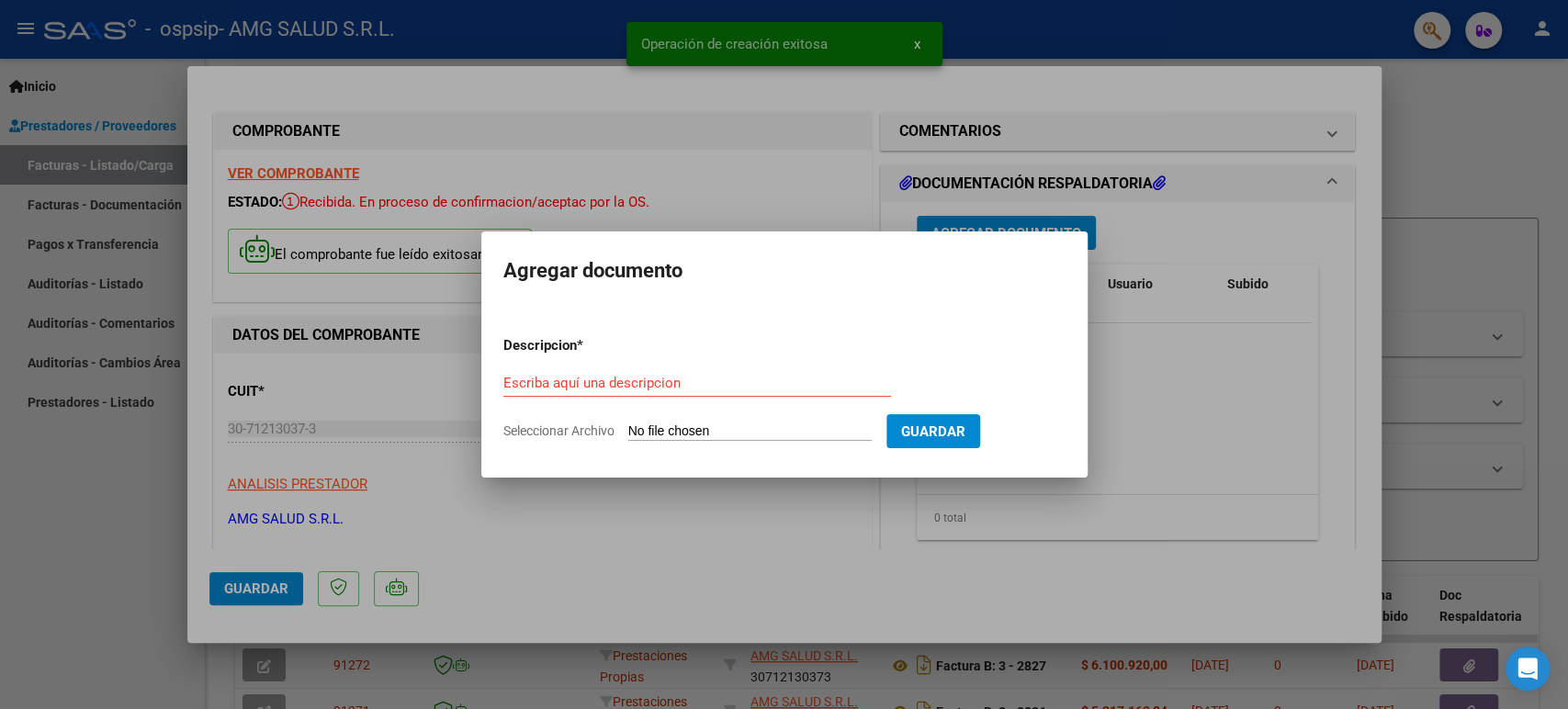
click at [727, 435] on input "Seleccionar Archivo" at bounding box center [751, 432] width 244 height 17
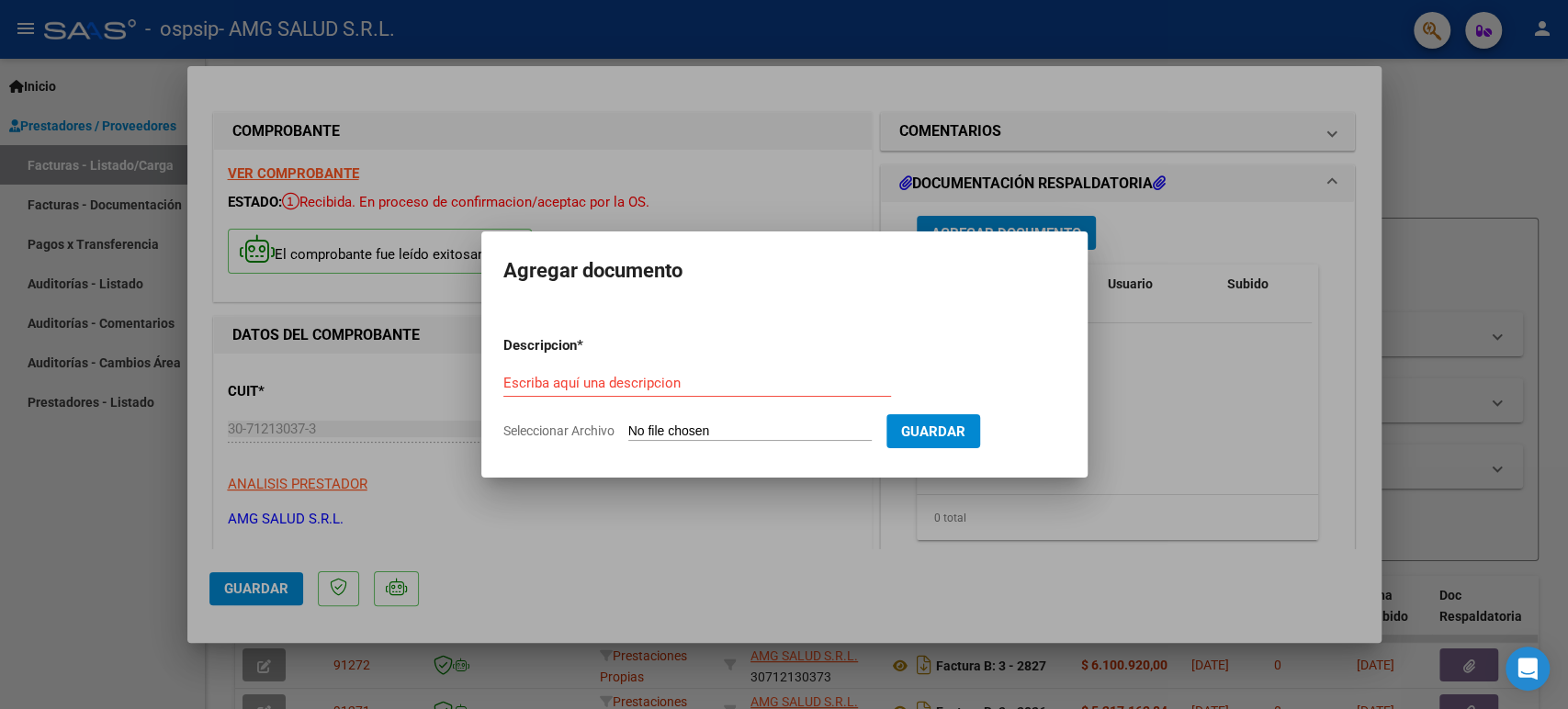
type input "C:\fakepath\SOPORTE Factura B-.3-00002828 [PERSON_NAME].pdf"
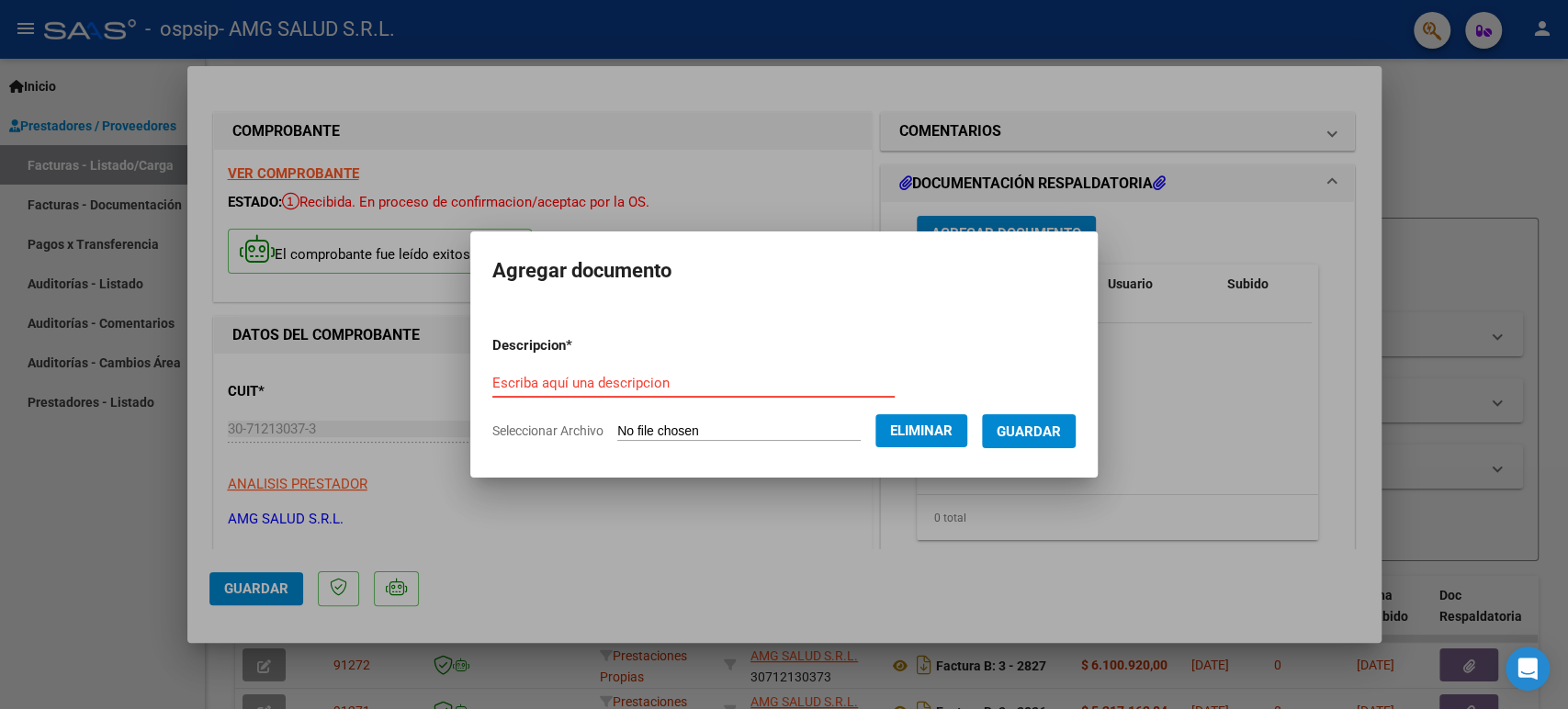
click at [671, 388] on input "Escriba aquí una descripcion" at bounding box center [694, 383] width 402 height 16
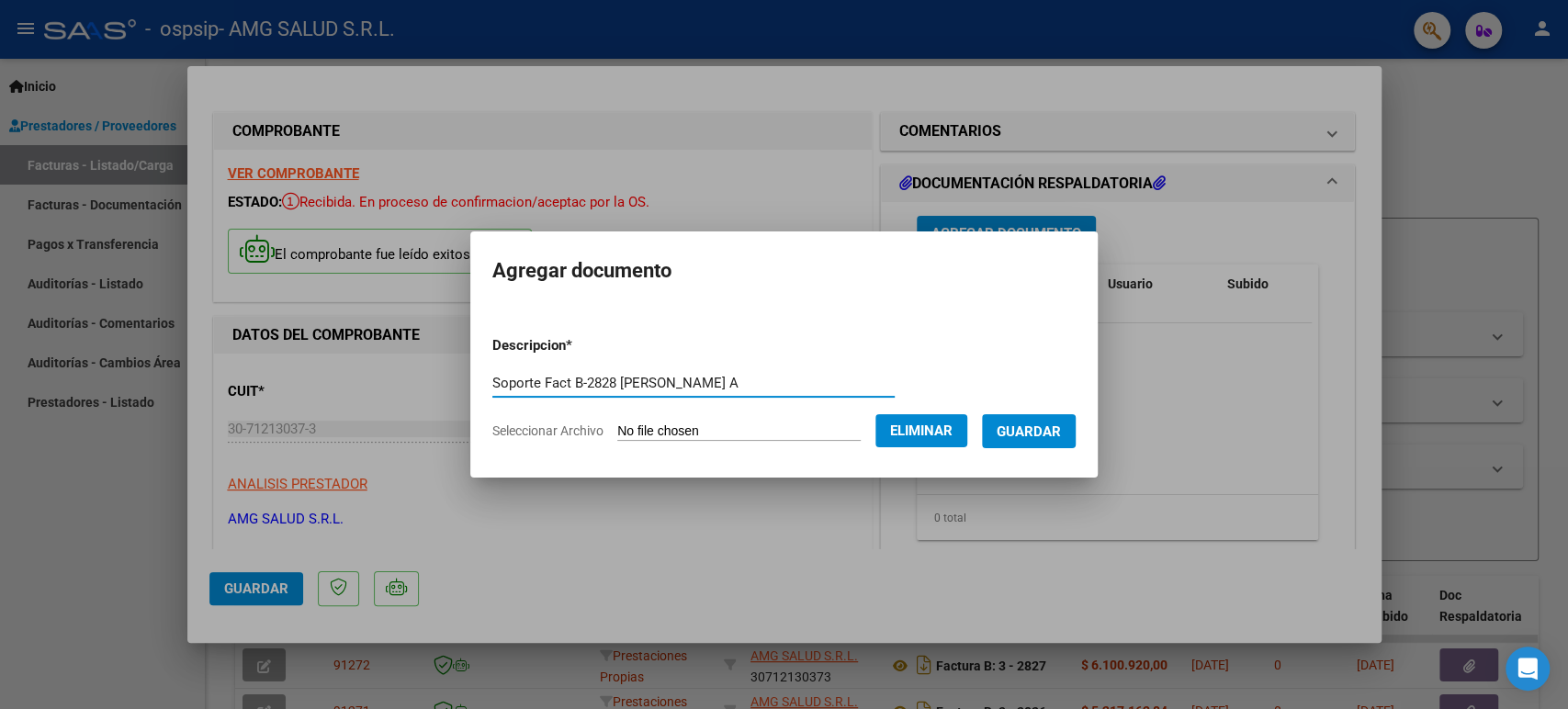
type input "Soporte Fact B-2828 [PERSON_NAME] A"
click at [1028, 422] on button "Guardar" at bounding box center [1028, 430] width 94 height 34
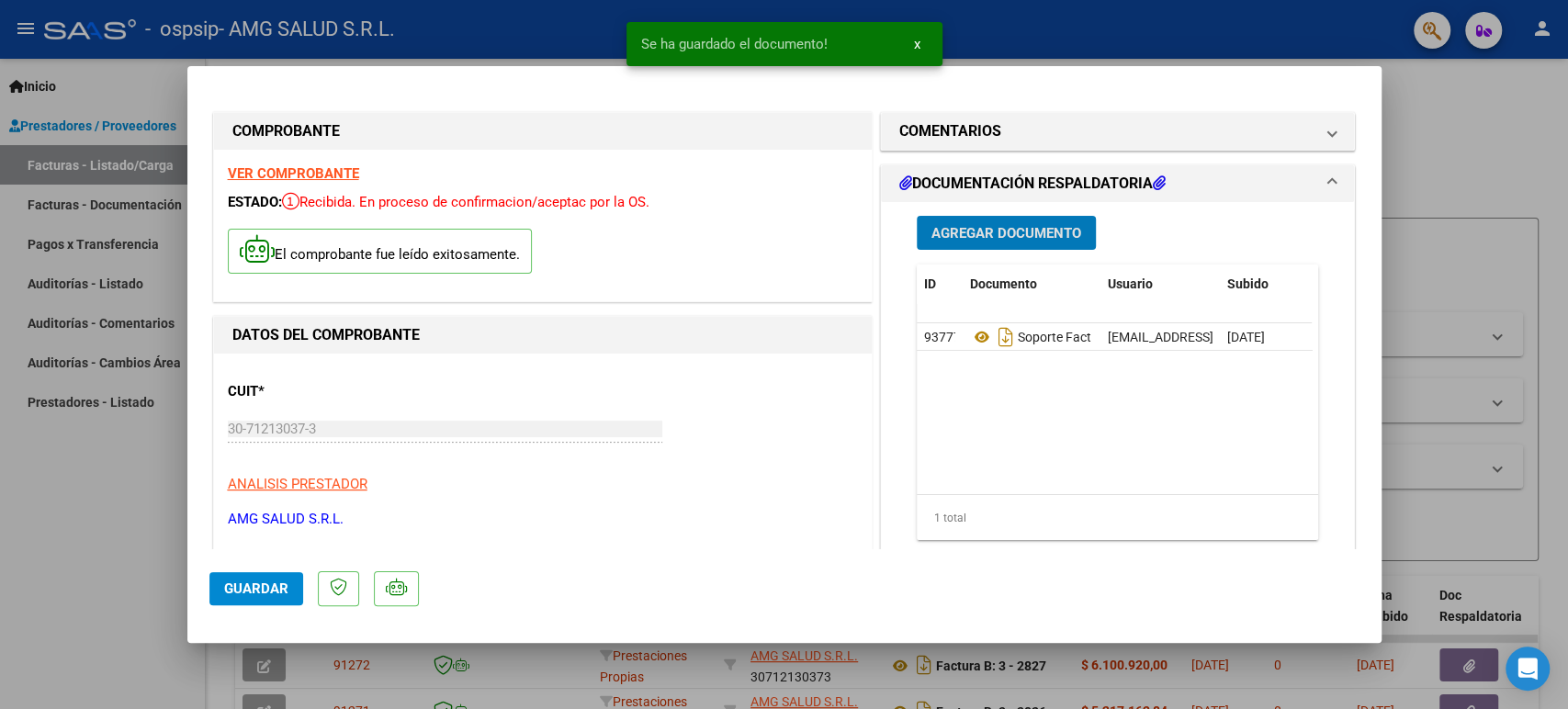
click at [244, 590] on span "Guardar" at bounding box center [256, 588] width 64 height 16
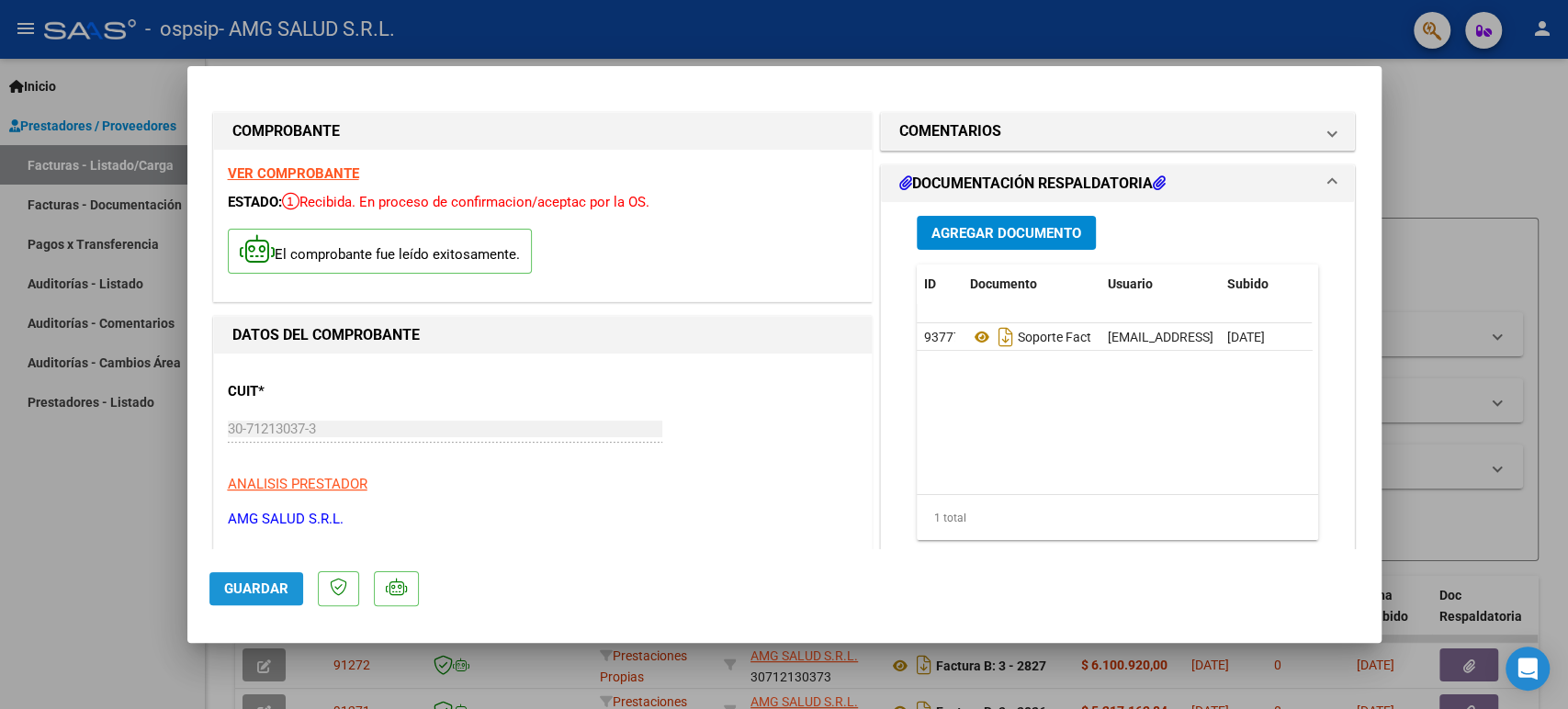
click at [267, 594] on span "Guardar" at bounding box center [256, 588] width 64 height 16
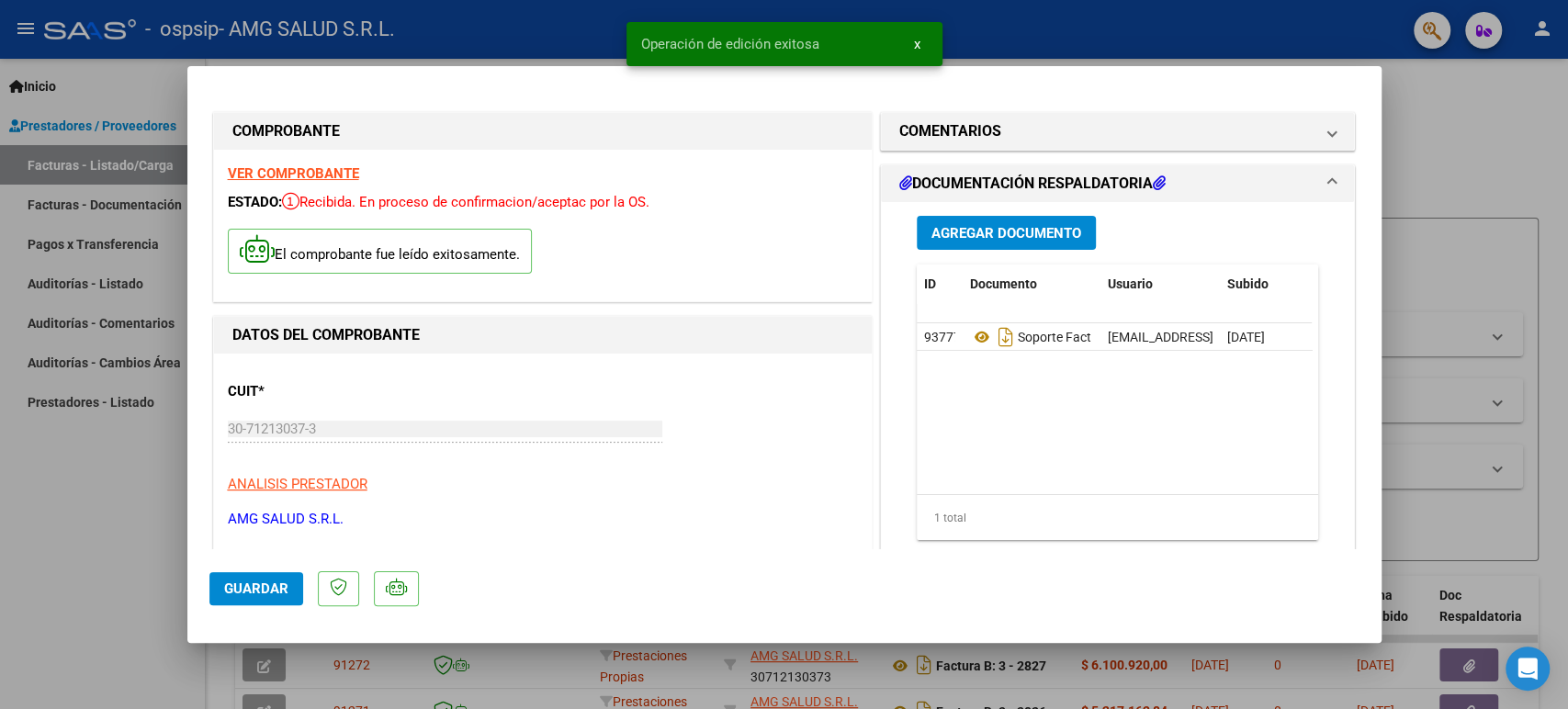
click at [0, 566] on div at bounding box center [784, 354] width 1568 height 709
type input "$ 0,00"
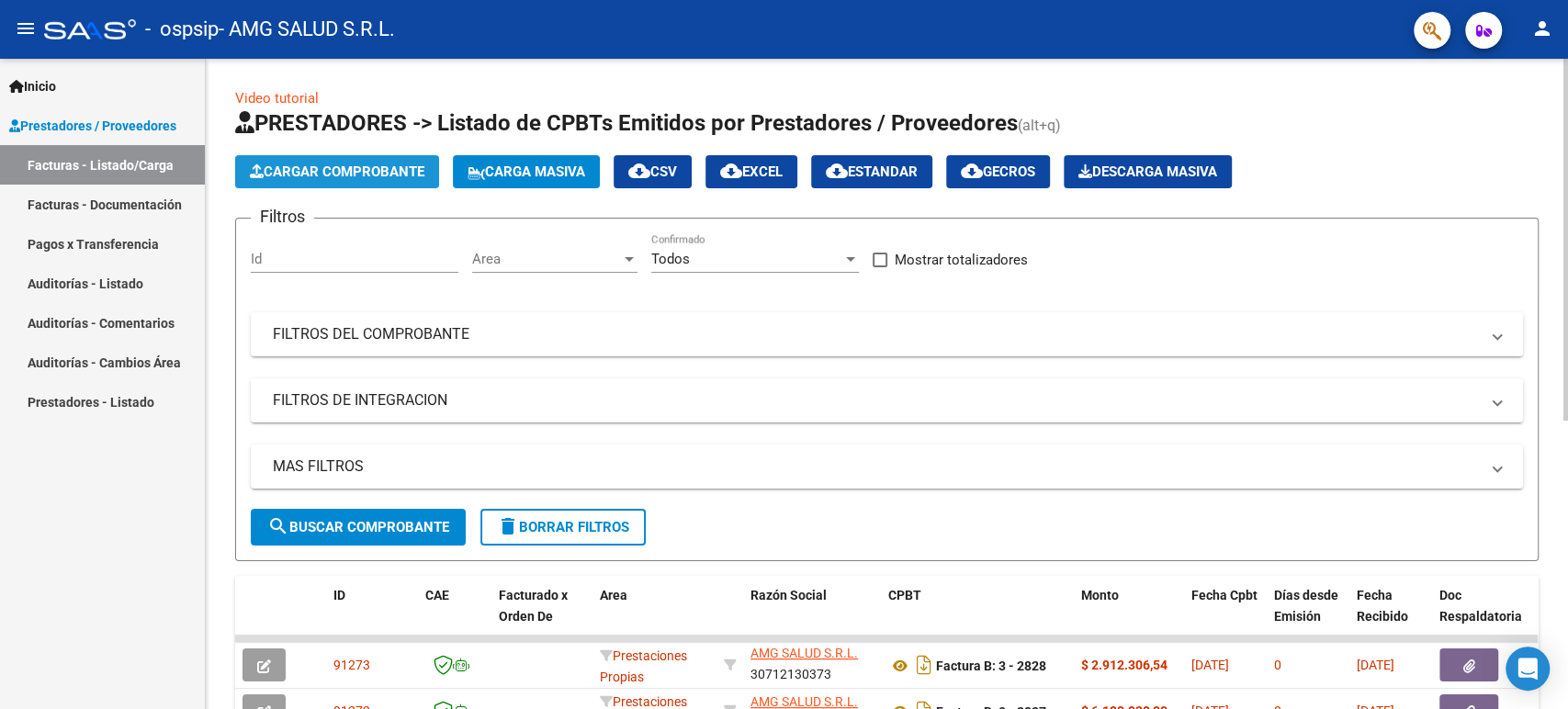
click at [300, 174] on span "Cargar Comprobante" at bounding box center [337, 171] width 174 height 16
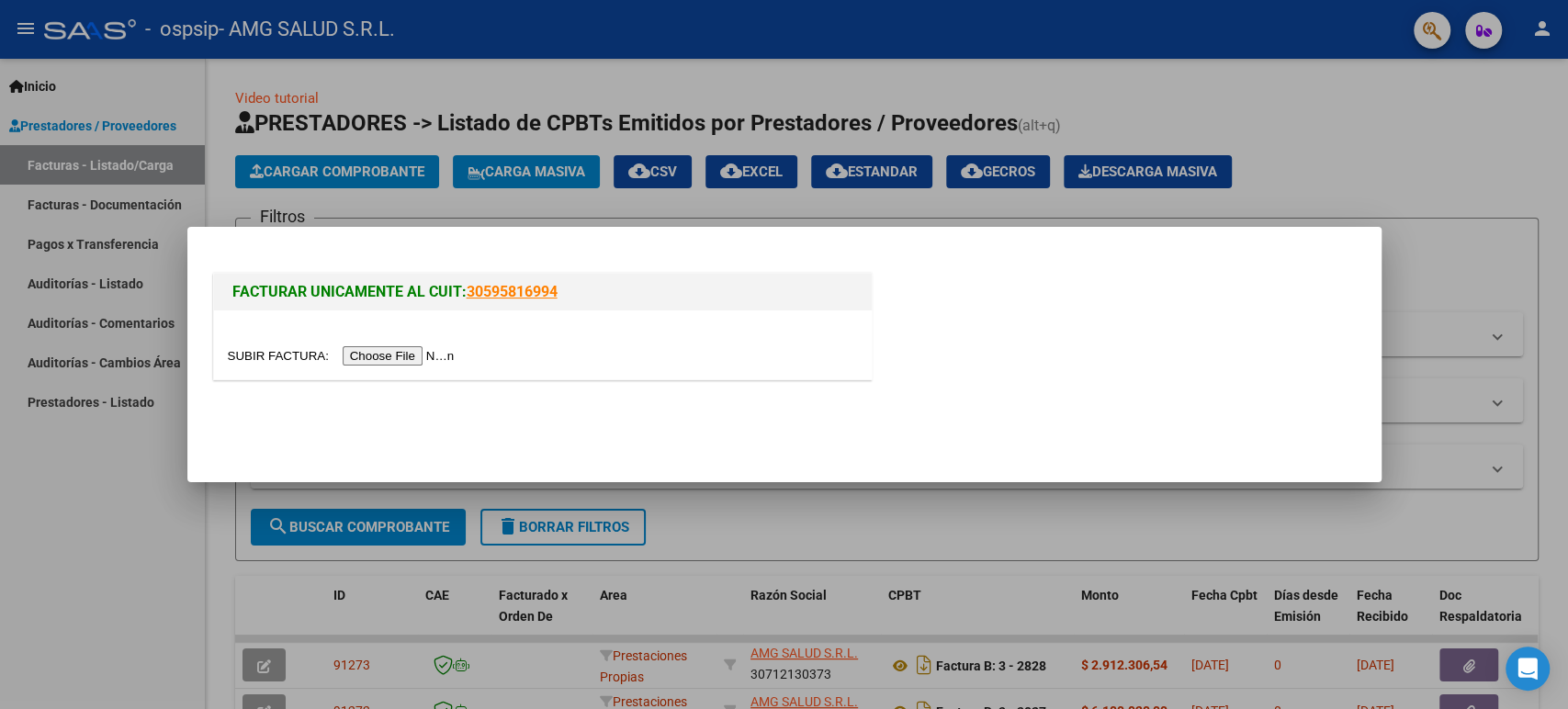
click at [401, 353] on input "file" at bounding box center [344, 356] width 232 height 19
click at [433, 351] on input "file" at bounding box center [344, 356] width 232 height 19
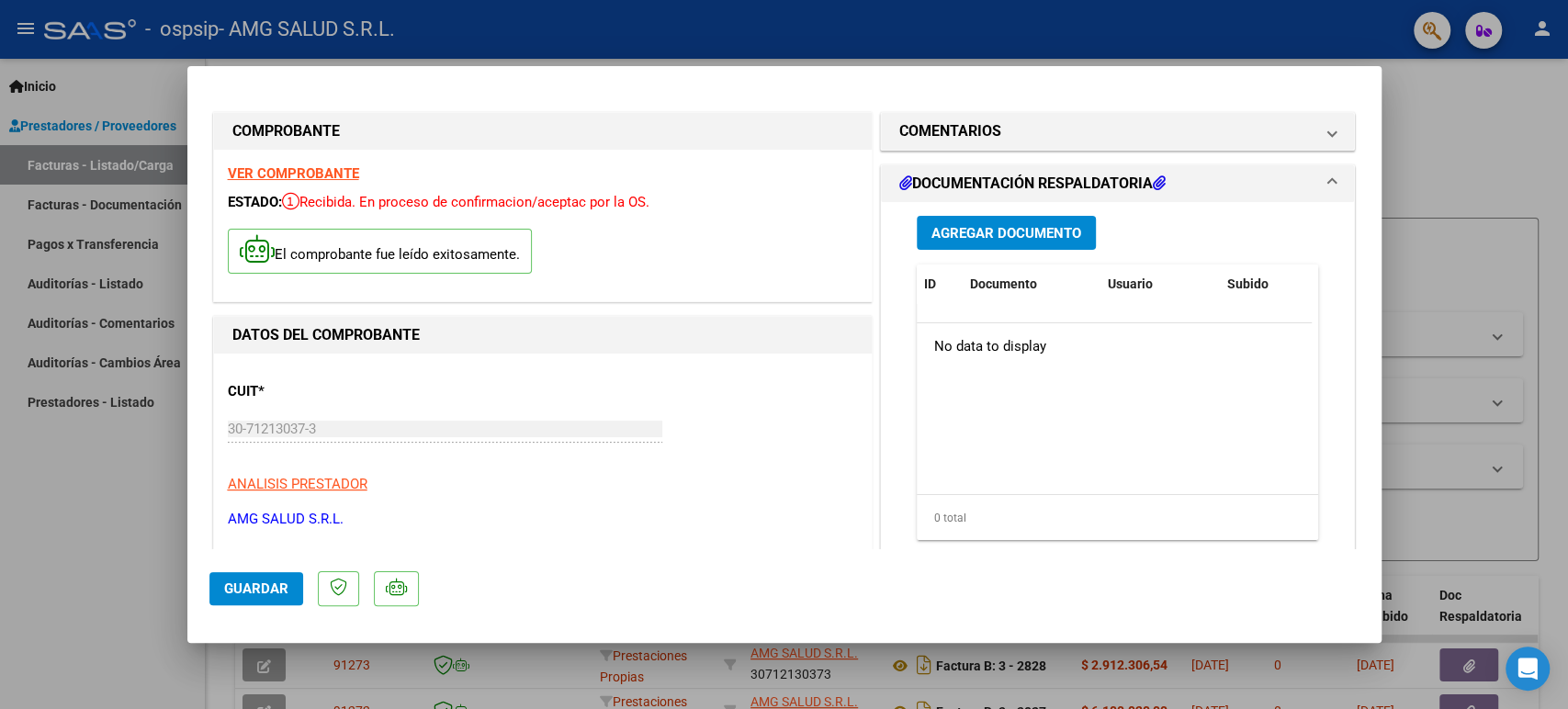
click at [1021, 233] on span "Agregar Documento" at bounding box center [1006, 233] width 150 height 16
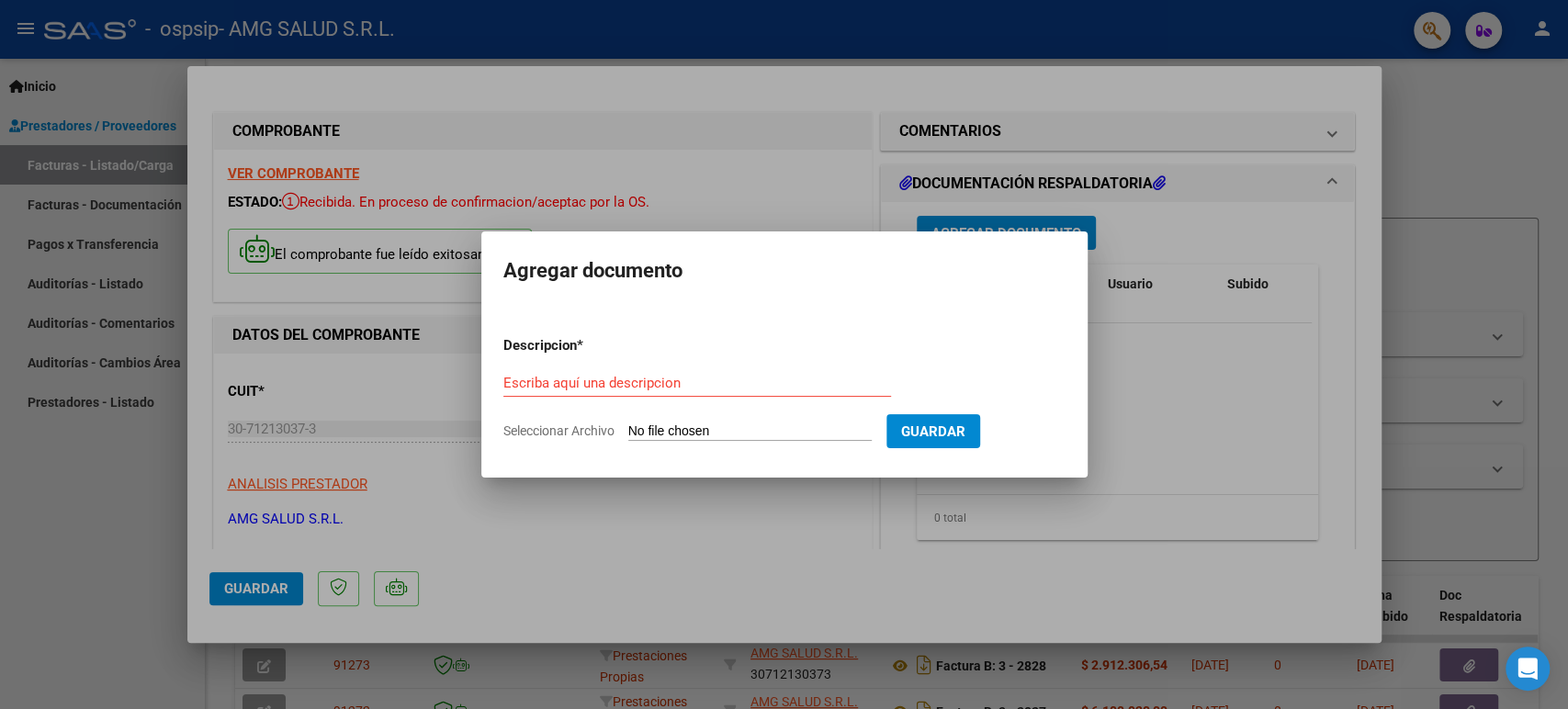
click at [795, 430] on input "Seleccionar Archivo" at bounding box center [751, 432] width 244 height 17
type input "C:\fakepath\SOPORTE Factura B-00003-00002829 [PERSON_NAME].pdf"
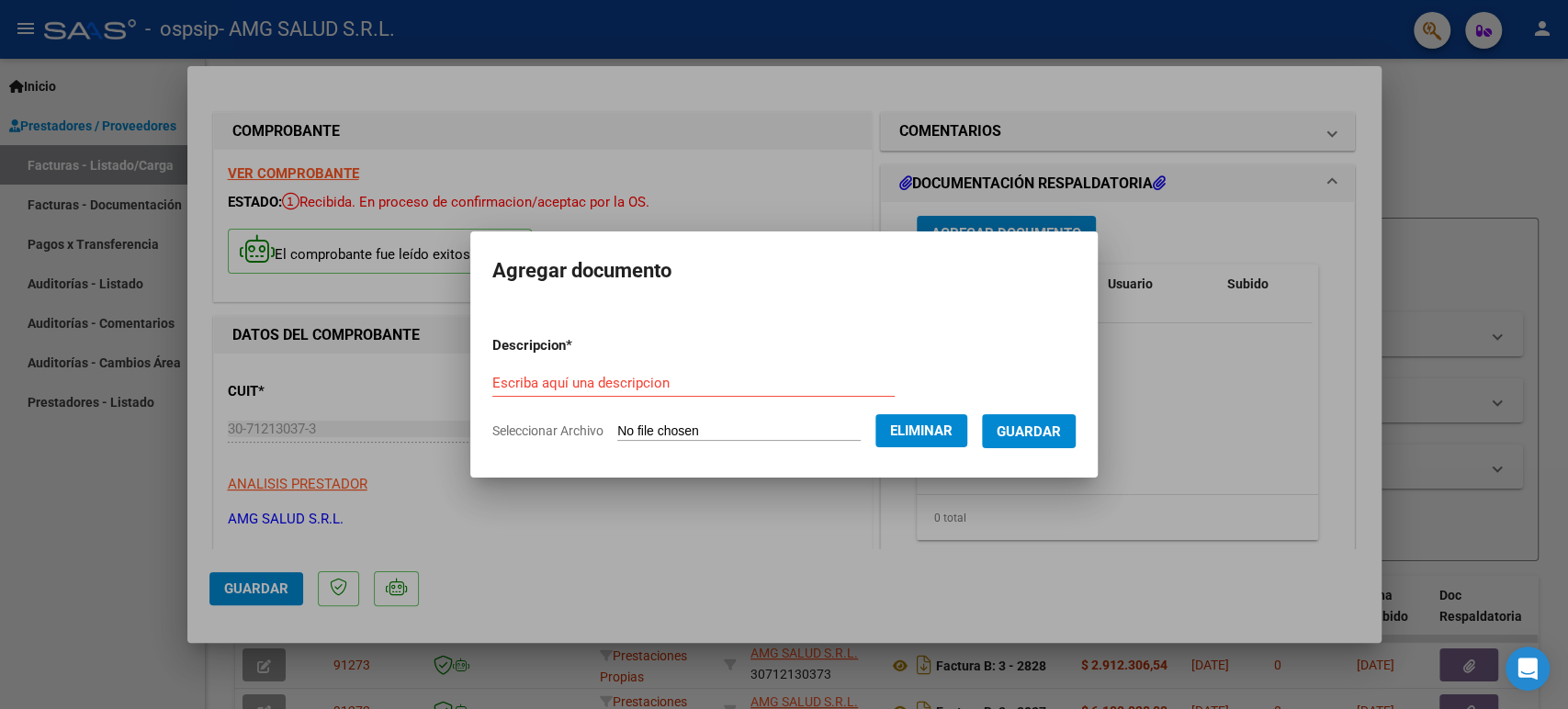
click at [638, 388] on input "Escriba aquí una descripcion" at bounding box center [694, 383] width 402 height 16
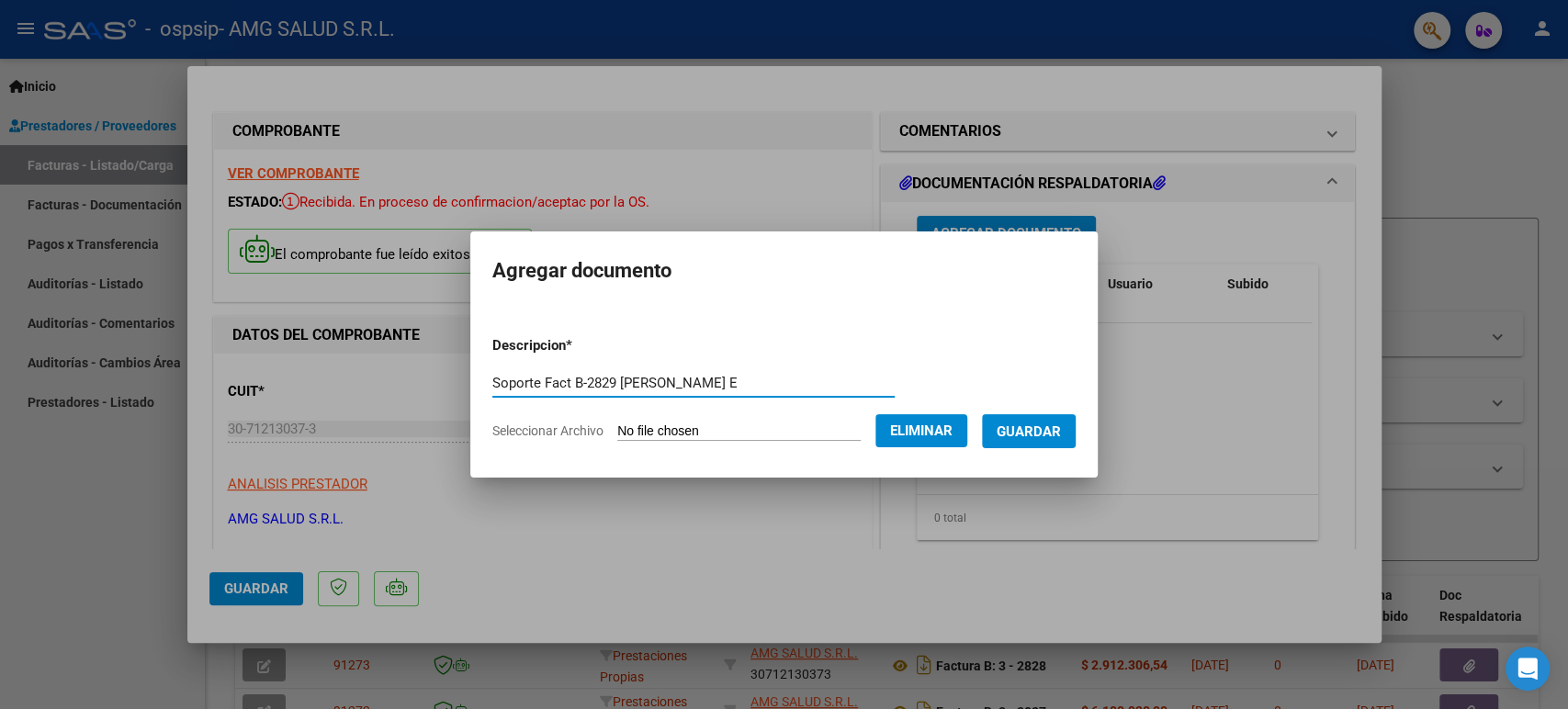
type input "Soporte Fact B-2829 [PERSON_NAME] E"
click at [1060, 433] on span "Guardar" at bounding box center [1029, 431] width 64 height 16
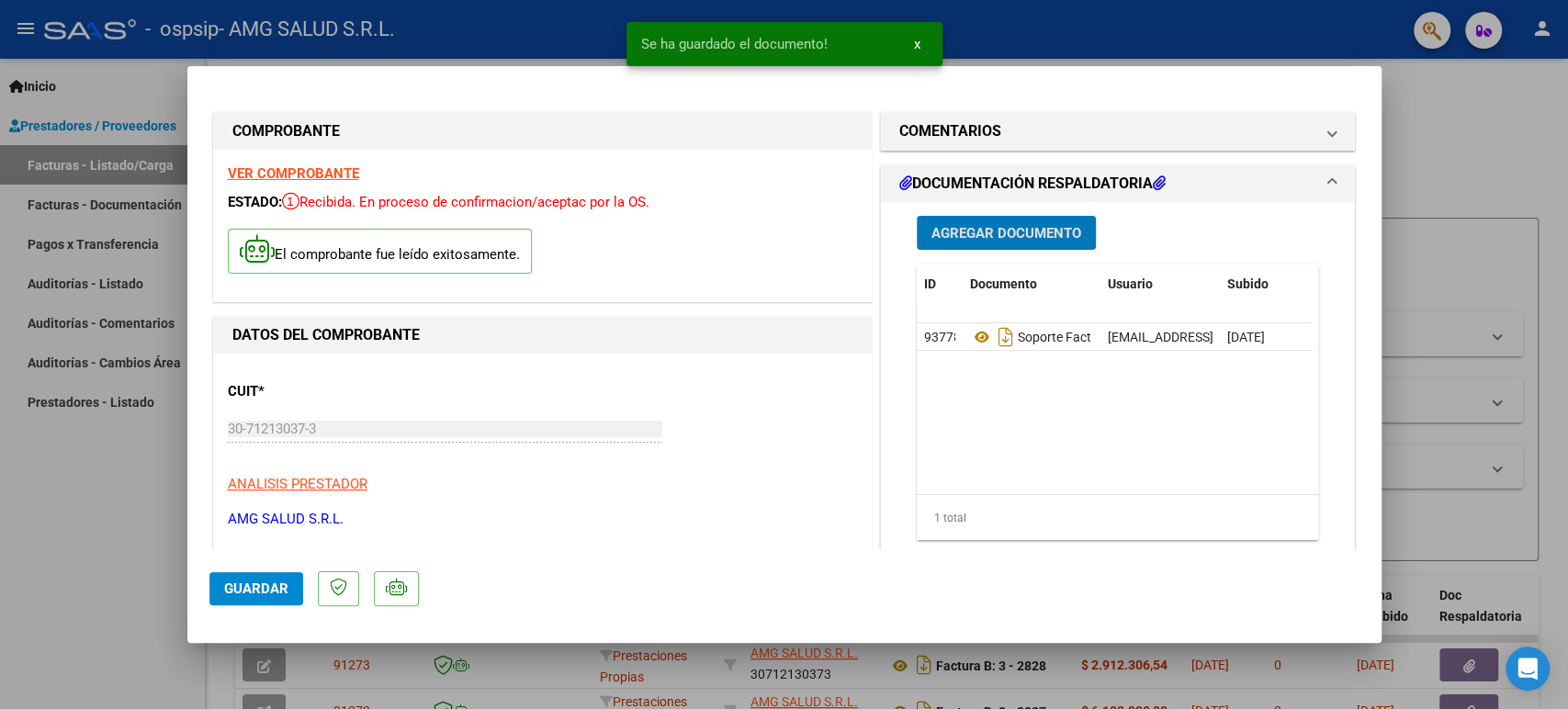
click at [266, 600] on button "Guardar" at bounding box center [256, 589] width 94 height 33
click at [166, 617] on div at bounding box center [784, 354] width 1568 height 709
type input "$ 0,00"
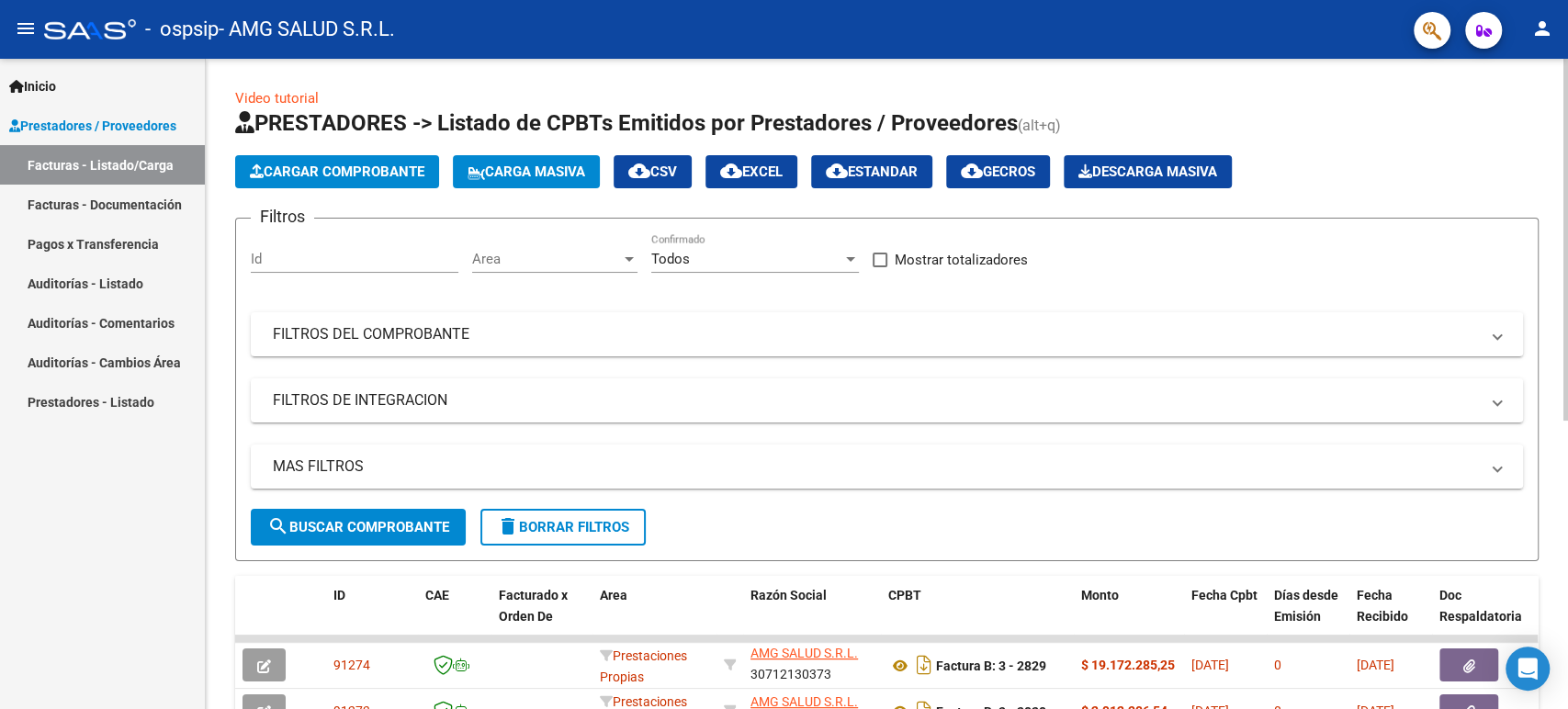
click at [311, 175] on span "Cargar Comprobante" at bounding box center [337, 171] width 174 height 16
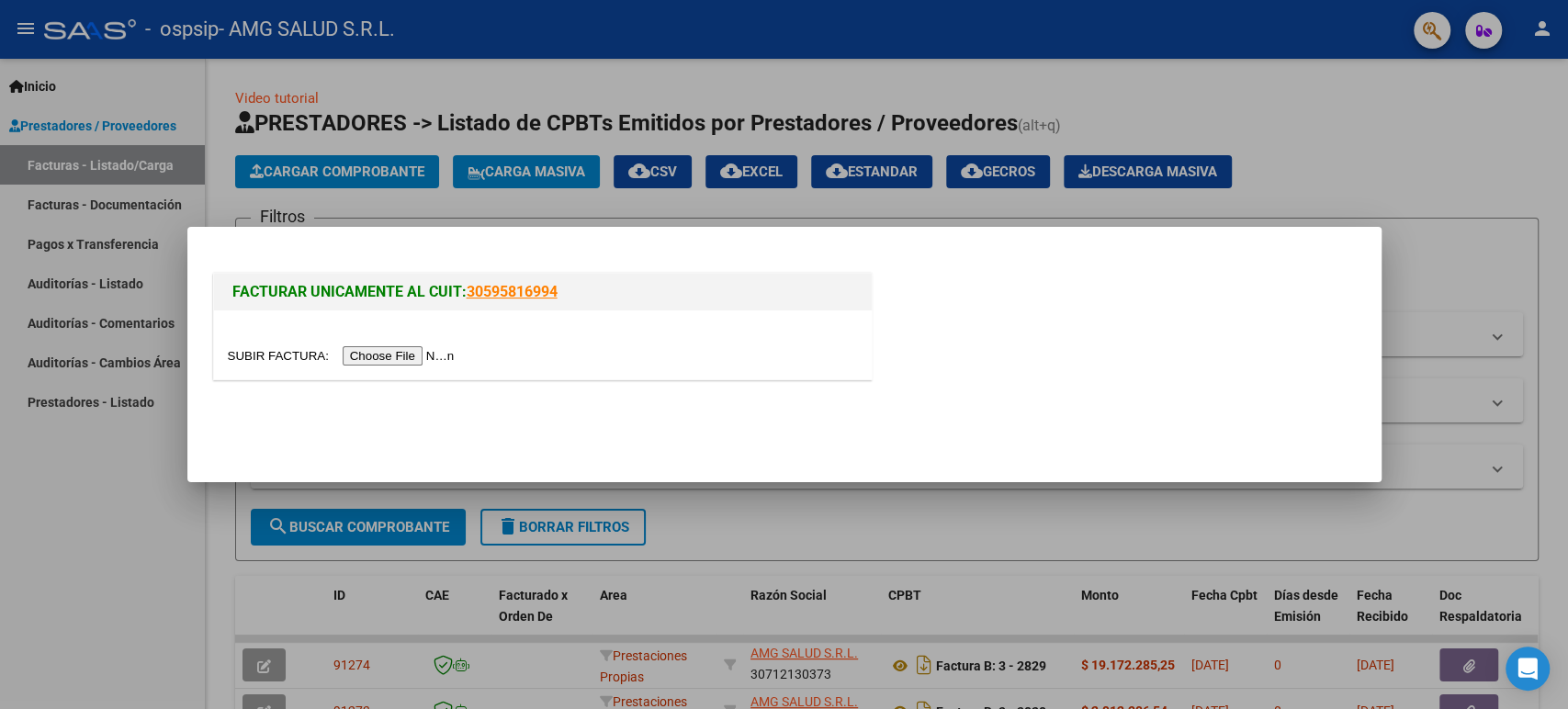
click at [429, 350] on input "file" at bounding box center [344, 356] width 232 height 19
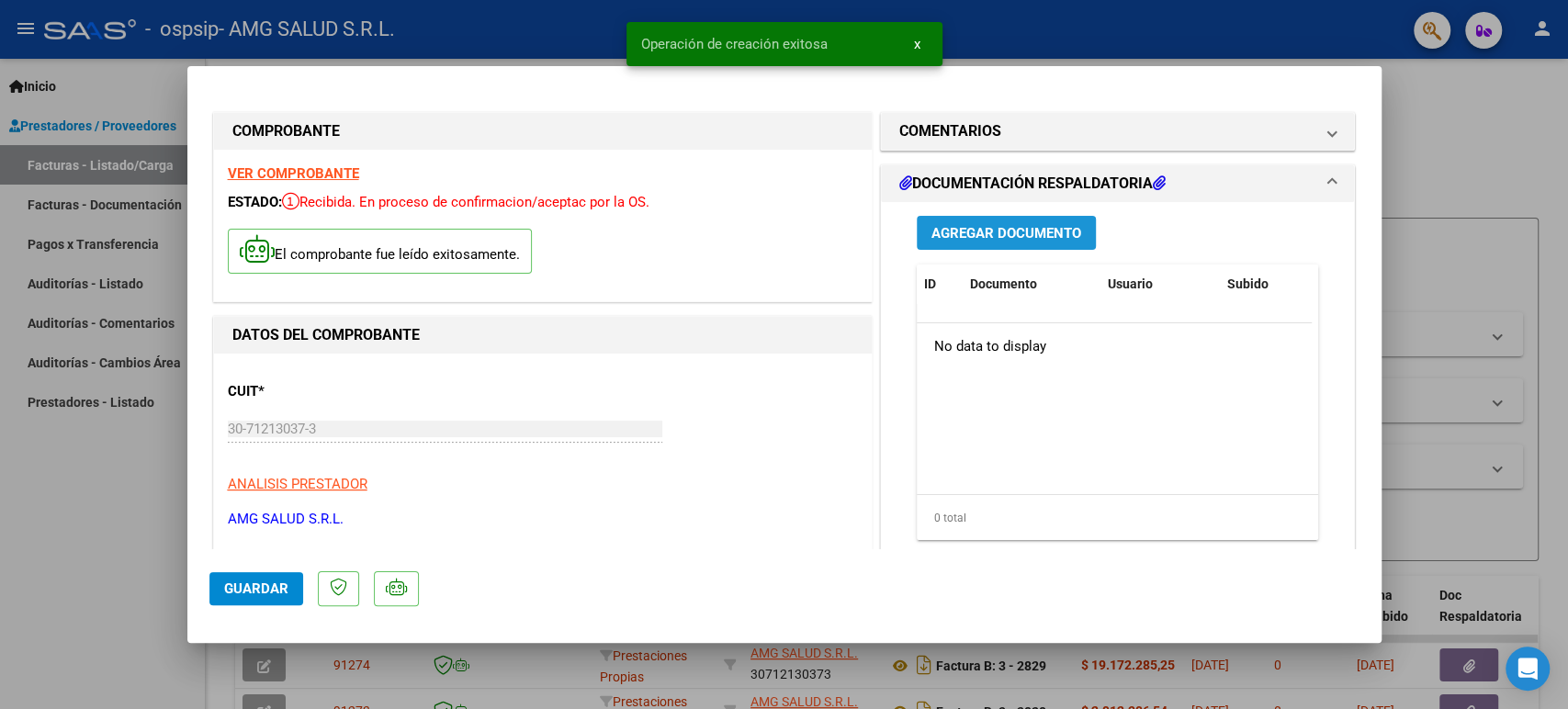
click at [965, 221] on button "Agregar Documento" at bounding box center [1006, 232] width 179 height 34
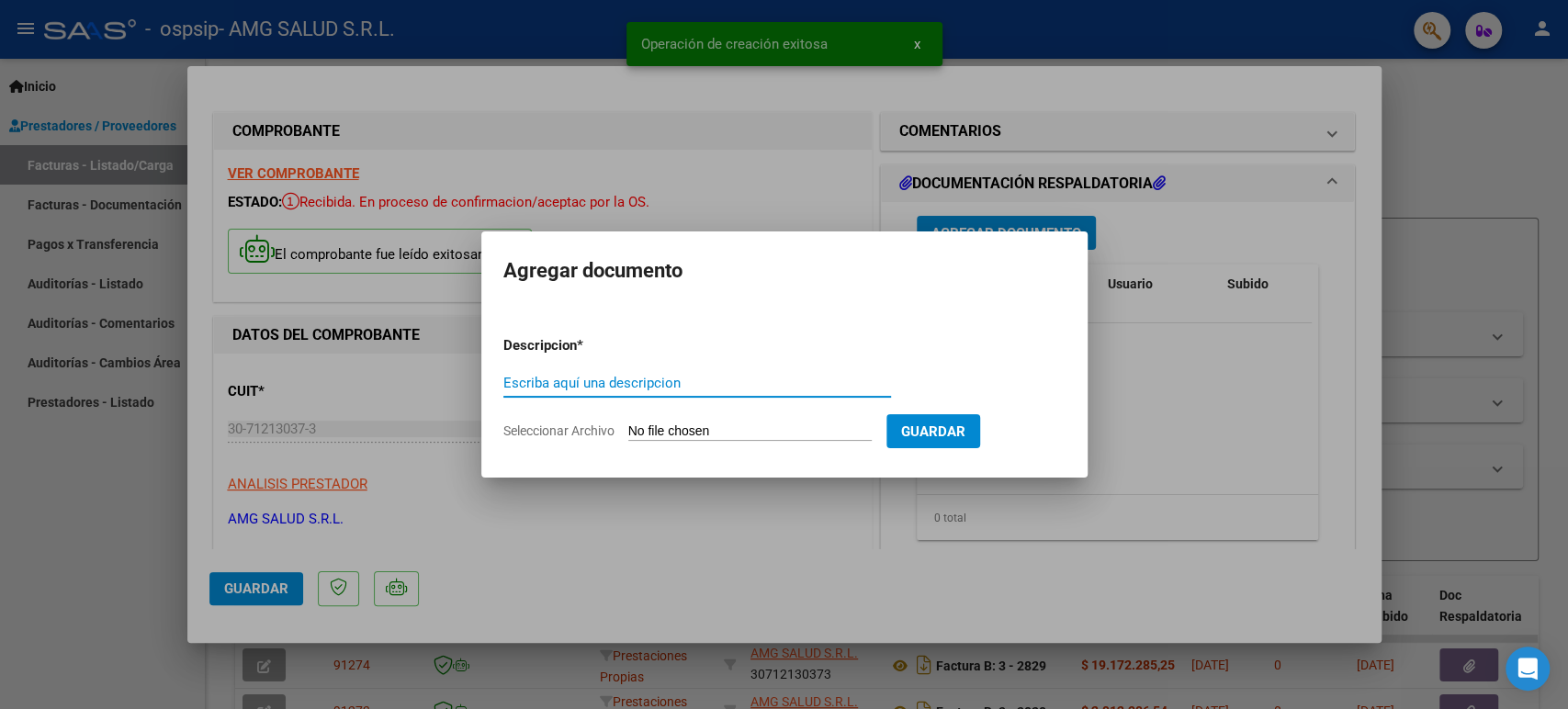
click at [828, 449] on form "Descripcion * Escriba aquí una descripcion Seleccionar Archivo Guardar" at bounding box center [784, 388] width 562 height 134
click at [828, 433] on input "Seleccionar Archivo" at bounding box center [751, 432] width 244 height 17
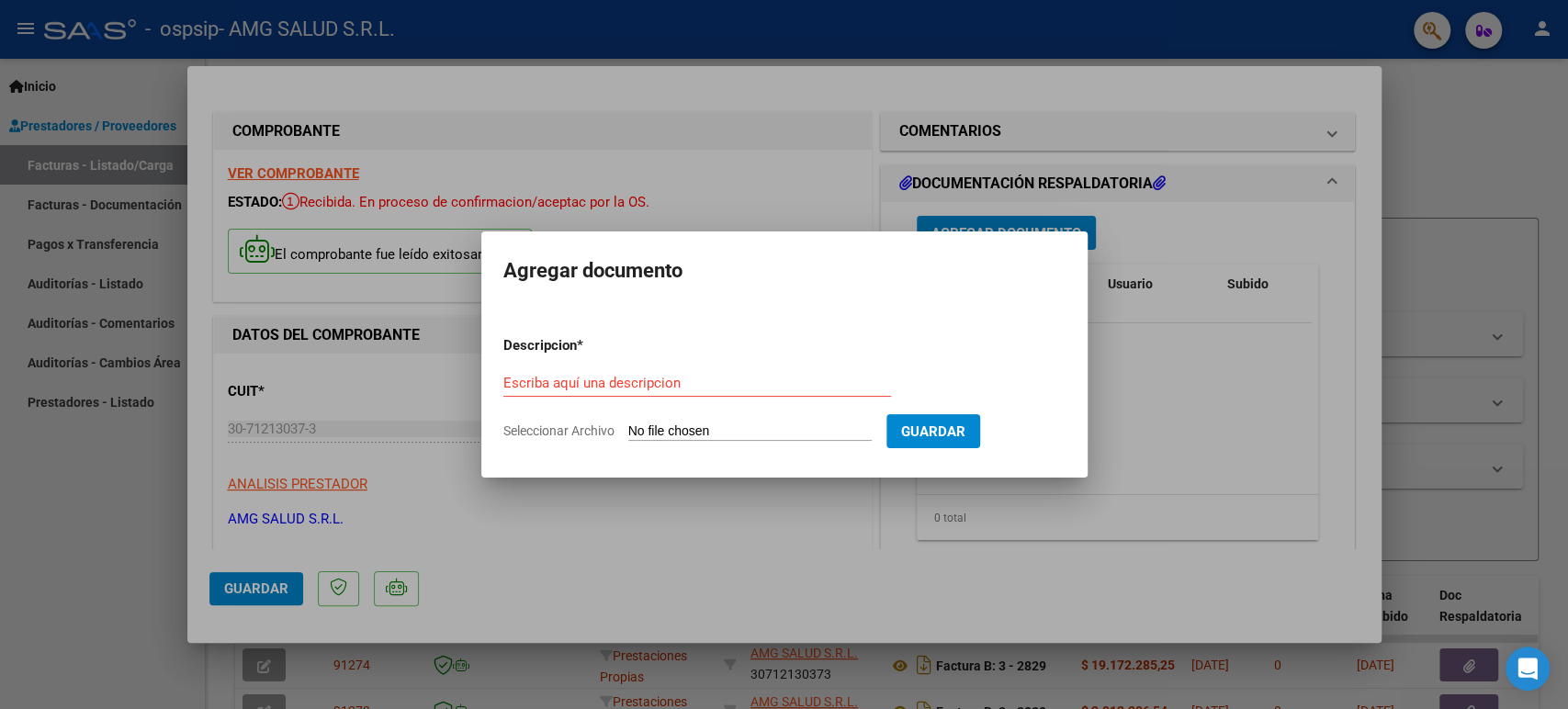
type input "C:\fakepath\SOPORTE Factura B-3-00002830 ESPECHE M.pdf"
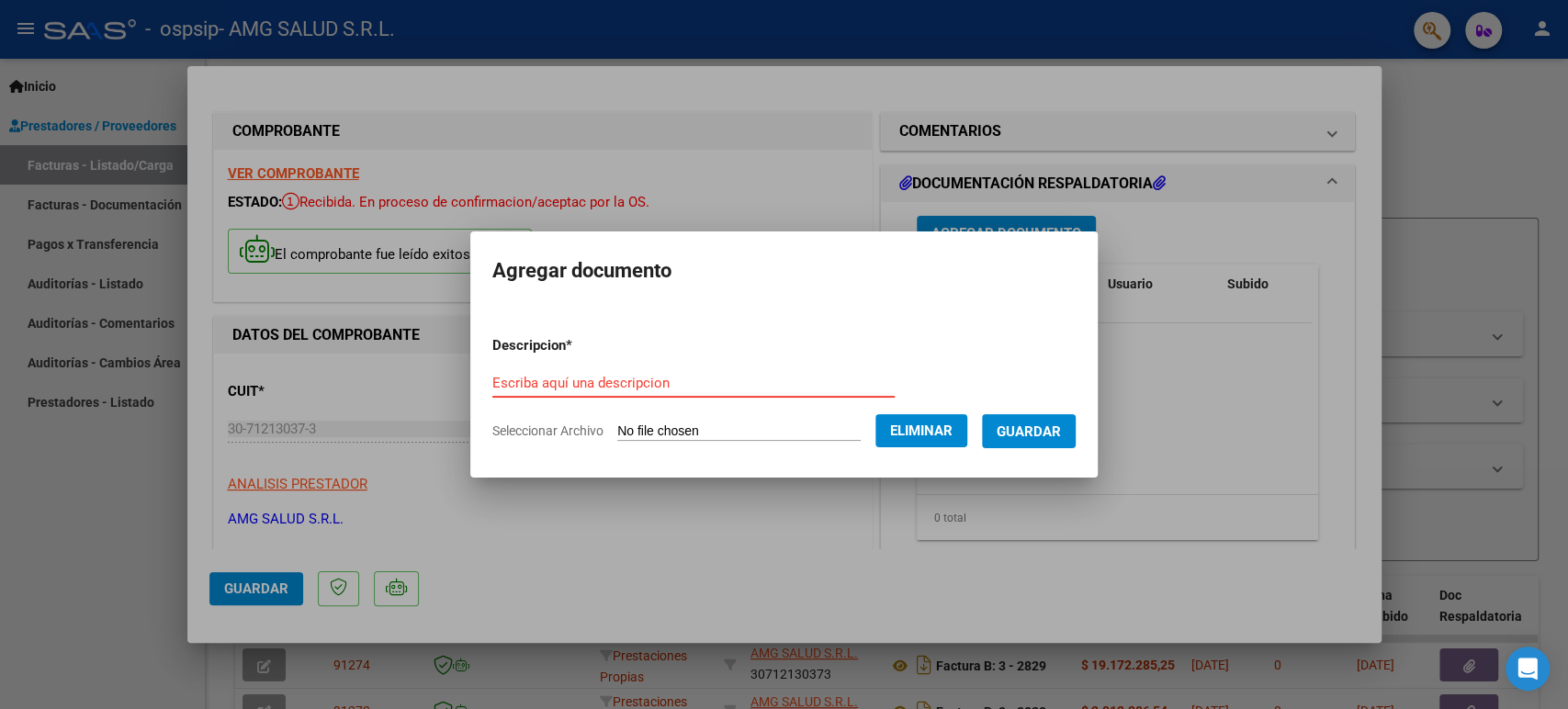
click at [610, 379] on input "Escriba aquí una descripcion" at bounding box center [694, 383] width 402 height 16
type input "Soporte Fact B-2830 ESPECHE M"
click at [1061, 431] on span "Guardar" at bounding box center [1029, 431] width 64 height 16
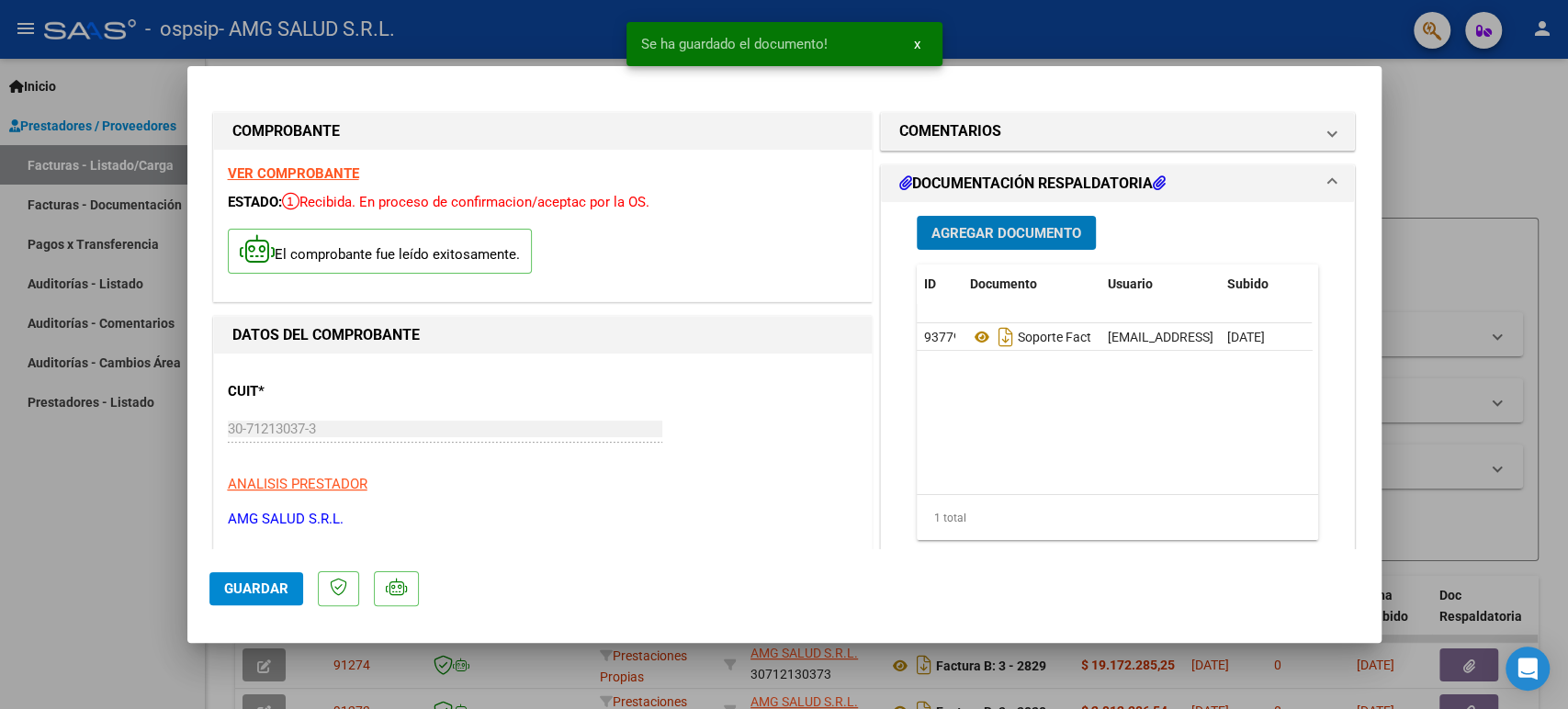
click at [241, 593] on span "Guardar" at bounding box center [256, 588] width 64 height 16
click at [153, 594] on div at bounding box center [784, 354] width 1568 height 709
type input "$ 0,00"
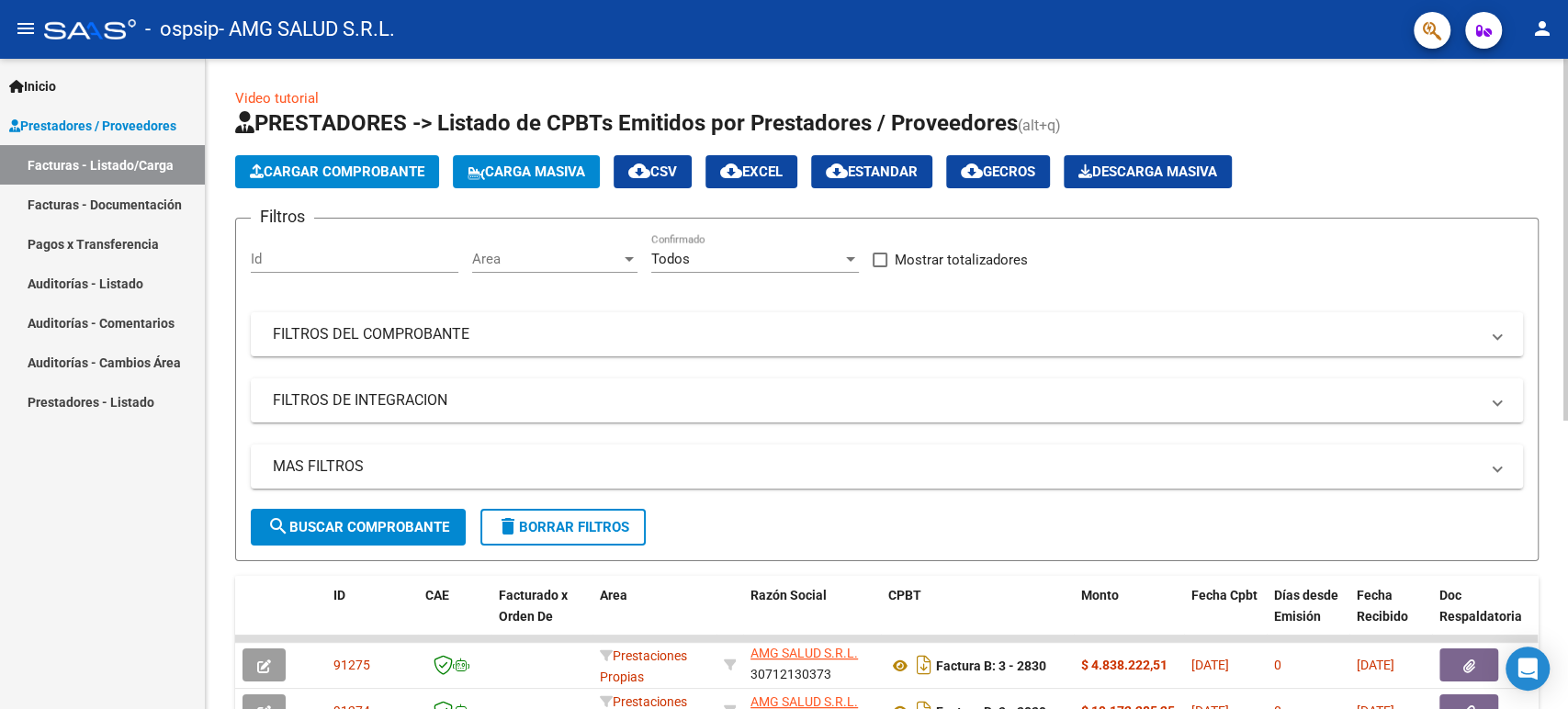
click at [399, 166] on span "Cargar Comprobante" at bounding box center [337, 171] width 174 height 16
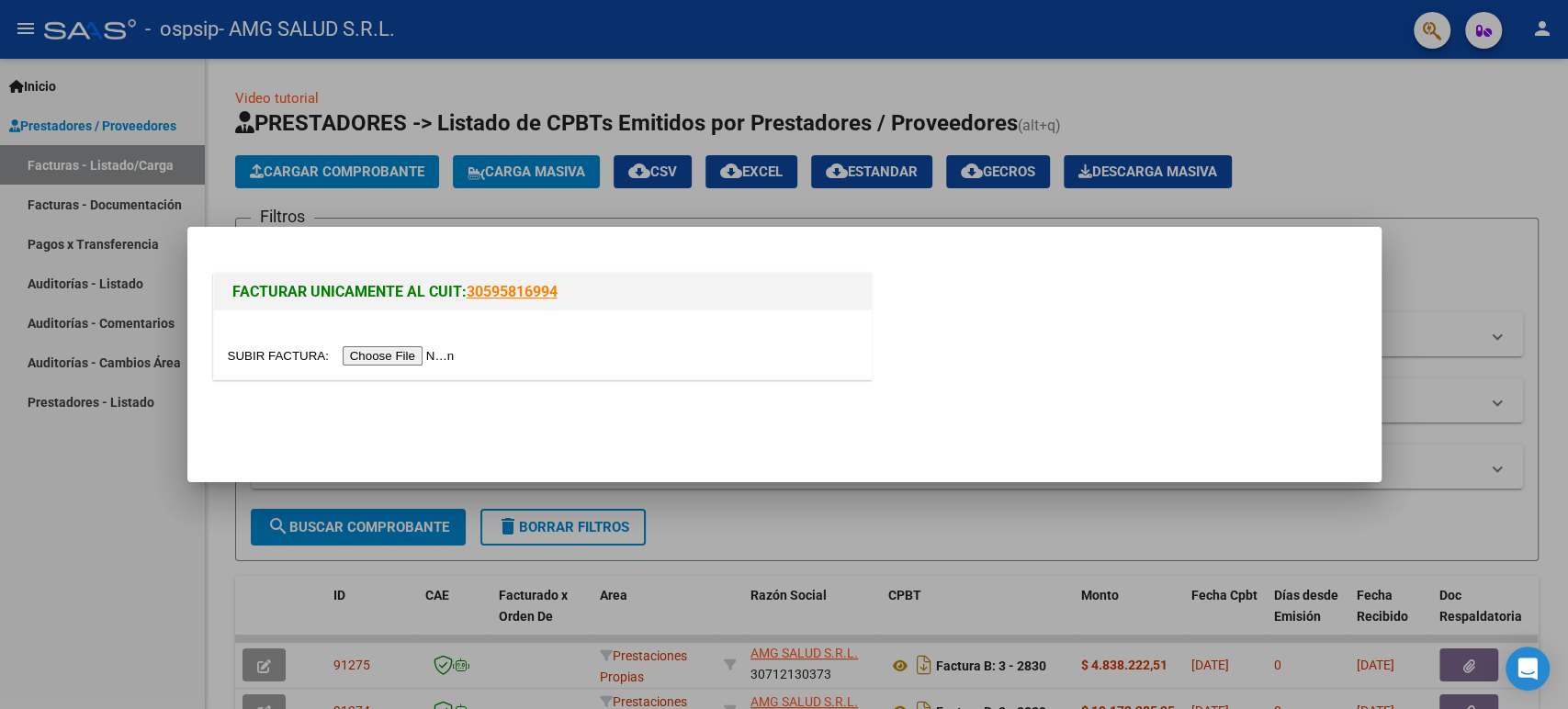
click at [404, 354] on input "file" at bounding box center [344, 356] width 232 height 19
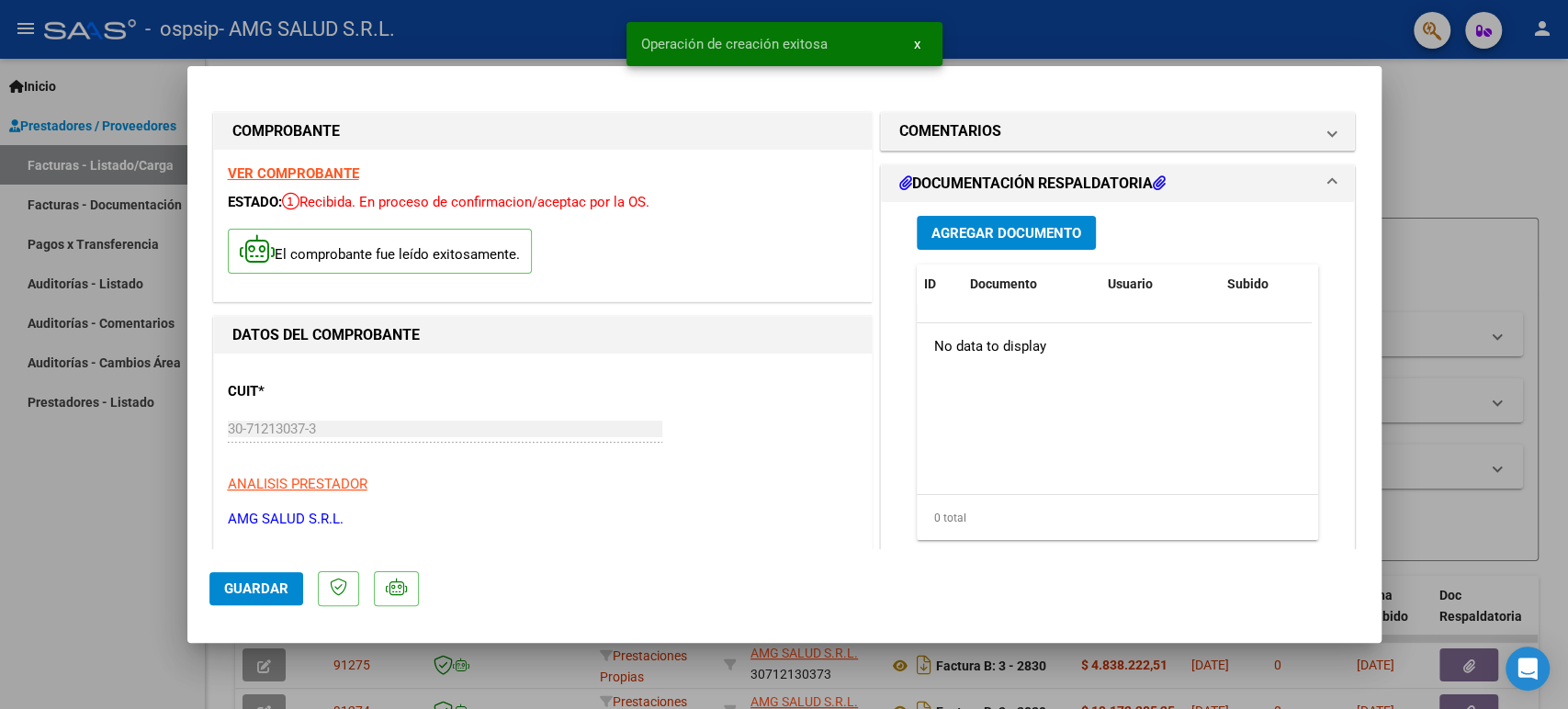
click at [1018, 230] on span "Agregar Documento" at bounding box center [1006, 233] width 150 height 16
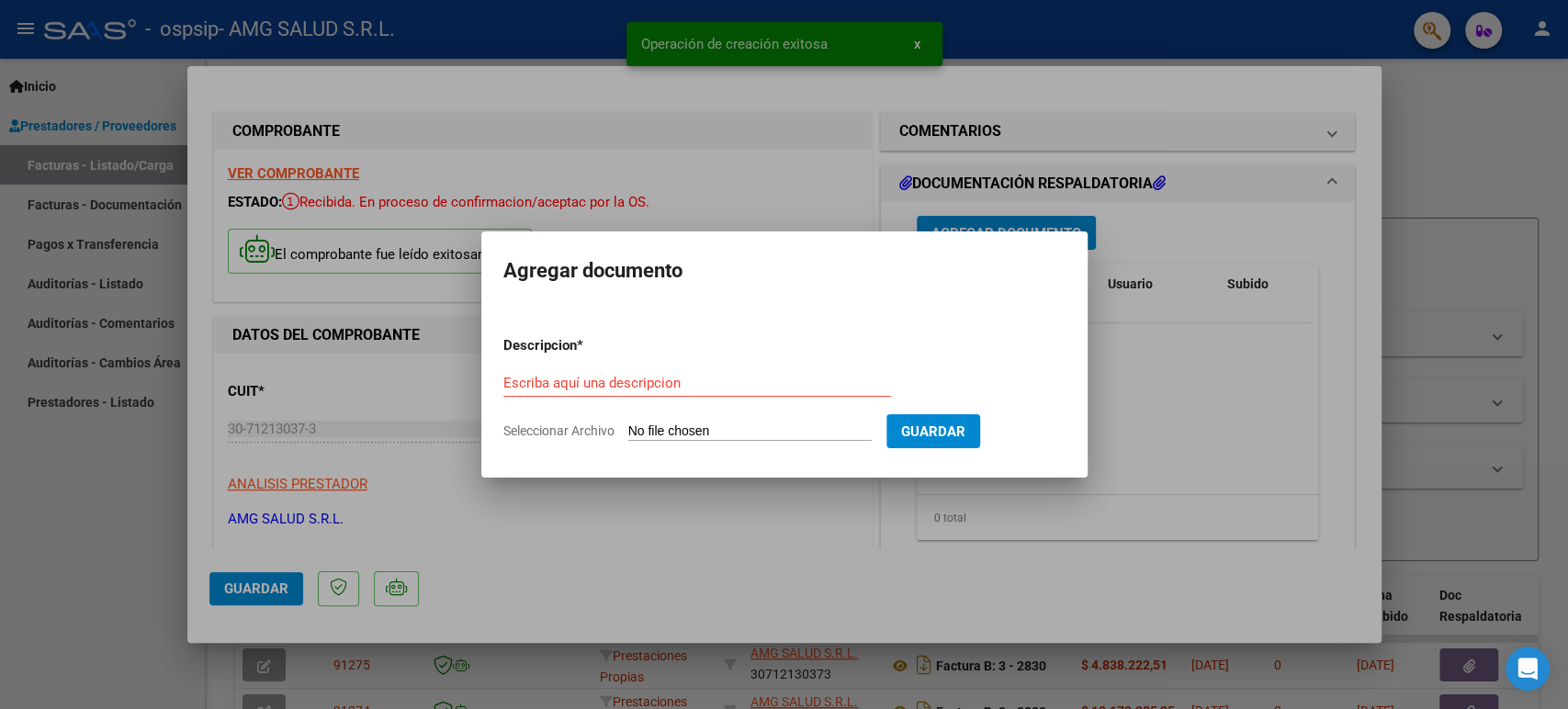
click at [823, 422] on form "Descripcion * Escriba aquí una descripcion Seleccionar Archivo Guardar" at bounding box center [784, 388] width 562 height 134
click at [809, 434] on input "Seleccionar Archivo" at bounding box center [751, 432] width 244 height 17
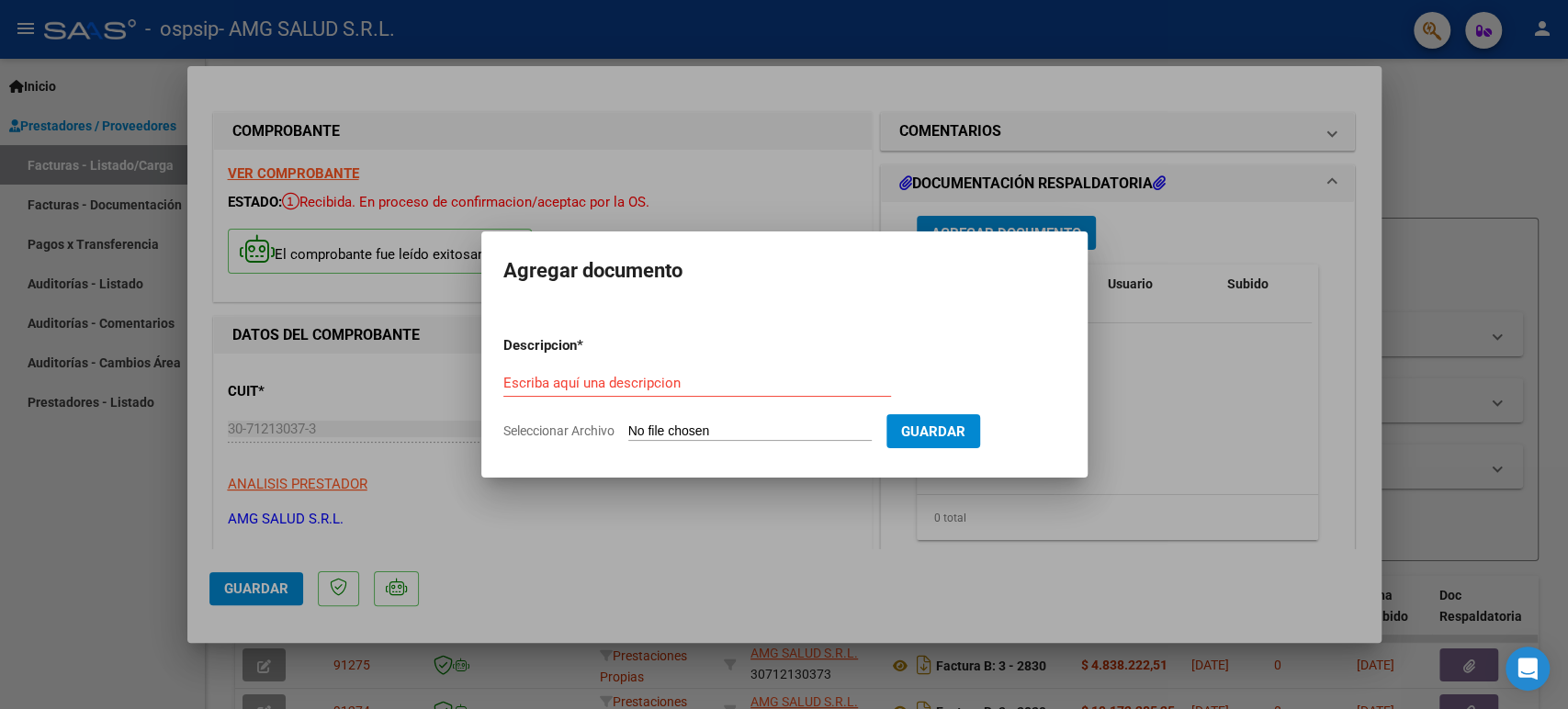
type input "C:\fakepath\SOPORTE Factura B-3-00002831 [PERSON_NAME].pdf"
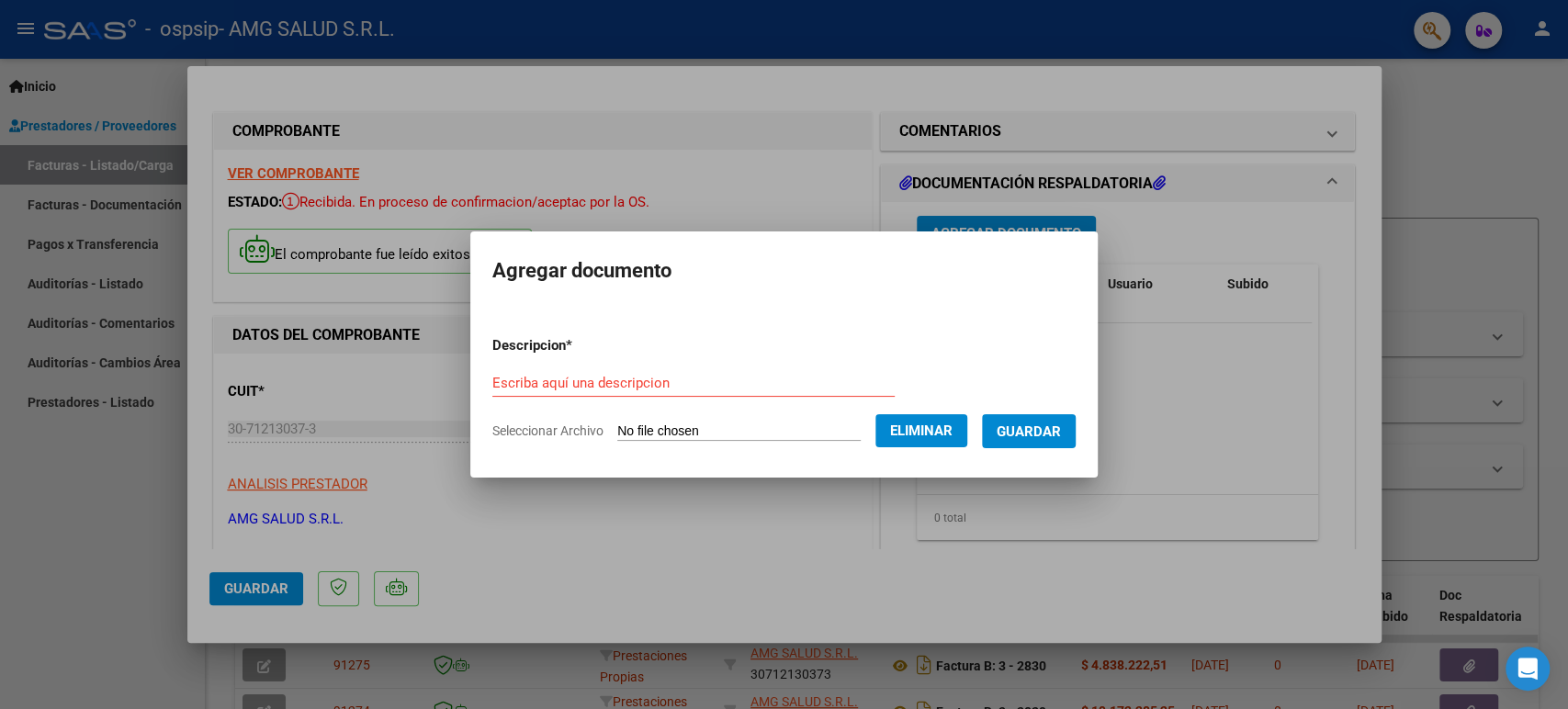
click at [654, 398] on div "Escriba aquí una descripcion" at bounding box center [694, 392] width 402 height 45
click at [646, 386] on input "Escriba aquí una descripcion" at bounding box center [694, 383] width 402 height 16
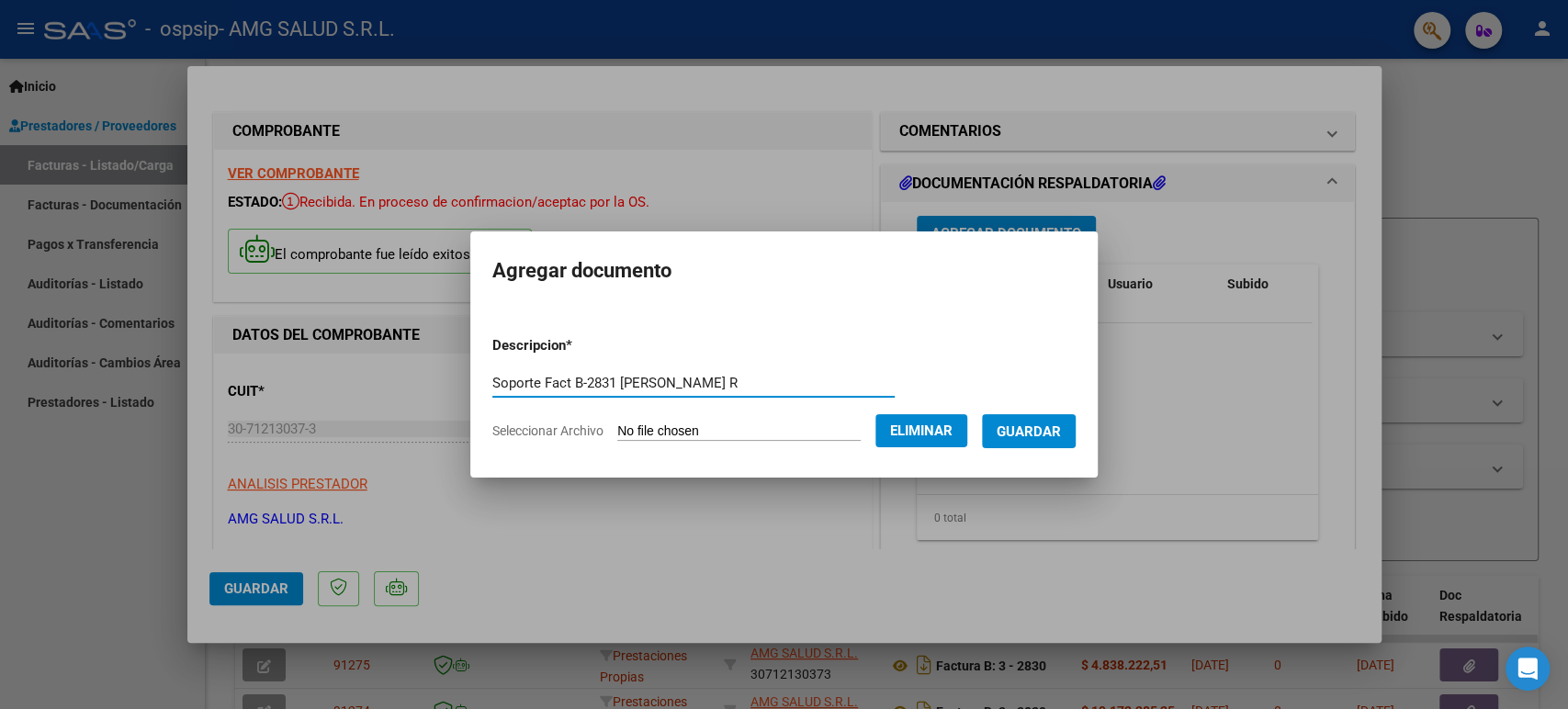
type input "Soporte Fact B-2831 [PERSON_NAME] R"
click at [1041, 436] on span "Guardar" at bounding box center [1029, 431] width 64 height 16
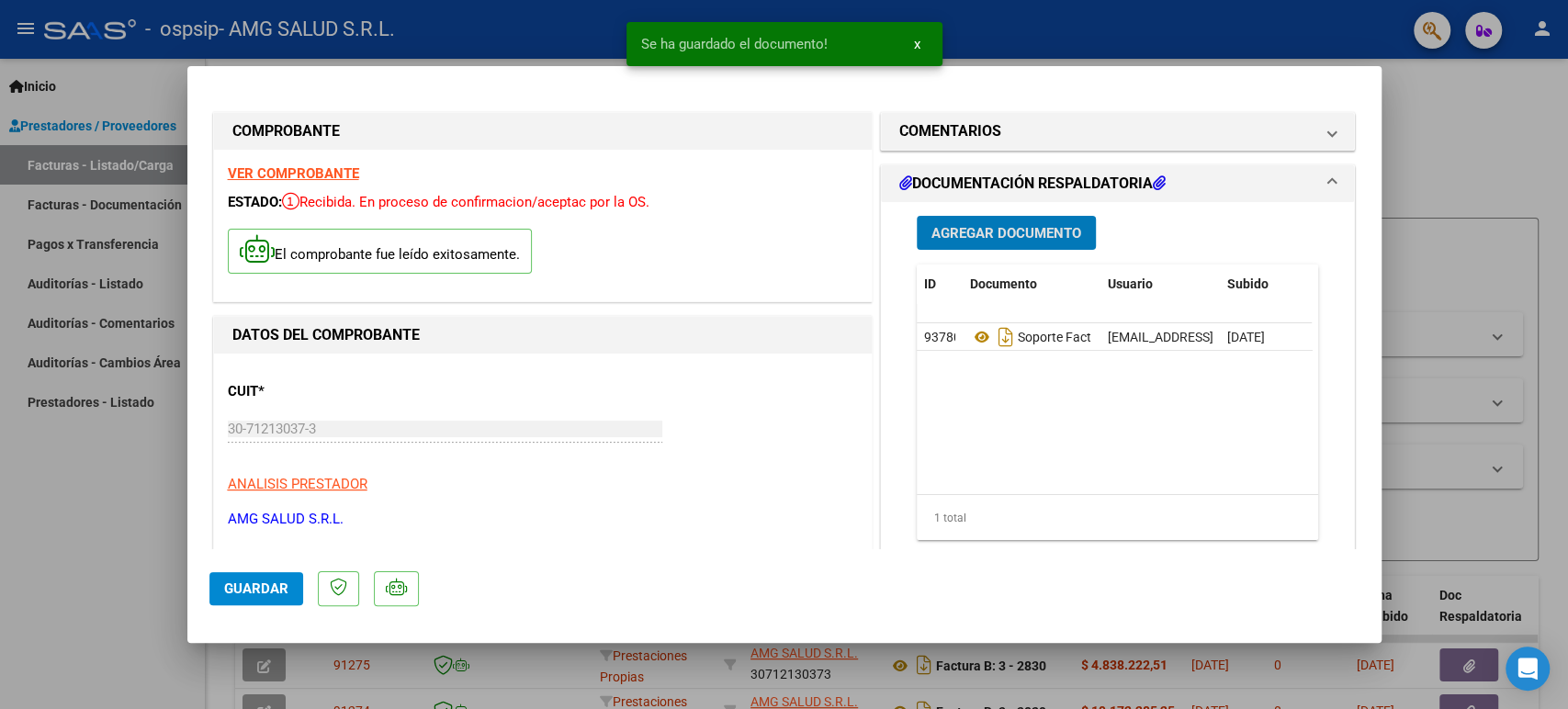
click at [254, 594] on span "Guardar" at bounding box center [256, 588] width 64 height 16
click at [99, 548] on div at bounding box center [784, 354] width 1568 height 709
type input "$ 0,00"
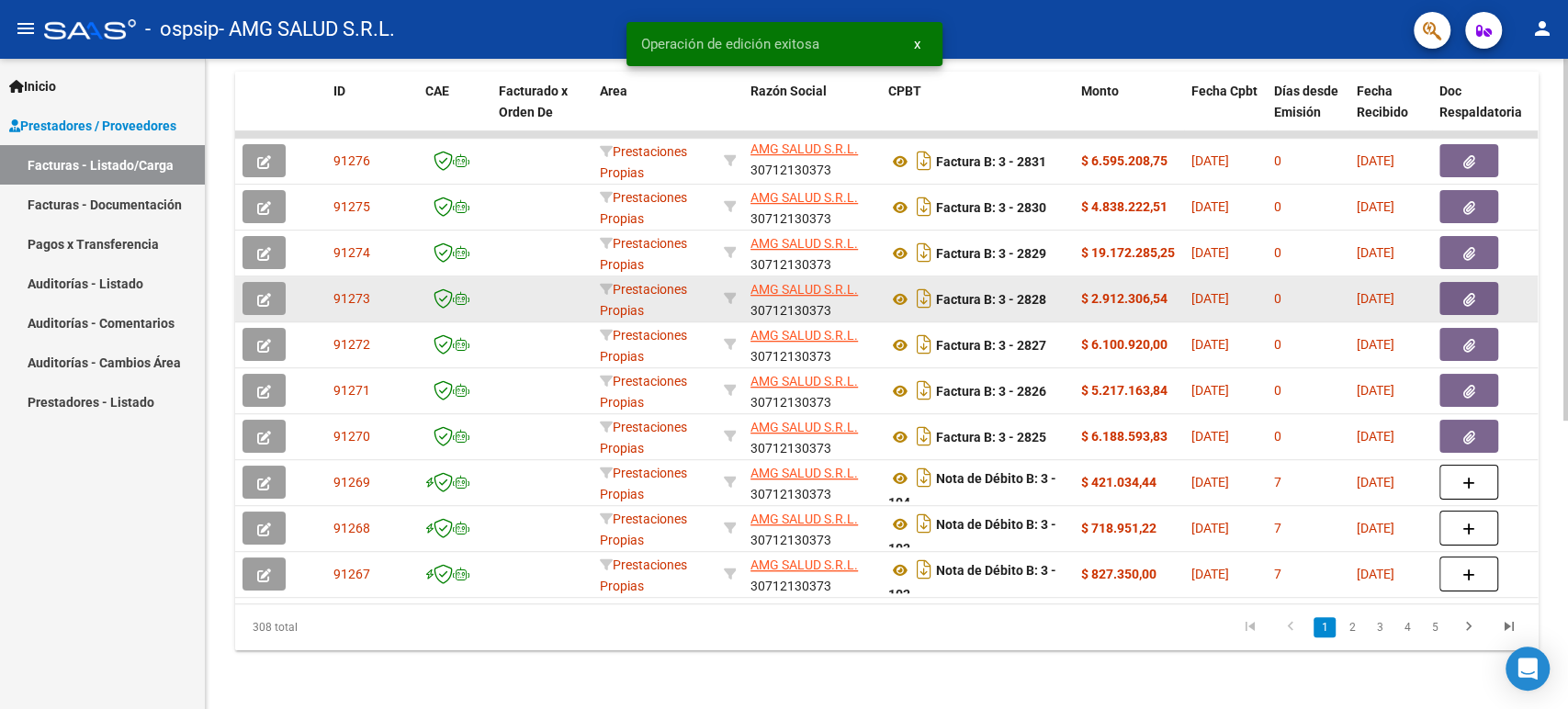
scroll to position [408, 0]
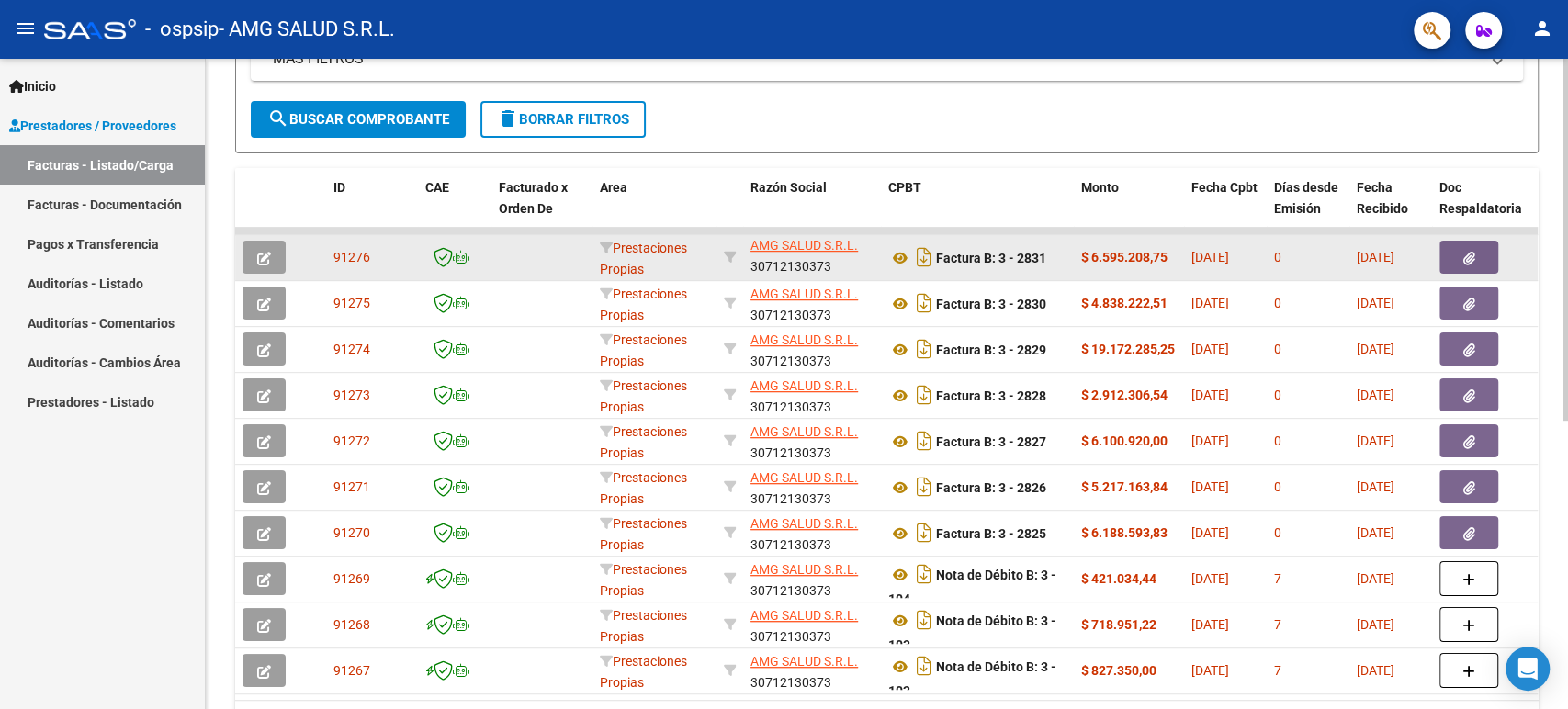
drag, startPoint x: 1177, startPoint y: 527, endPoint x: 1067, endPoint y: 257, distance: 291.5
click at [1067, 257] on datatable-scroller "91276 Prestaciones Propias AMG SALUD S.R.L. 30712130373 Factura B: 3 - 2831 $ 6…" at bounding box center [886, 460] width 1303 height 467
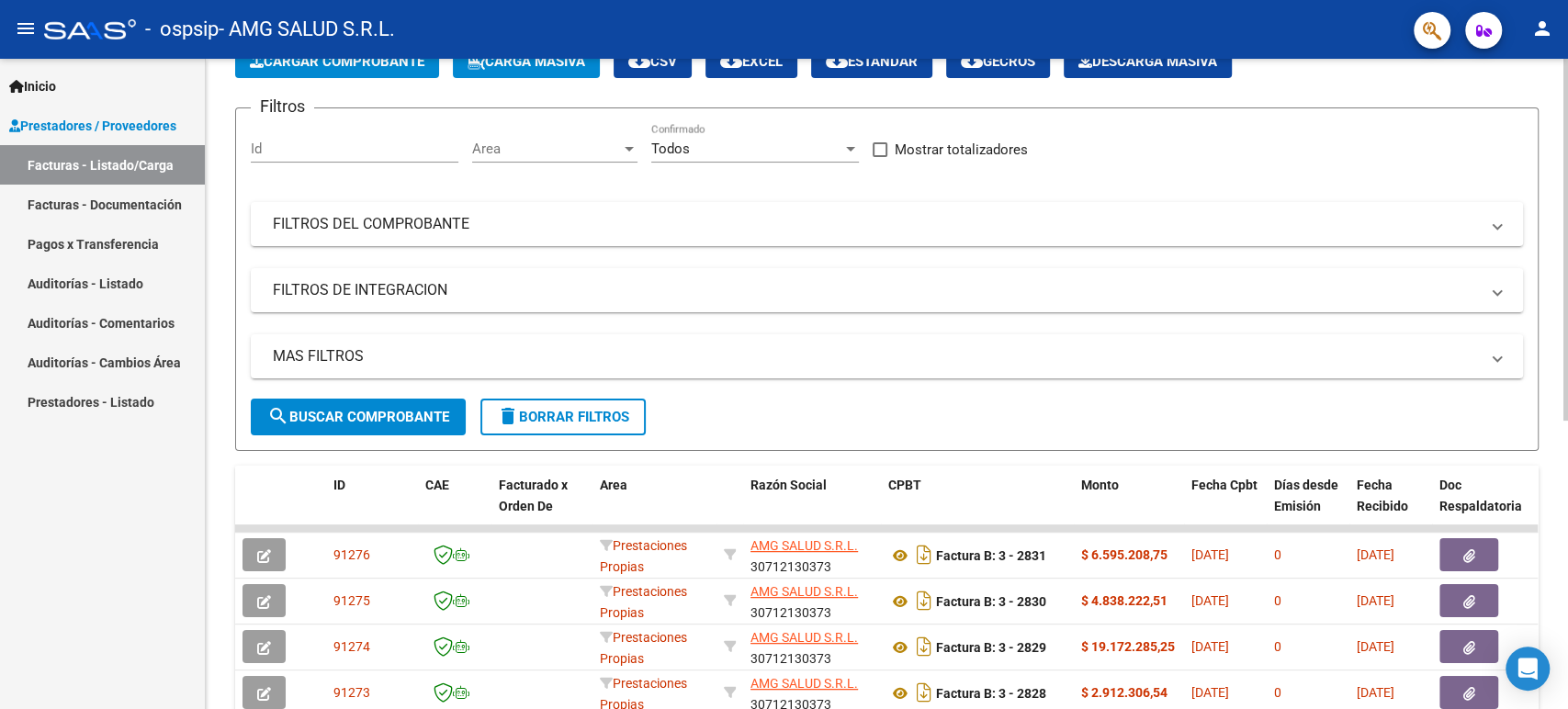
scroll to position [0, 0]
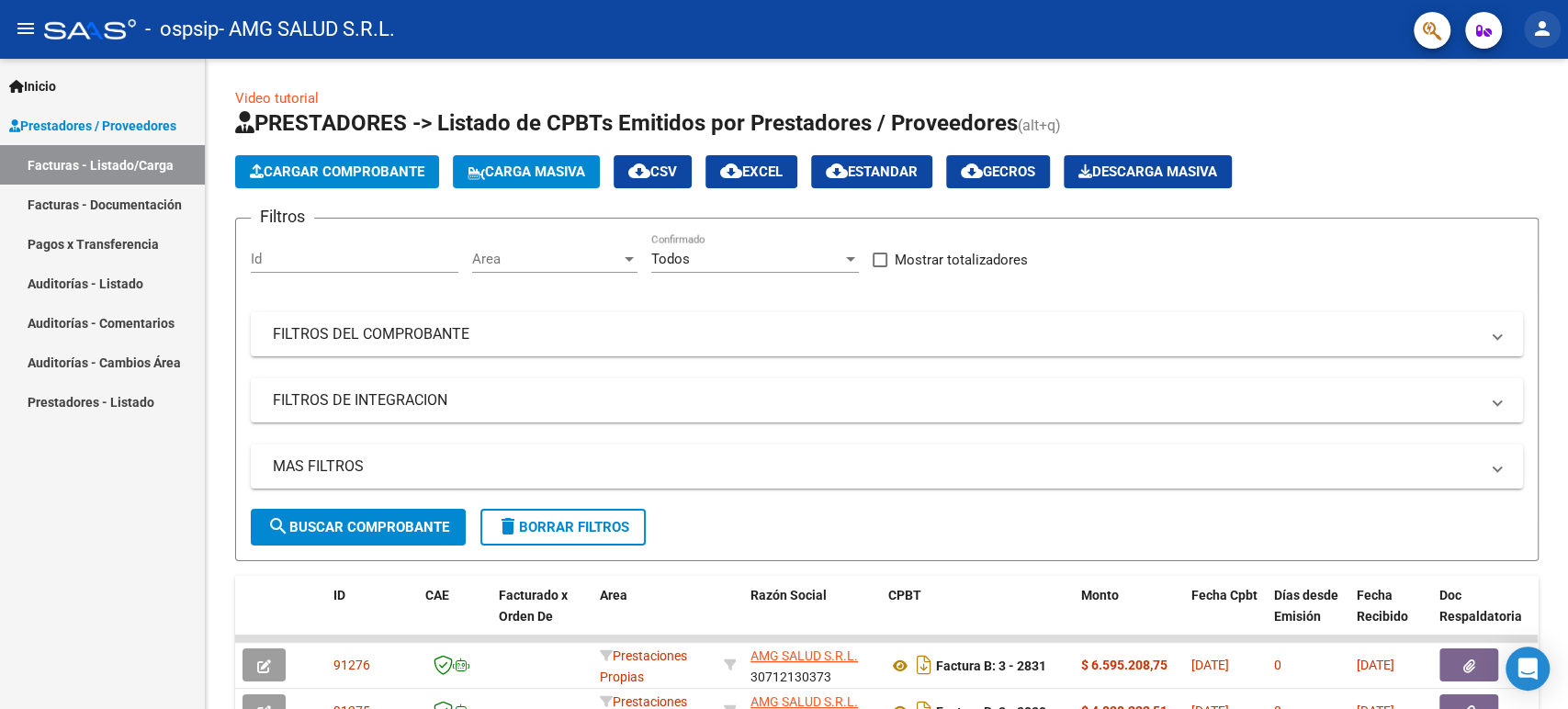
click at [1539, 26] on mat-icon "person" at bounding box center [1542, 28] width 22 height 22
click at [1488, 124] on button "exit_to_app Salir" at bounding box center [1505, 122] width 112 height 44
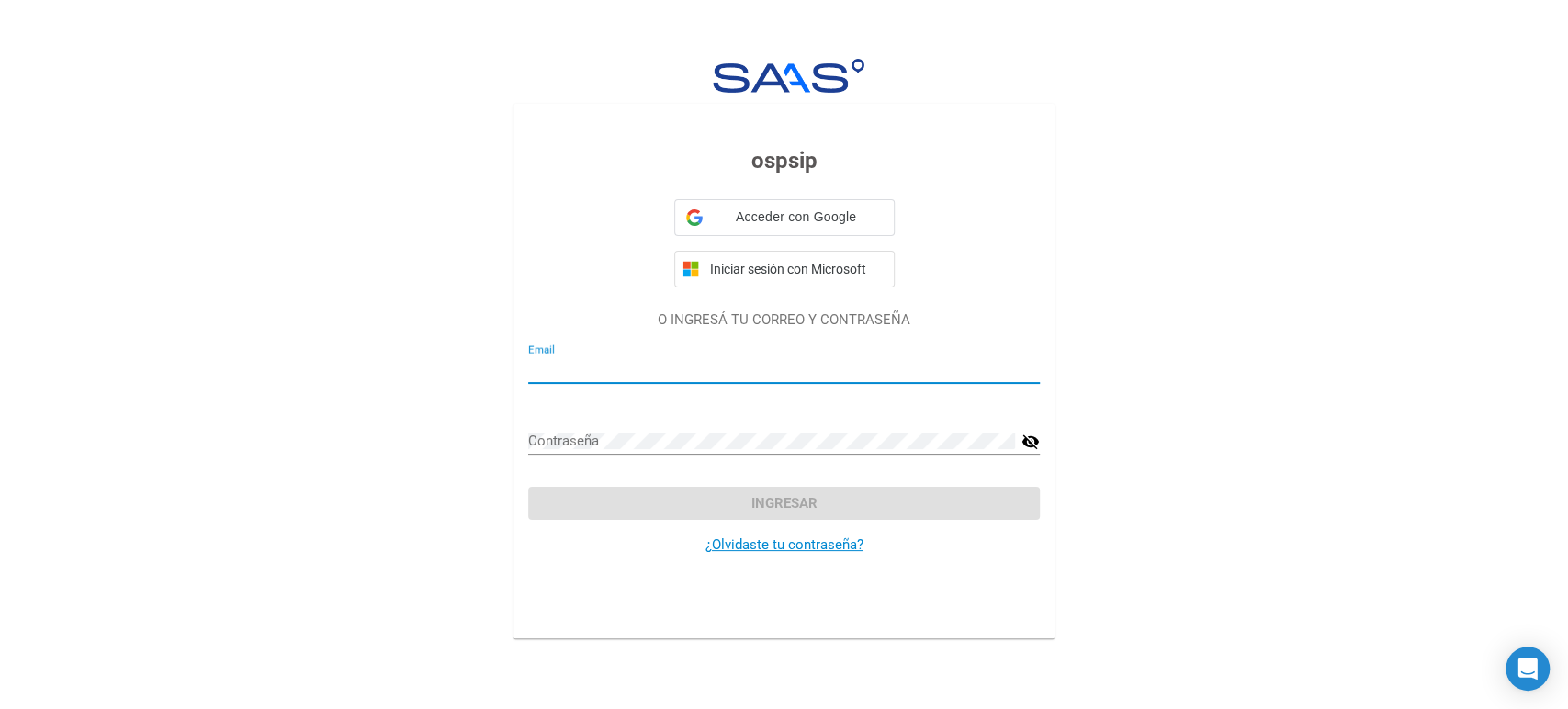
type input "[EMAIL_ADDRESS][DOMAIN_NAME]"
